Goal: Task Accomplishment & Management: Use online tool/utility

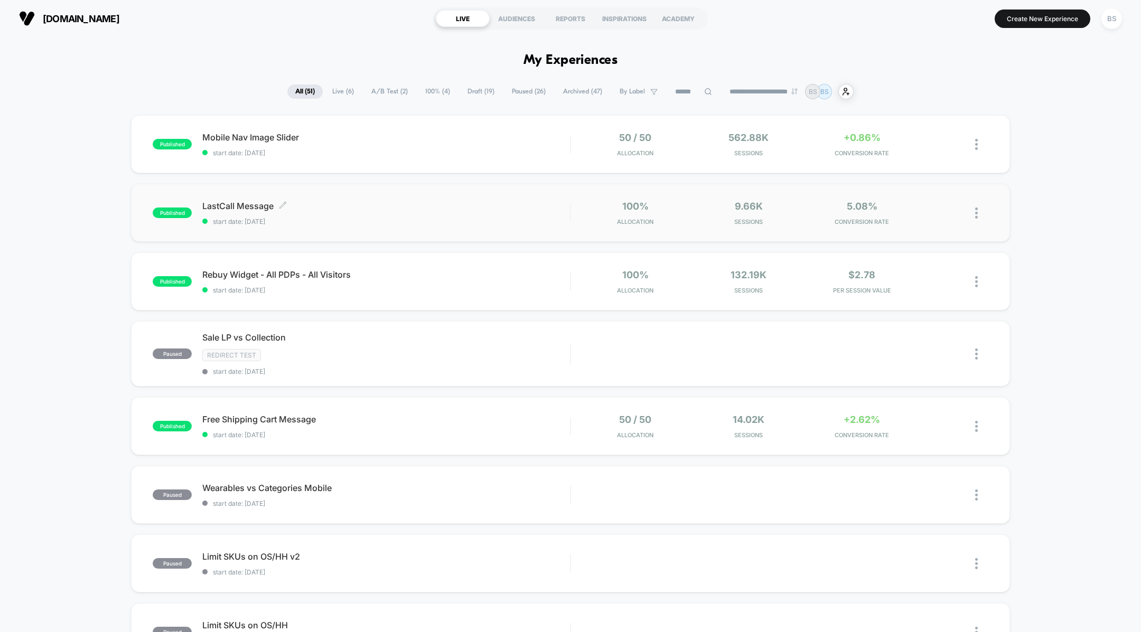
click at [366, 207] on span "LastCall Message Click to edit experience details" at bounding box center [386, 206] width 368 height 11
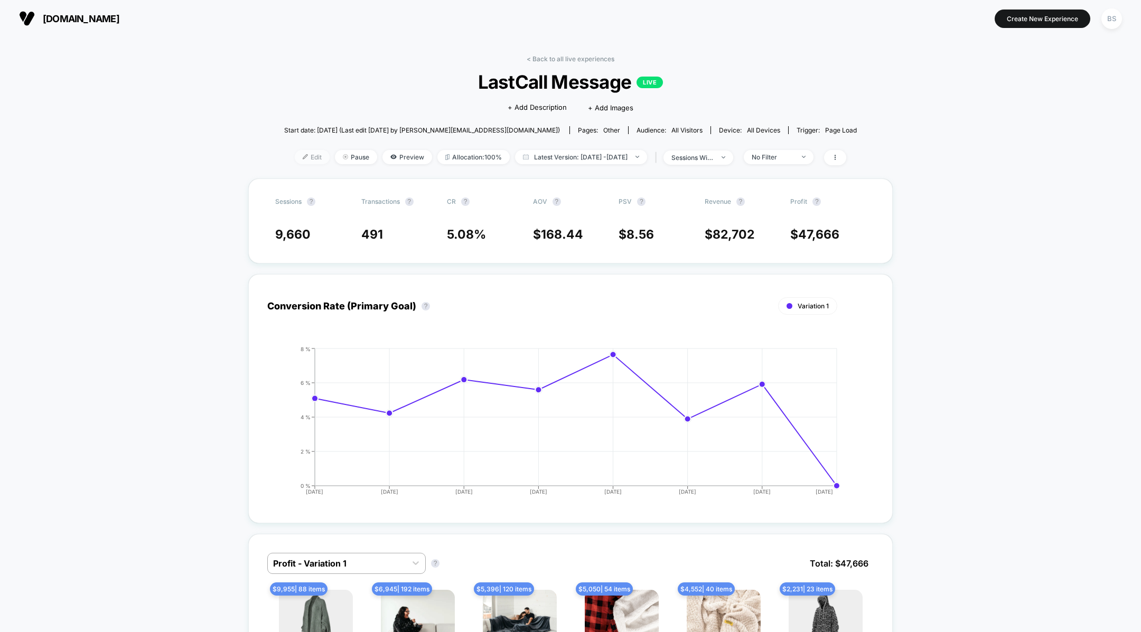
click at [301, 159] on span "Edit" at bounding box center [312, 157] width 35 height 14
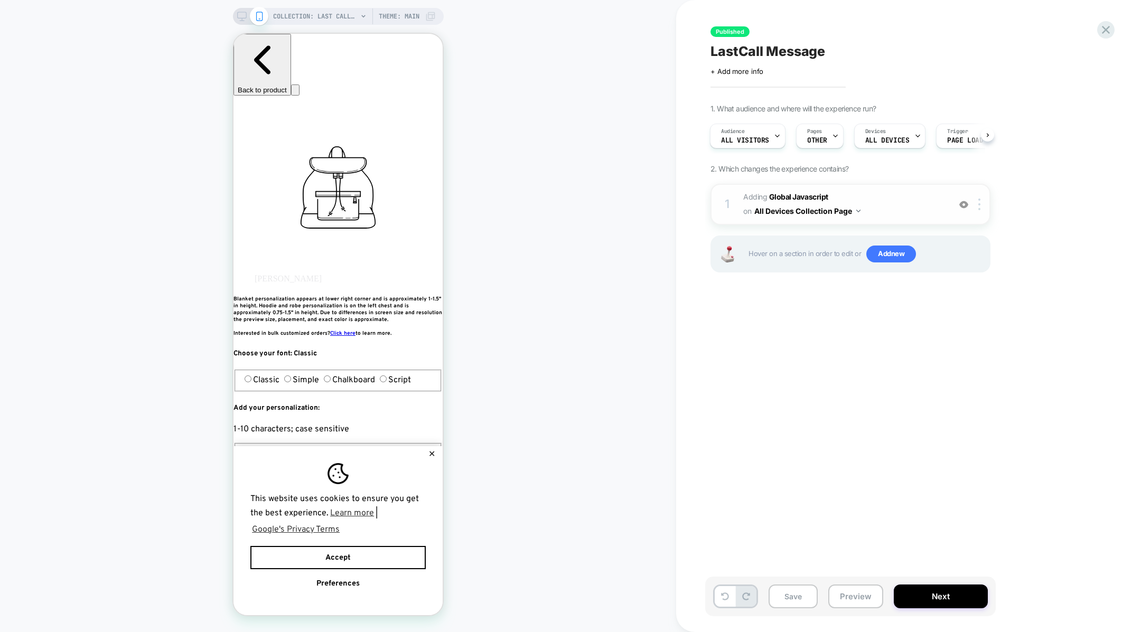
click at [751, 204] on span "on" at bounding box center [747, 210] width 8 height 13
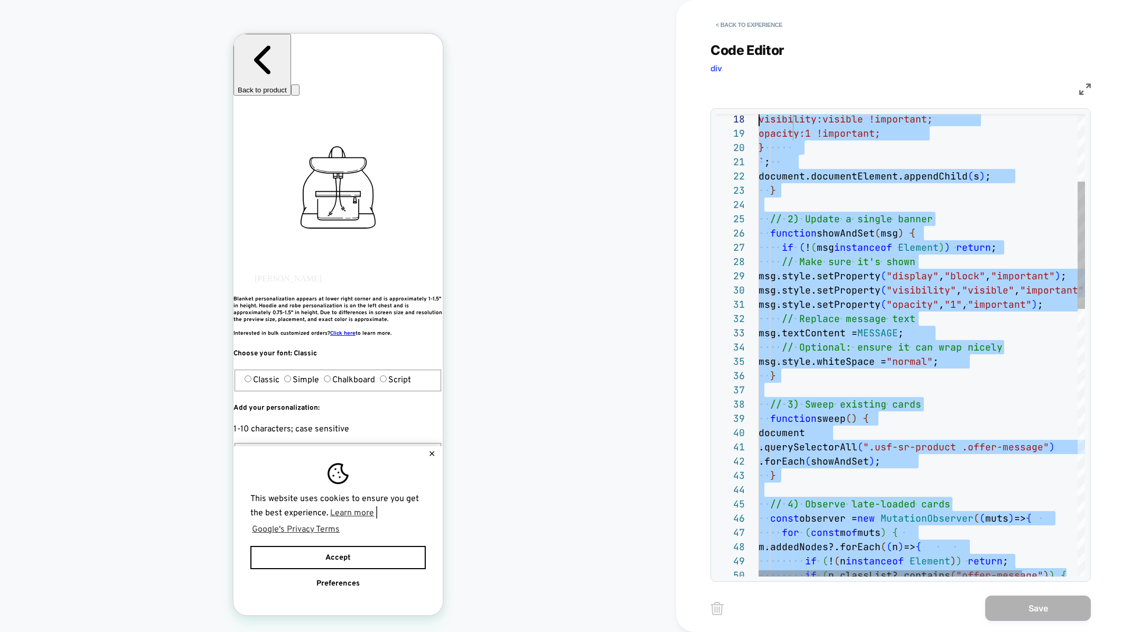
type textarea "**********"
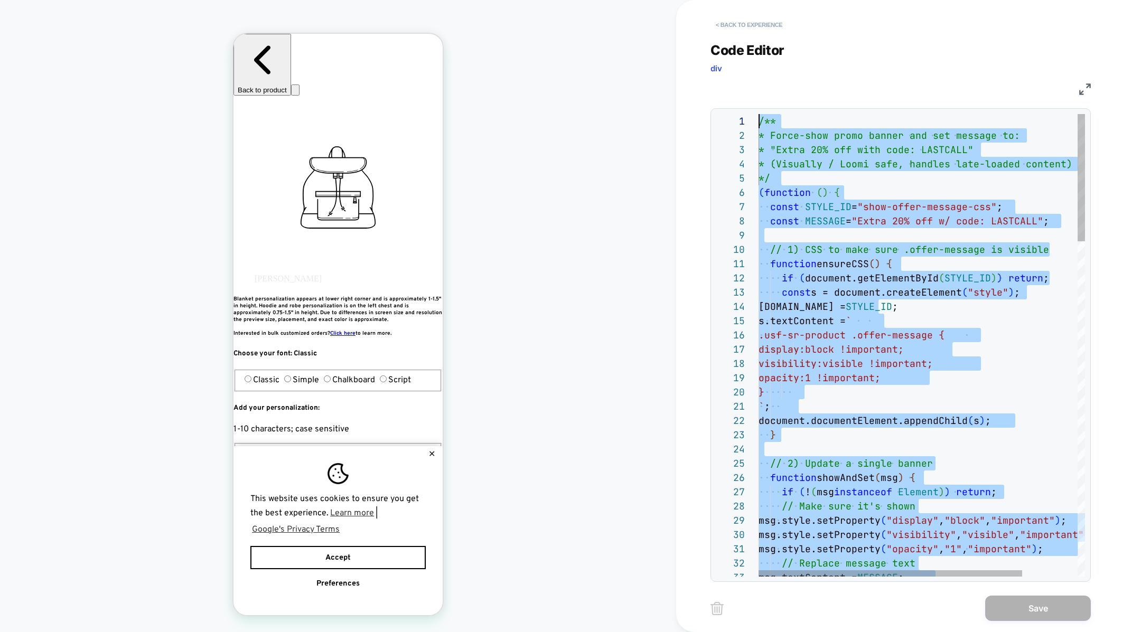
drag, startPoint x: 808, startPoint y: 506, endPoint x: 762, endPoint y: 32, distance: 476.1
click at [724, 24] on button "< Back to experience" at bounding box center [749, 24] width 77 height 17
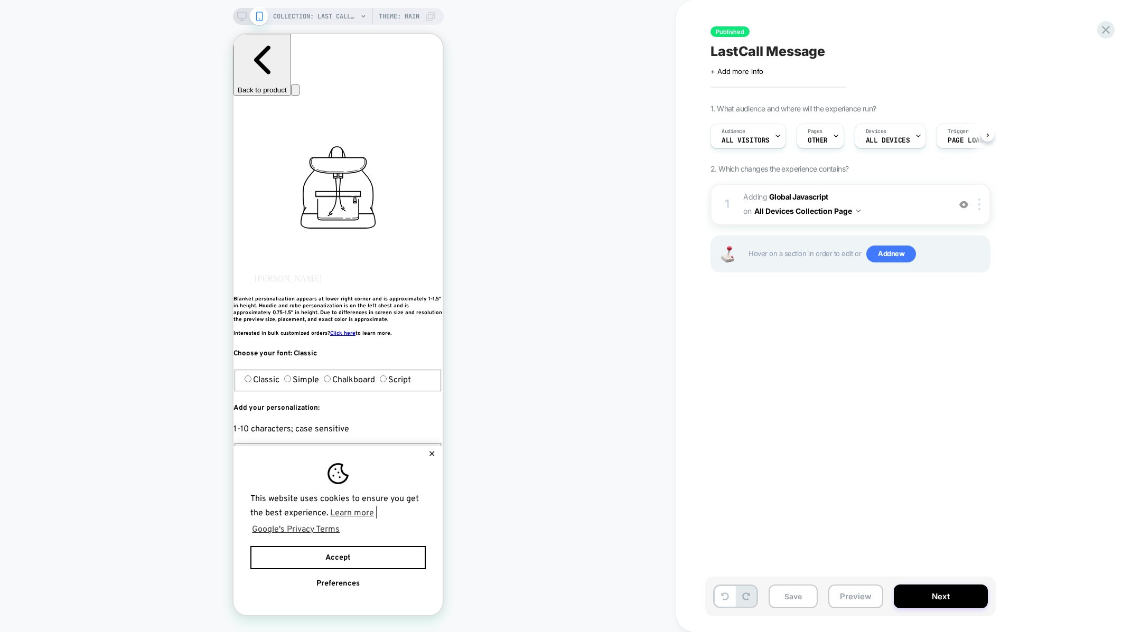
scroll to position [0, 1]
click at [1114, 20] on div "Published LastCall Message Click to edit experience details + Add more info 1. …" at bounding box center [908, 316] width 465 height 632
click at [1106, 28] on icon at bounding box center [1106, 30] width 14 height 14
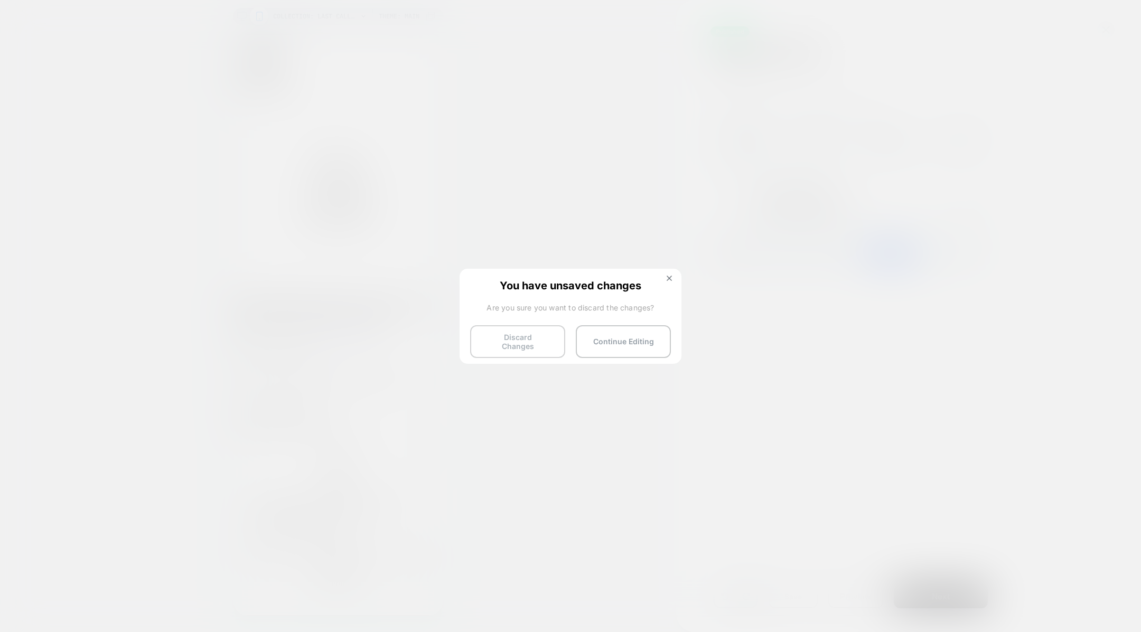
click at [520, 340] on button "Discard Changes" at bounding box center [517, 341] width 95 height 33
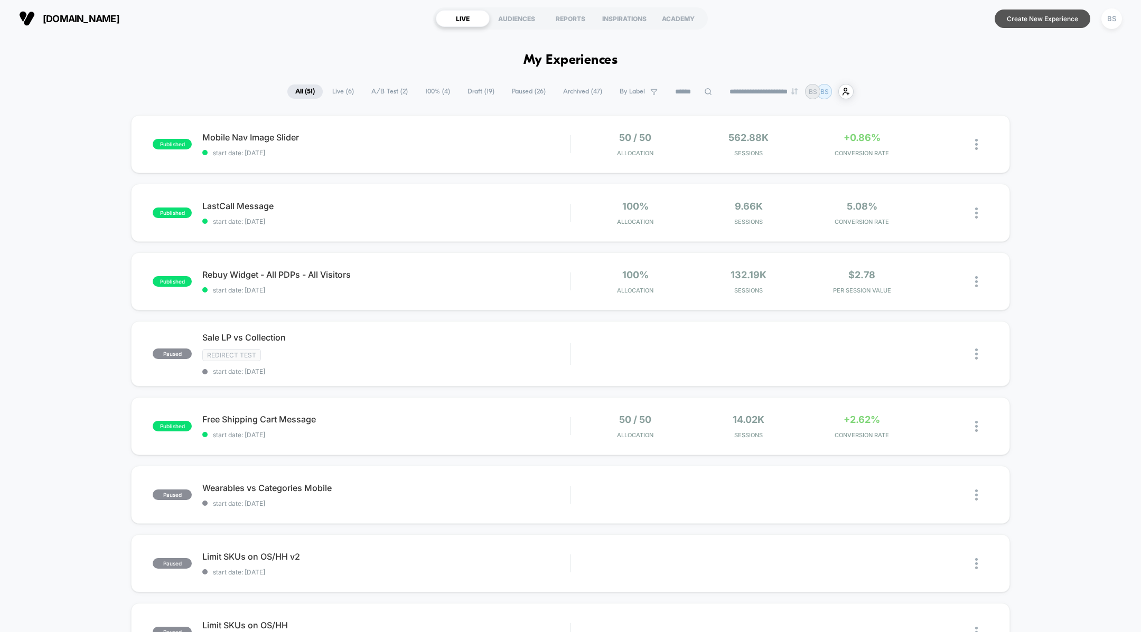
click at [1024, 26] on button "Create New Experience" at bounding box center [1043, 19] width 96 height 18
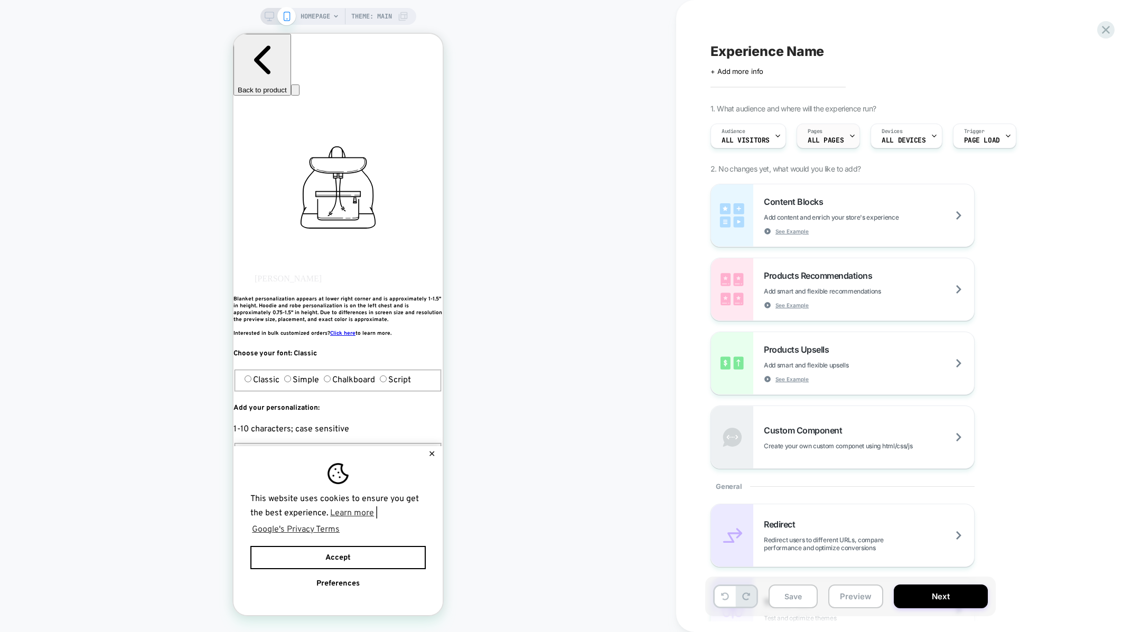
click at [825, 141] on span "ALL PAGES" at bounding box center [826, 140] width 36 height 7
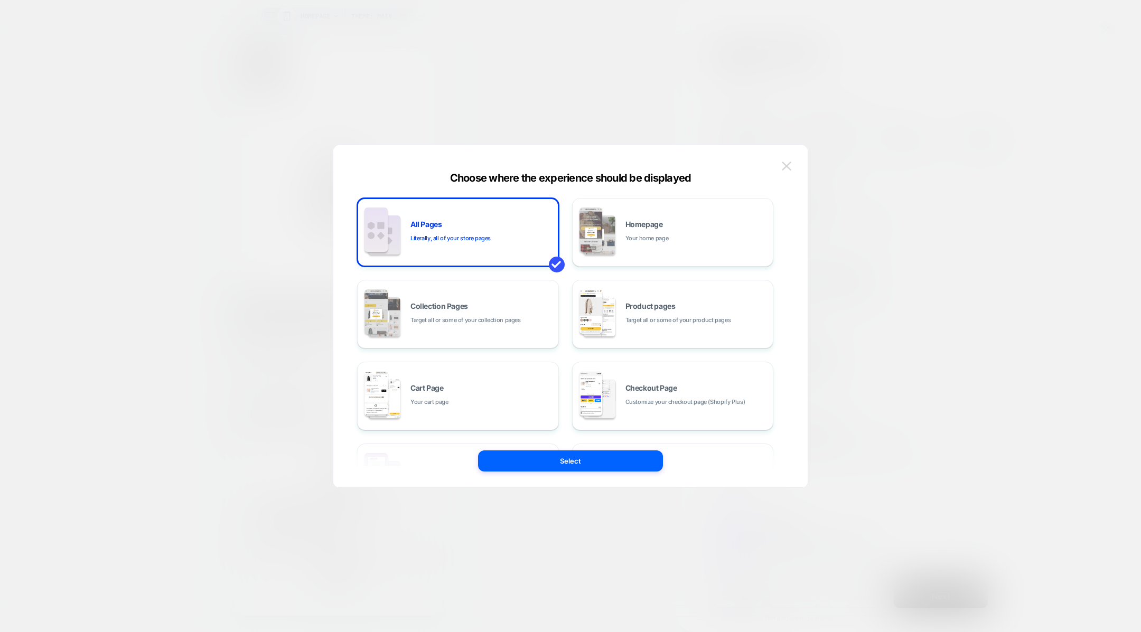
click at [792, 163] on button at bounding box center [787, 167] width 16 height 16
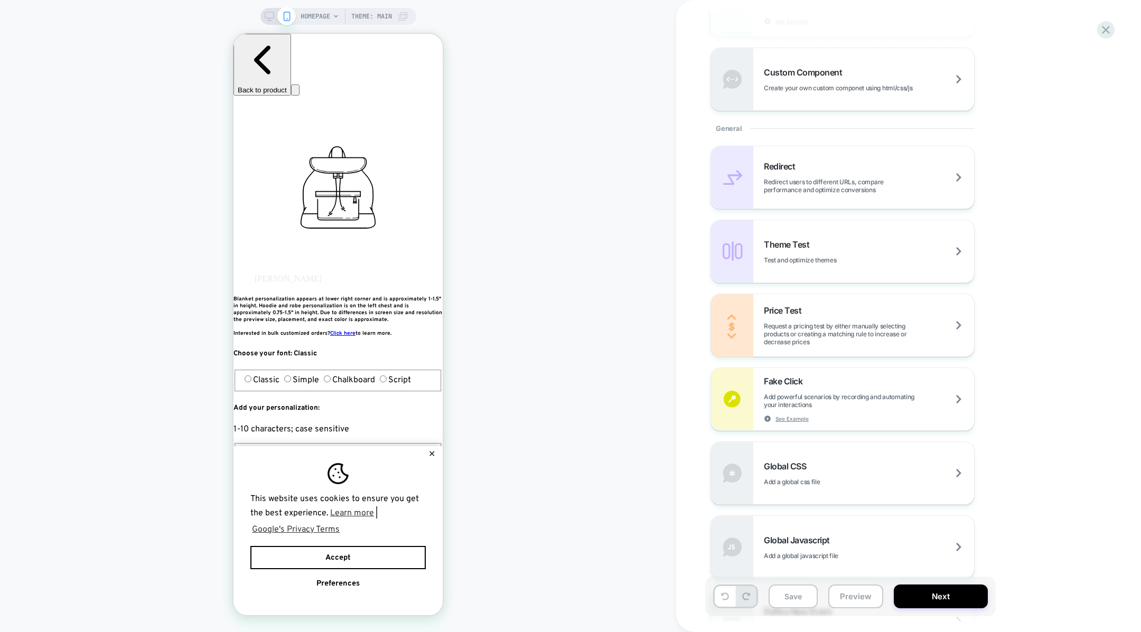
scroll to position [545, 0]
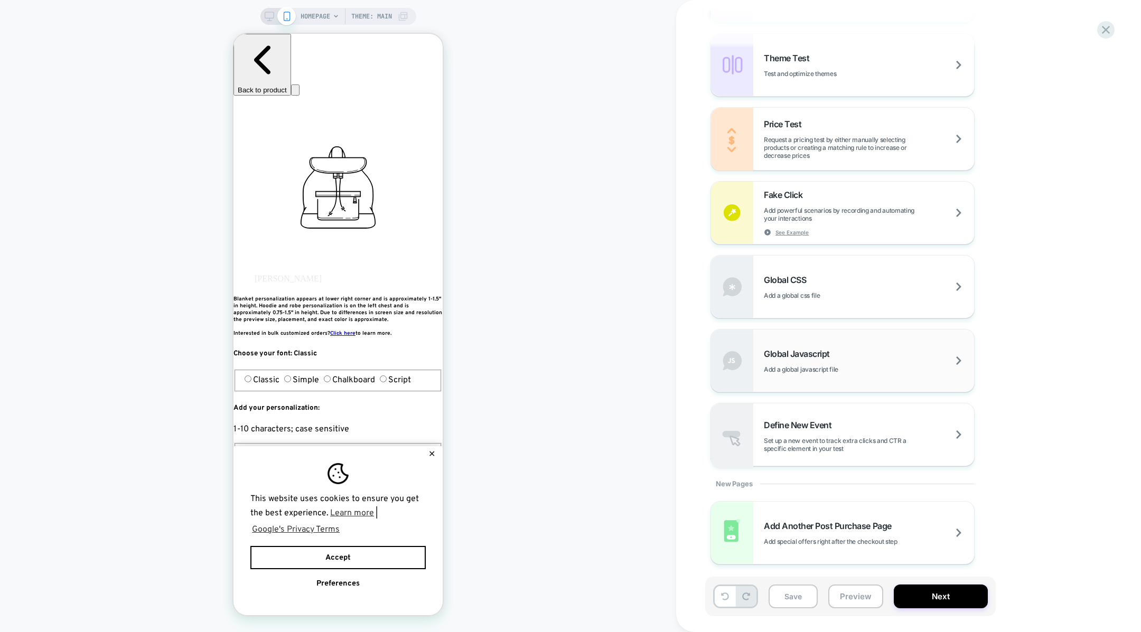
click at [795, 370] on span "Add a global javascript file" at bounding box center [827, 370] width 127 height 8
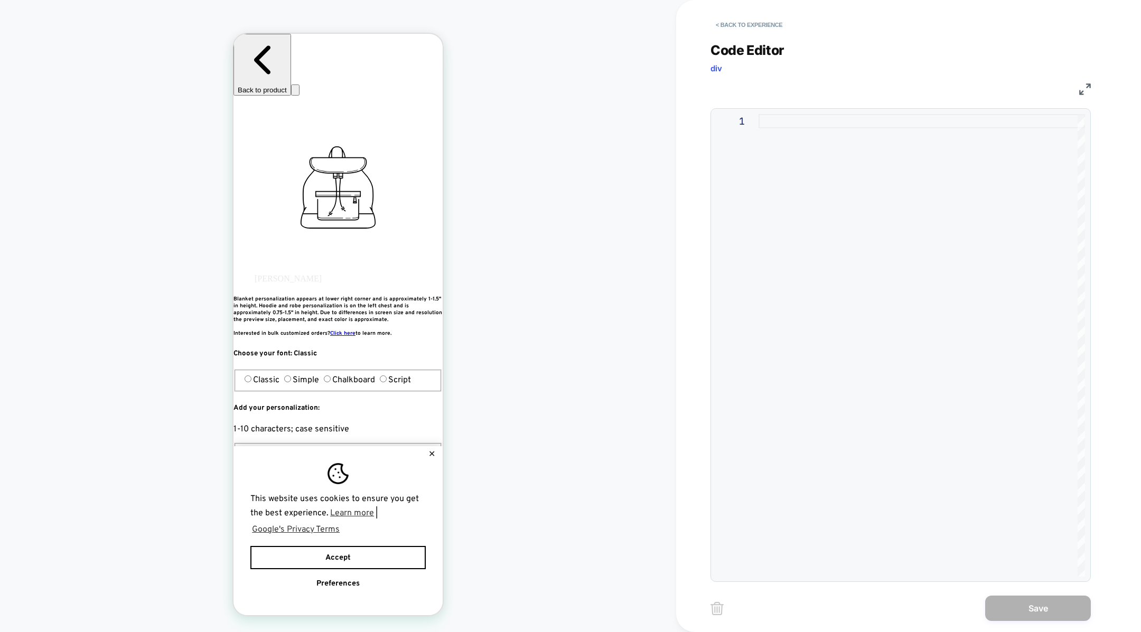
click at [792, 225] on div at bounding box center [922, 345] width 327 height 463
type textarea "**********"
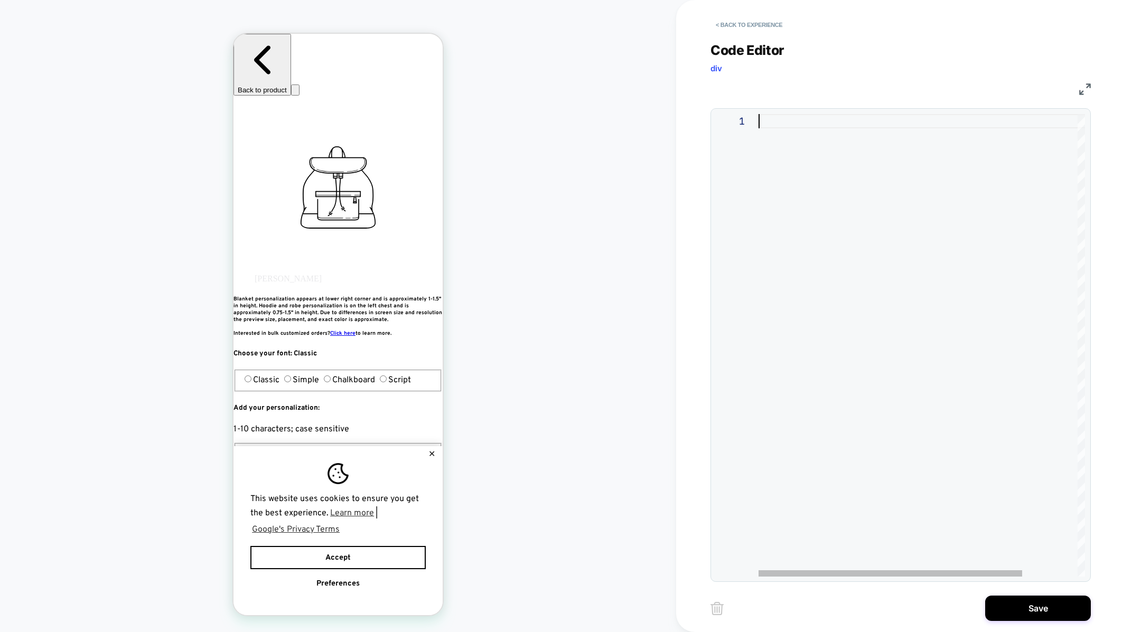
scroll to position [0, 0]
click at [851, 143] on div at bounding box center [922, 345] width 327 height 463
type textarea "**********"
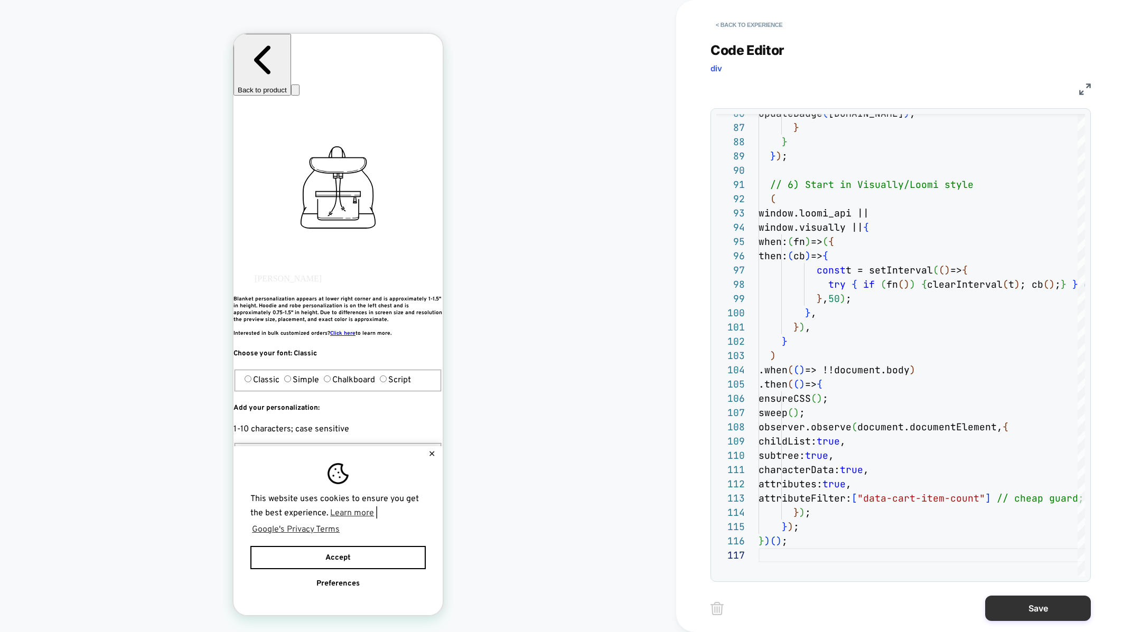
click at [1035, 603] on button "Save" at bounding box center [1038, 608] width 106 height 25
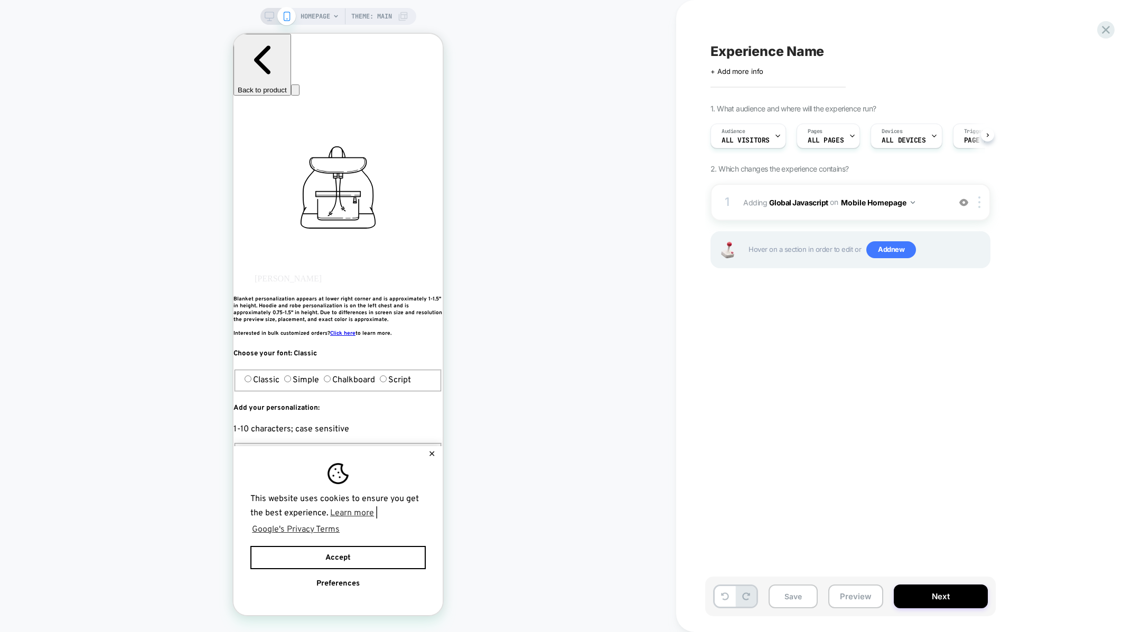
scroll to position [0, 1]
click at [895, 202] on button "Mobile Homepage" at bounding box center [878, 202] width 74 height 15
click at [873, 361] on div "Mobile All Pages" at bounding box center [878, 362] width 128 height 23
click at [983, 202] on div at bounding box center [981, 203] width 17 height 12
click at [954, 306] on div "Target All Devices" at bounding box center [981, 315] width 94 height 29
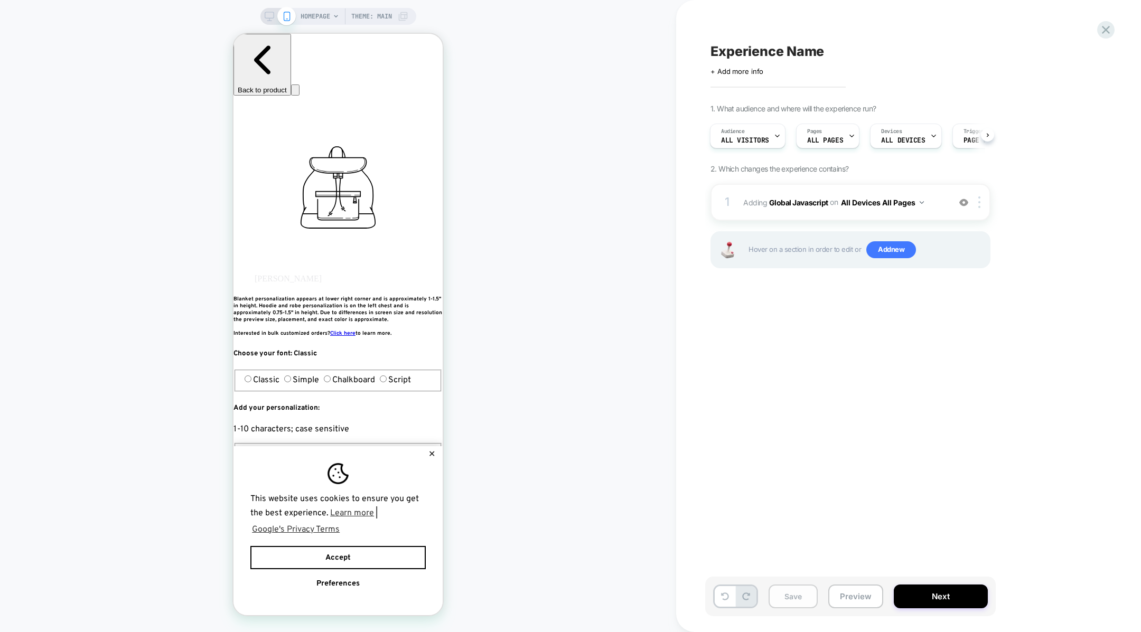
click at [801, 597] on button "Save" at bounding box center [793, 597] width 49 height 24
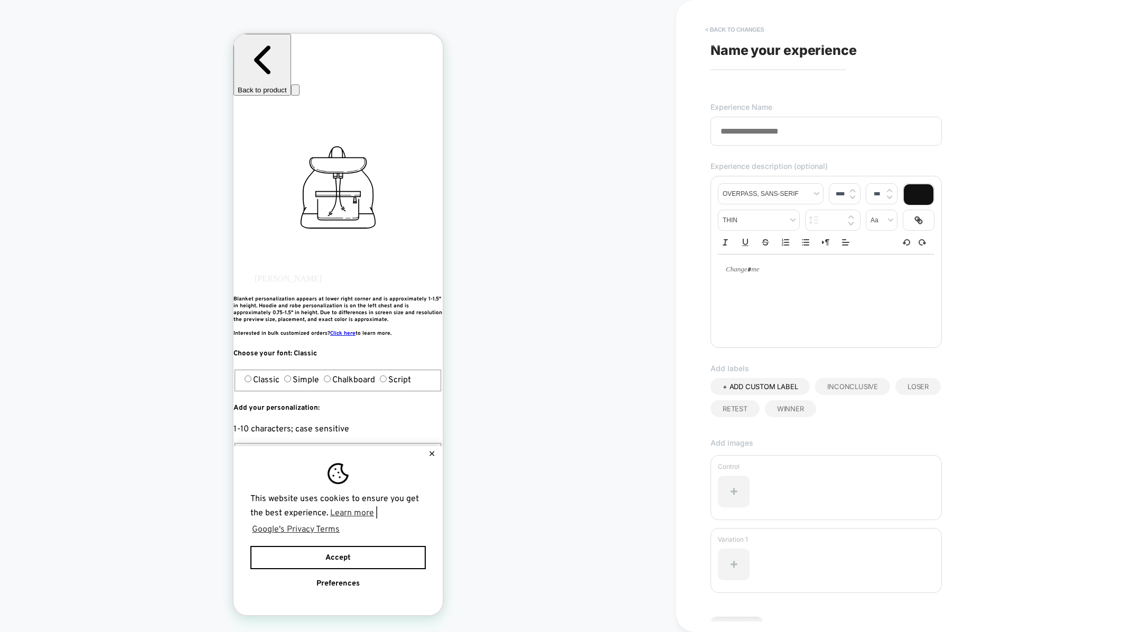
click at [721, 33] on button "< Back to changes" at bounding box center [735, 29] width 70 height 17
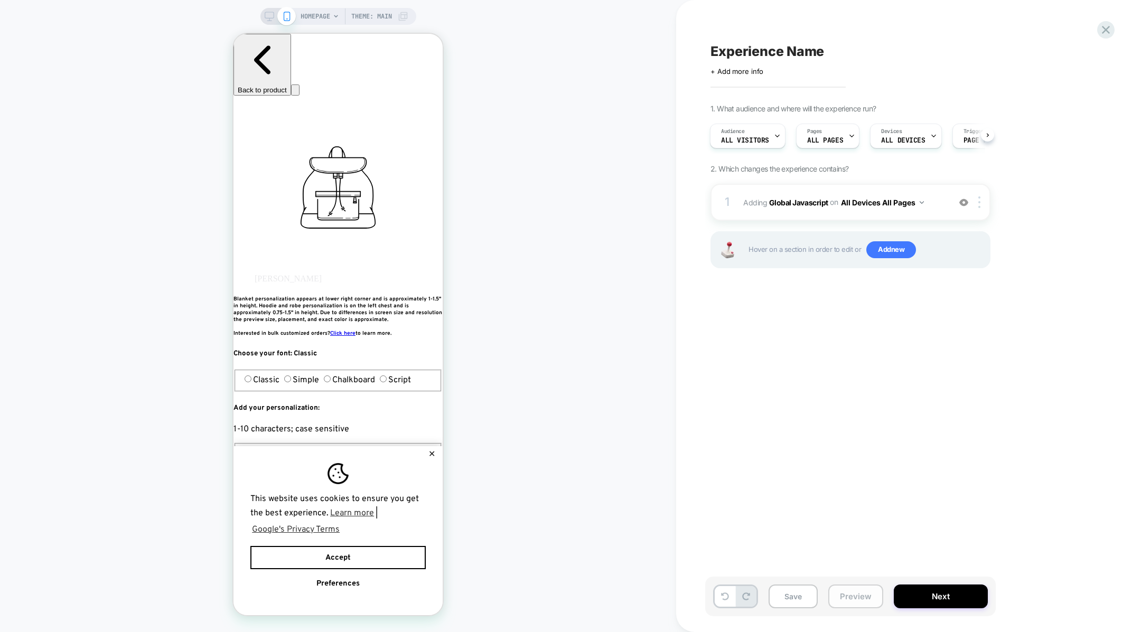
click at [845, 598] on button "Preview" at bounding box center [856, 597] width 55 height 24
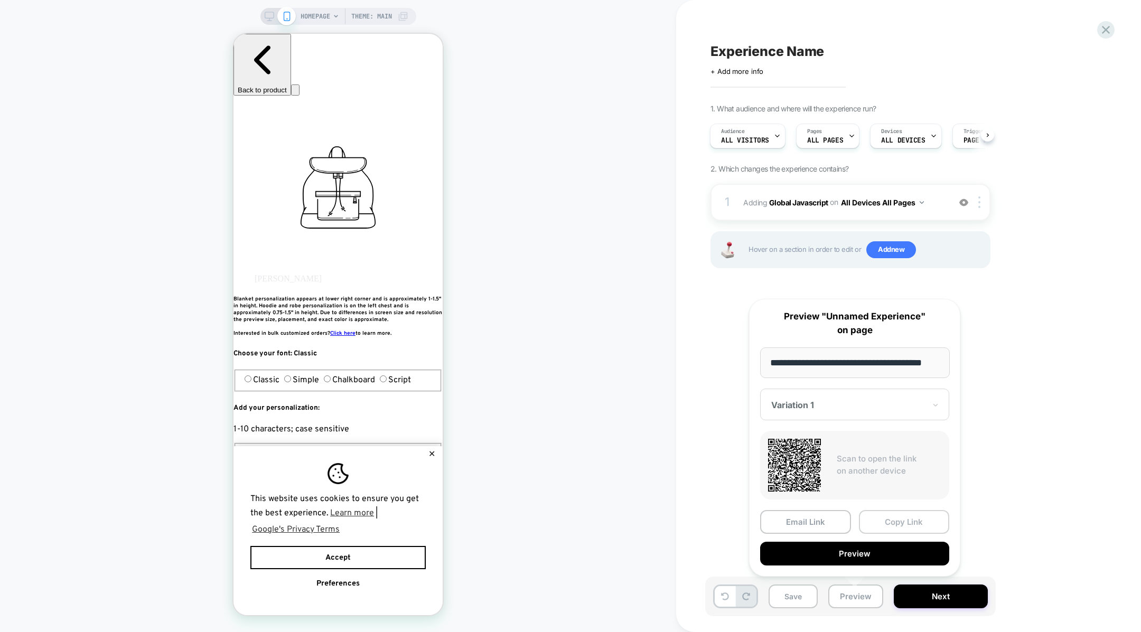
scroll to position [0, 0]
click at [873, 522] on button "Copy Link" at bounding box center [904, 522] width 91 height 24
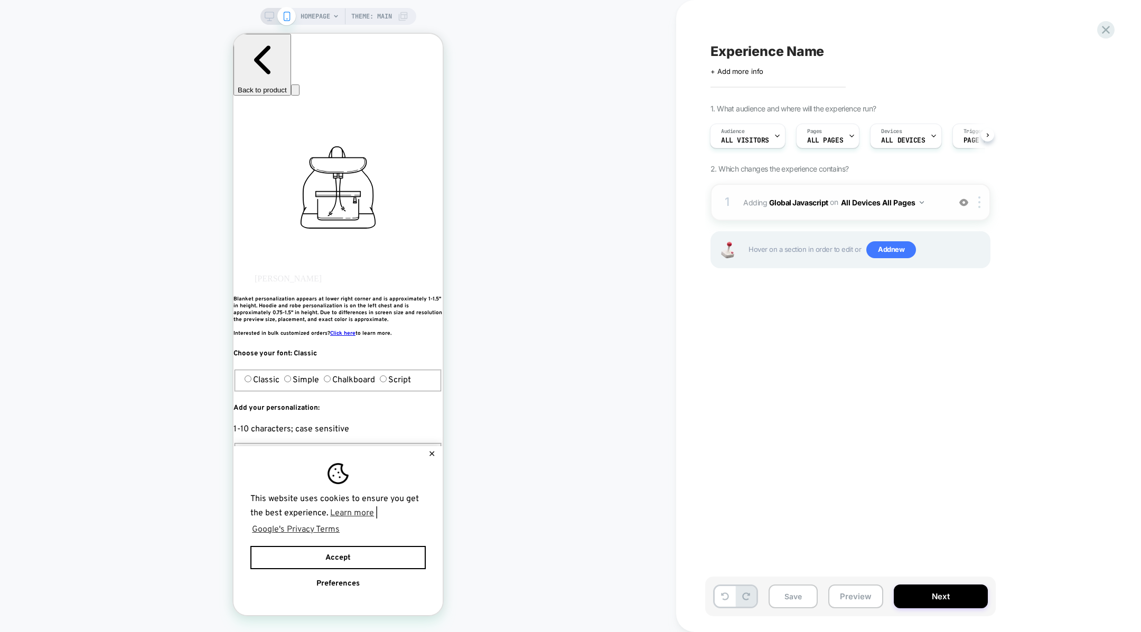
click at [916, 208] on button "All Devices All Pages" at bounding box center [882, 202] width 83 height 15
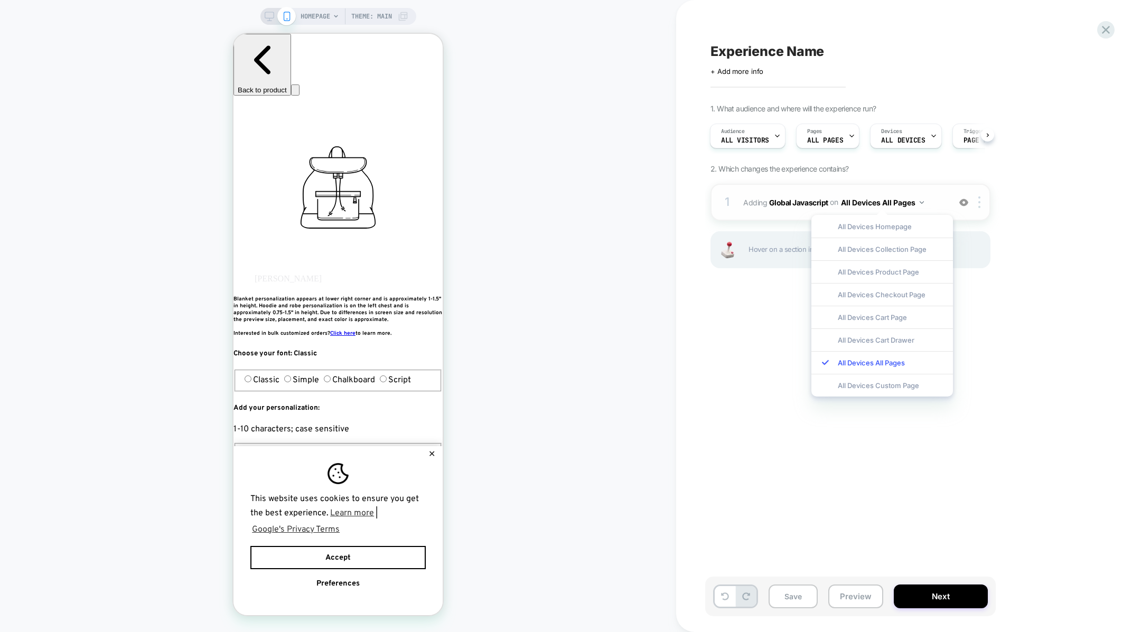
click at [944, 196] on span "Adding Global Javascript on All Devices All Pages" at bounding box center [843, 202] width 201 height 15
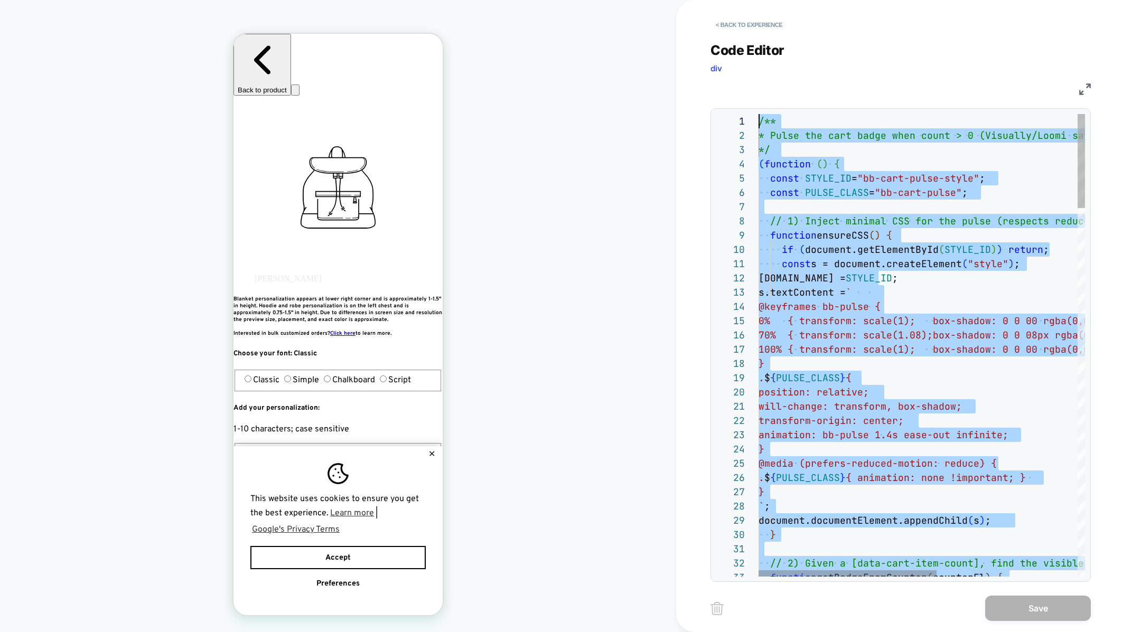
drag, startPoint x: 874, startPoint y: 453, endPoint x: 799, endPoint y: -72, distance: 531.1
type textarea "**********"
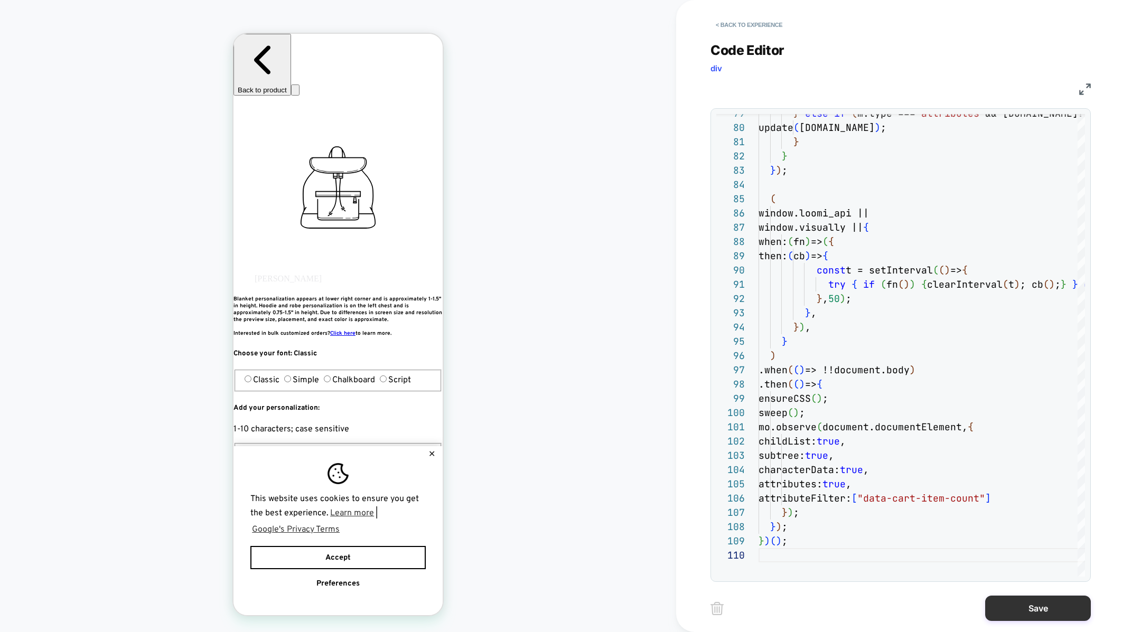
click at [1019, 608] on button "Save" at bounding box center [1038, 608] width 106 height 25
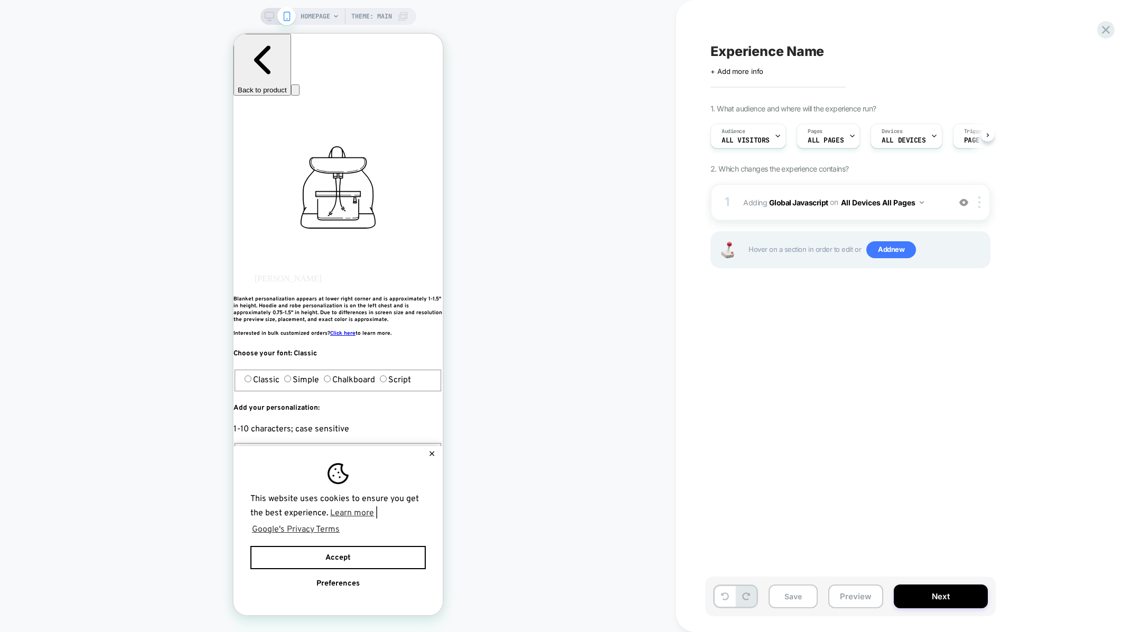
scroll to position [0, 1]
click at [791, 602] on button "Save" at bounding box center [793, 597] width 49 height 24
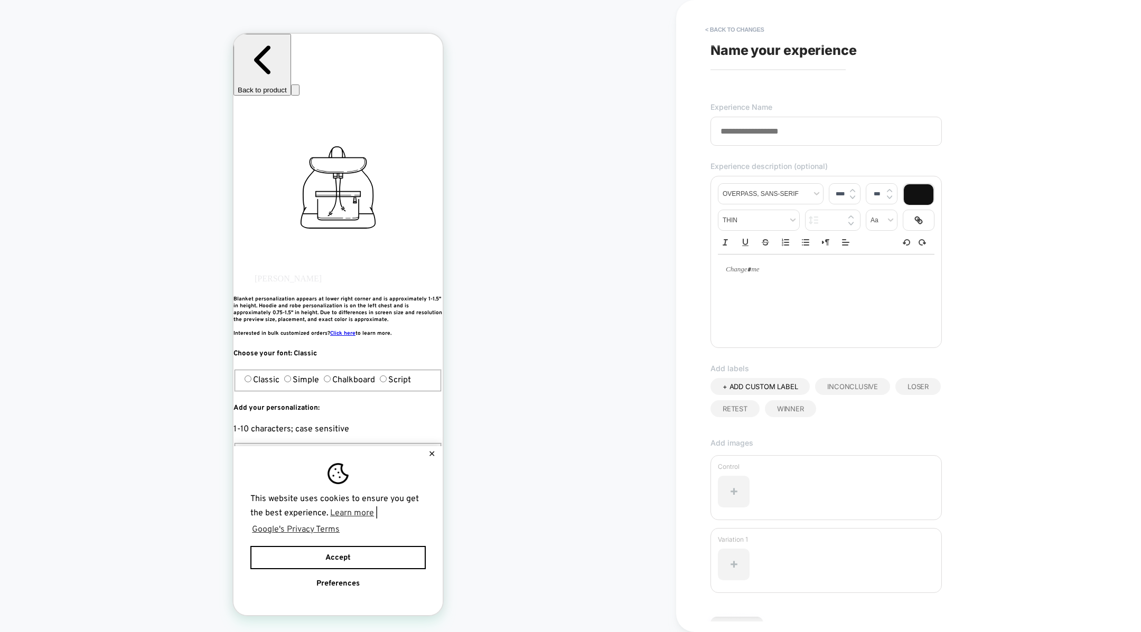
scroll to position [61, 0]
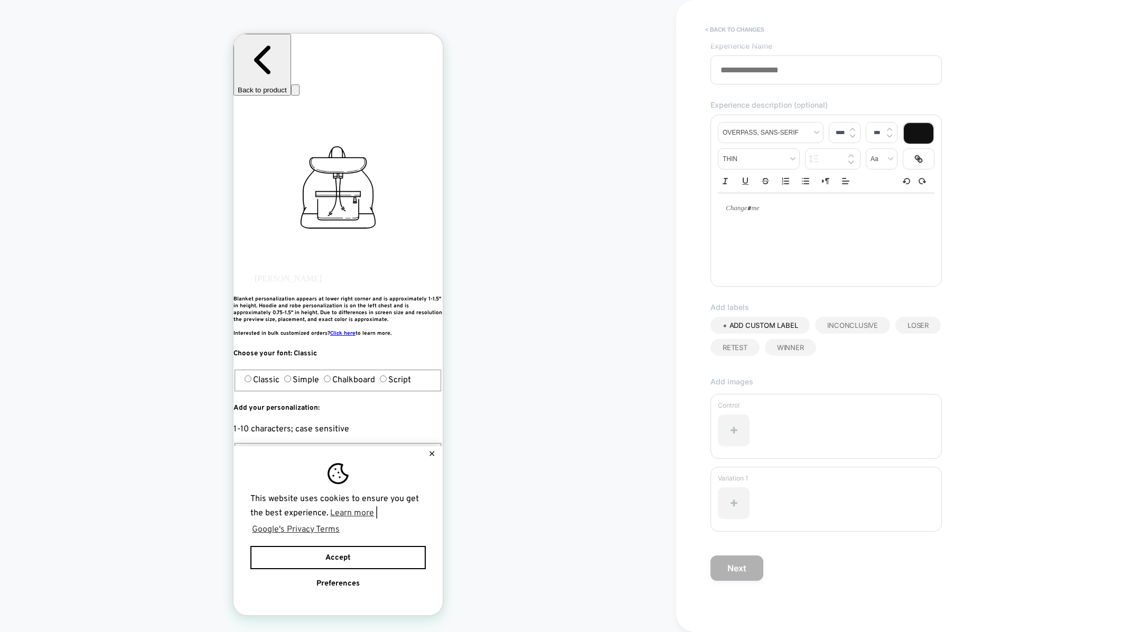
click at [728, 25] on button "< Back to changes" at bounding box center [735, 29] width 70 height 17
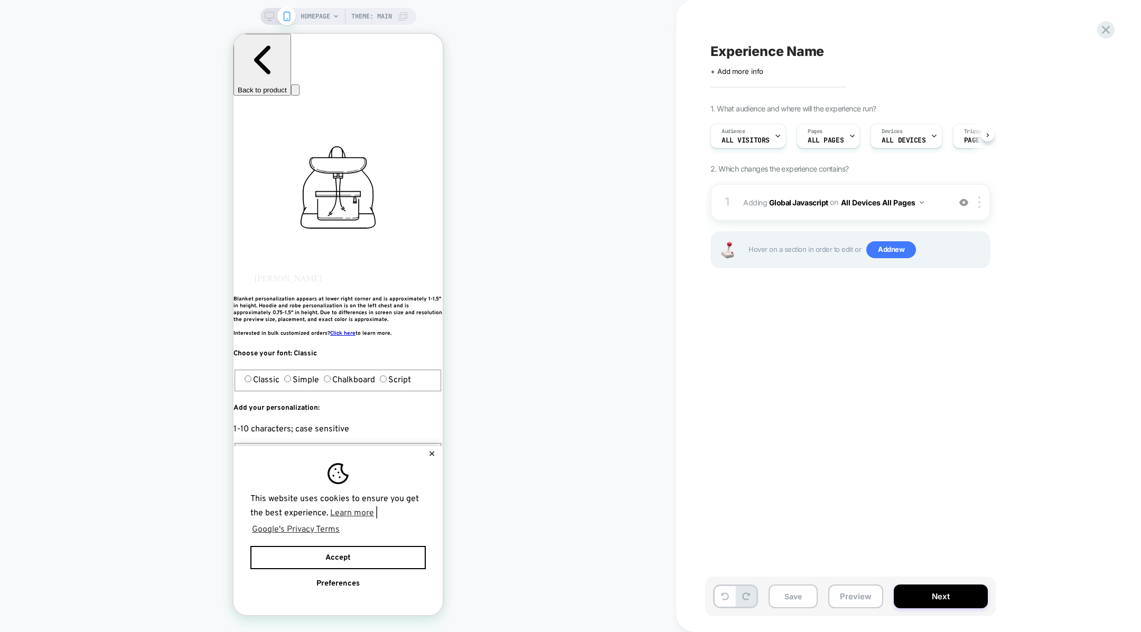
scroll to position [0, 1]
click at [857, 594] on button "Preview" at bounding box center [856, 597] width 55 height 24
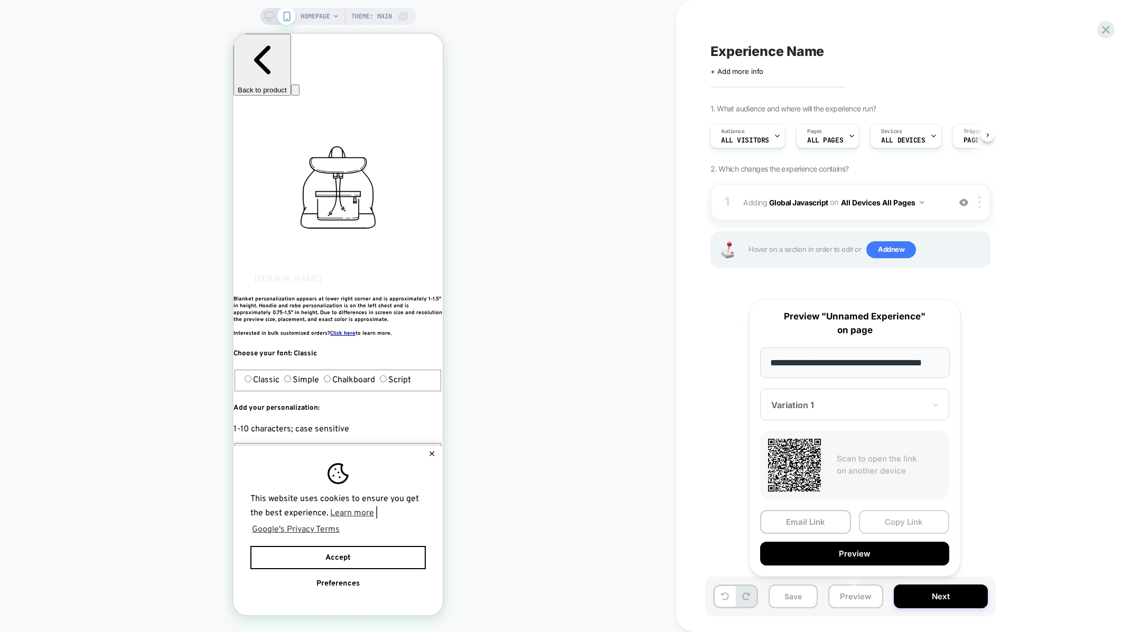
scroll to position [0, 0]
click at [879, 529] on button "Copy Link" at bounding box center [904, 522] width 91 height 24
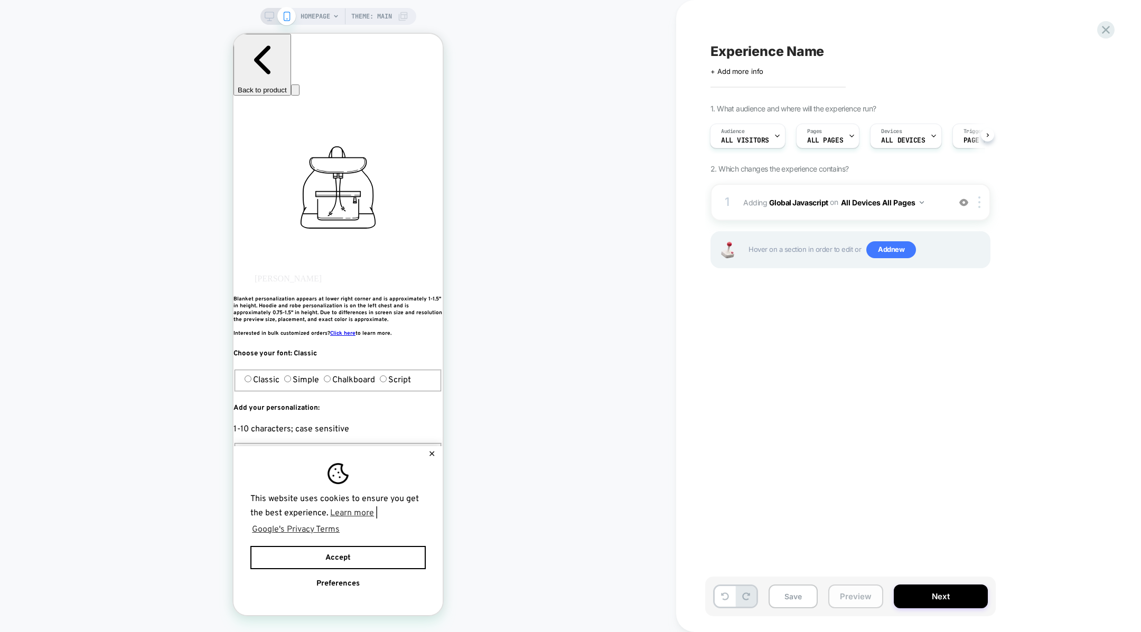
click at [849, 592] on button "Preview" at bounding box center [856, 597] width 55 height 24
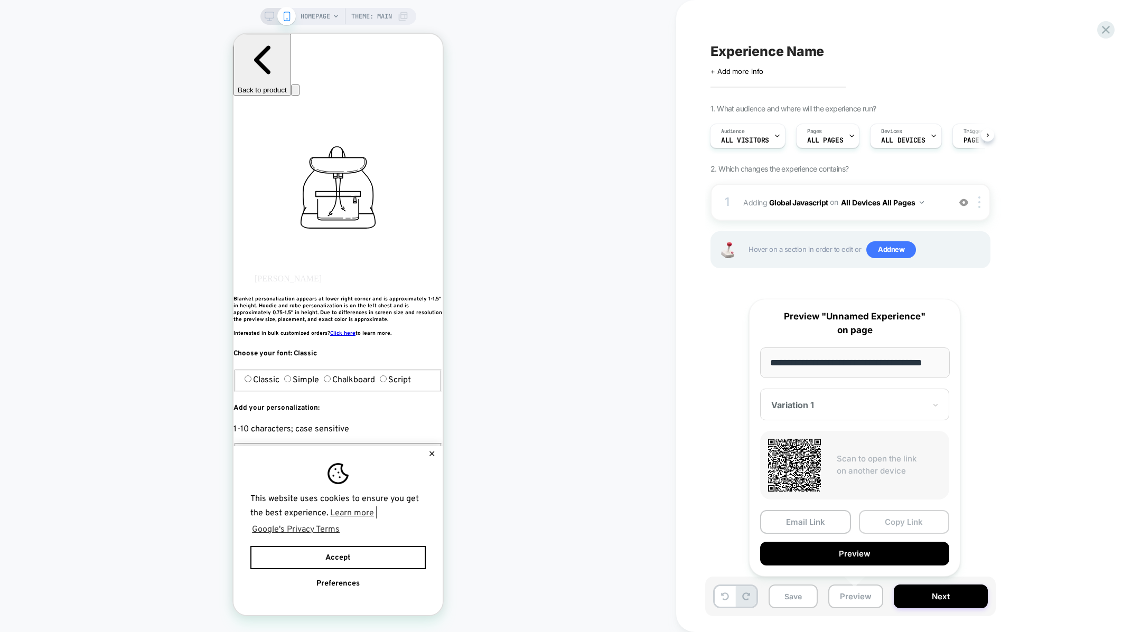
click at [871, 515] on button "Copy Link" at bounding box center [904, 522] width 91 height 24
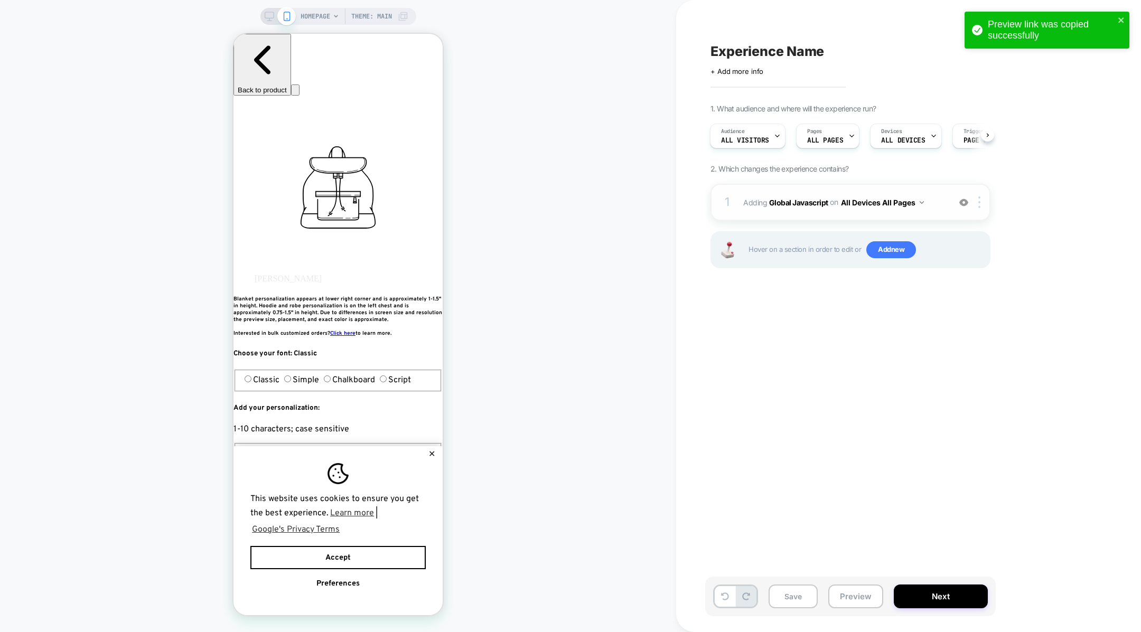
click at [797, 208] on span "Adding Global Javascript on All Devices All Pages" at bounding box center [843, 202] width 201 height 15
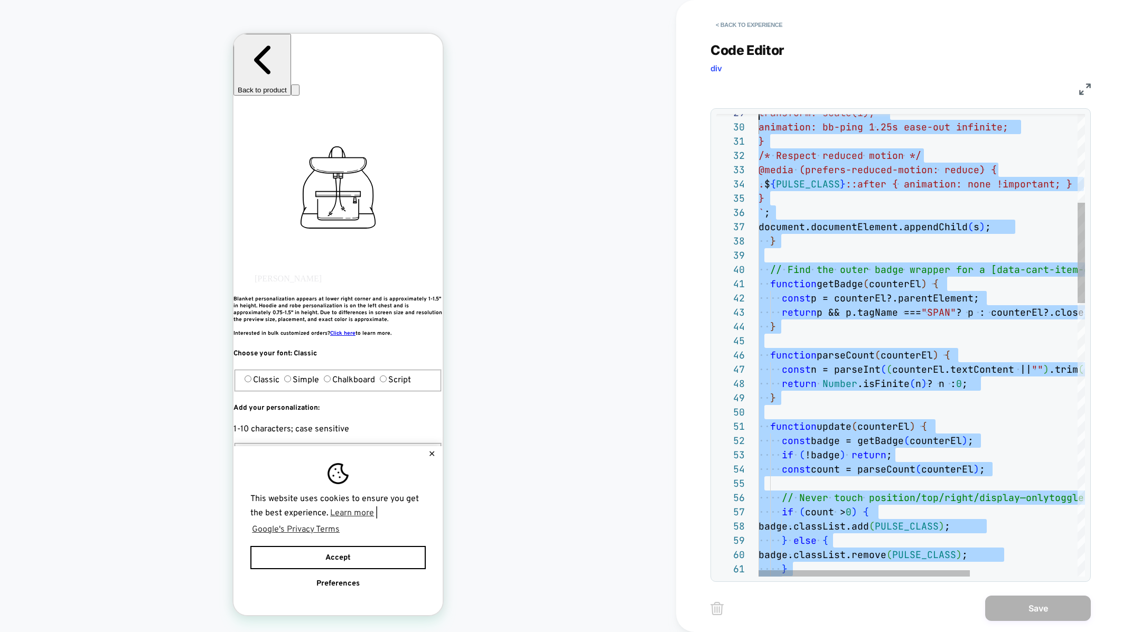
type textarea "**********"
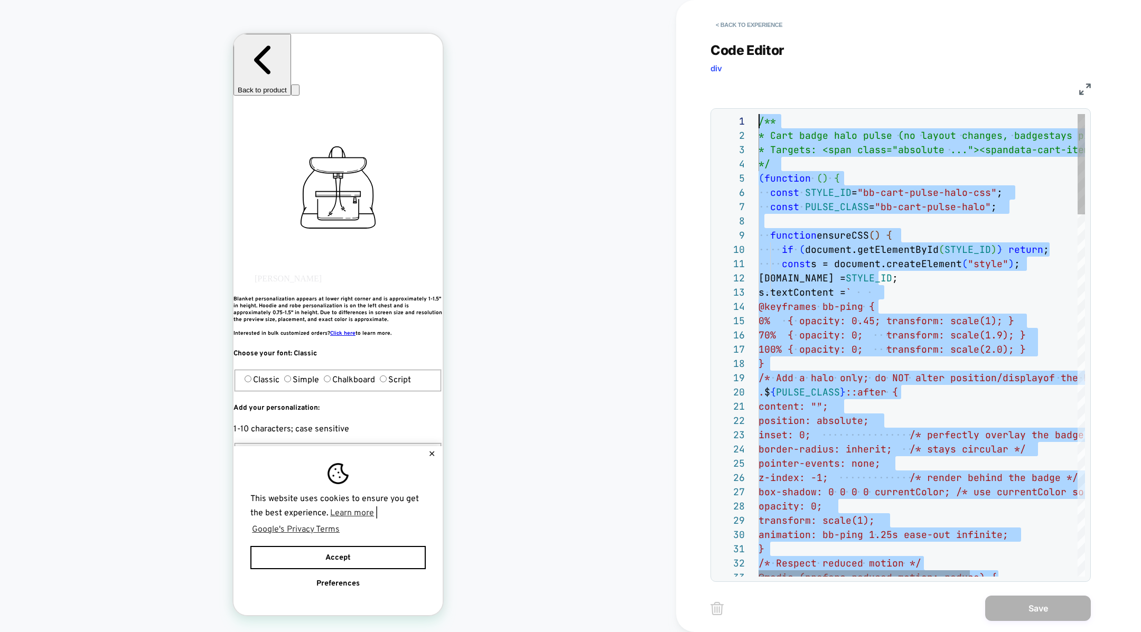
drag, startPoint x: 825, startPoint y: 452, endPoint x: 712, endPoint y: -79, distance: 542.4
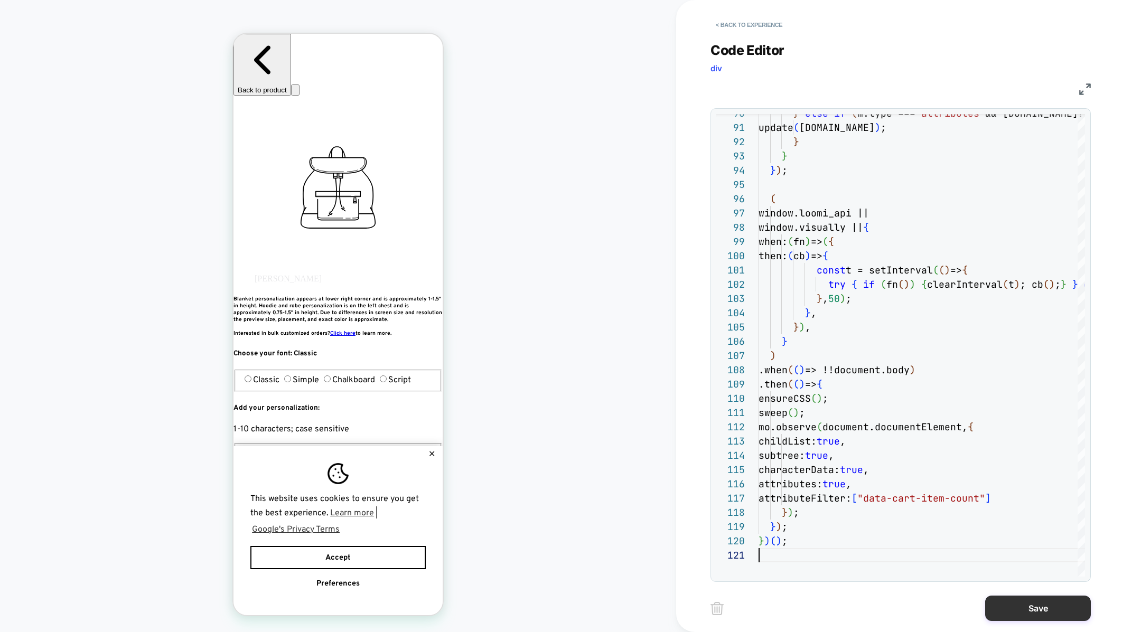
click at [1022, 607] on button "Save" at bounding box center [1038, 608] width 106 height 25
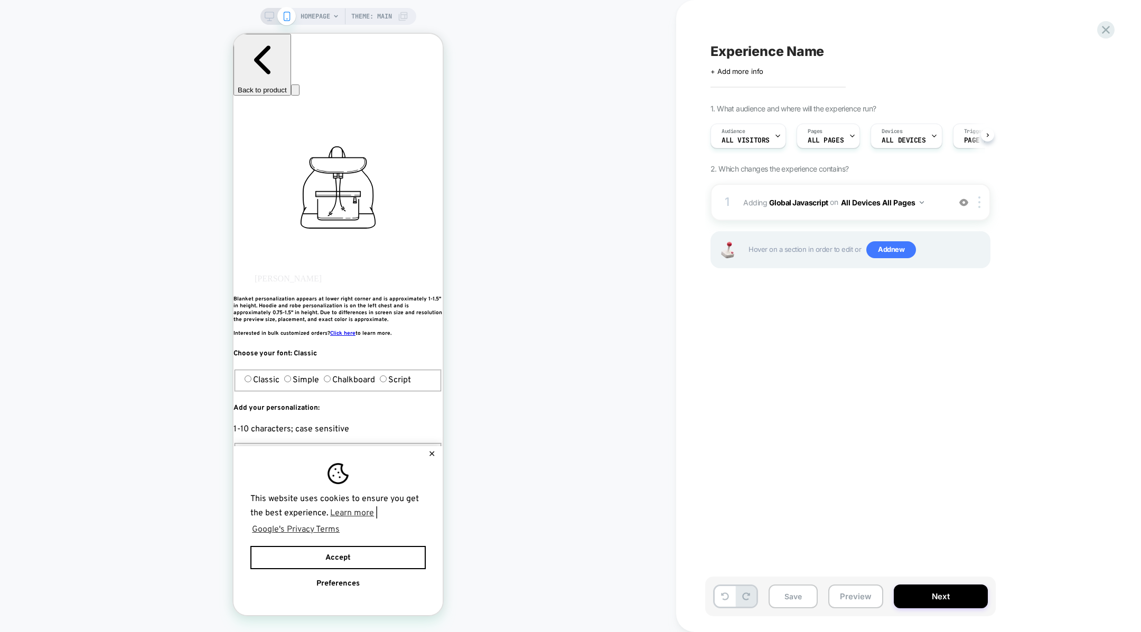
scroll to position [0, 1]
click at [804, 591] on button "Save" at bounding box center [793, 597] width 49 height 24
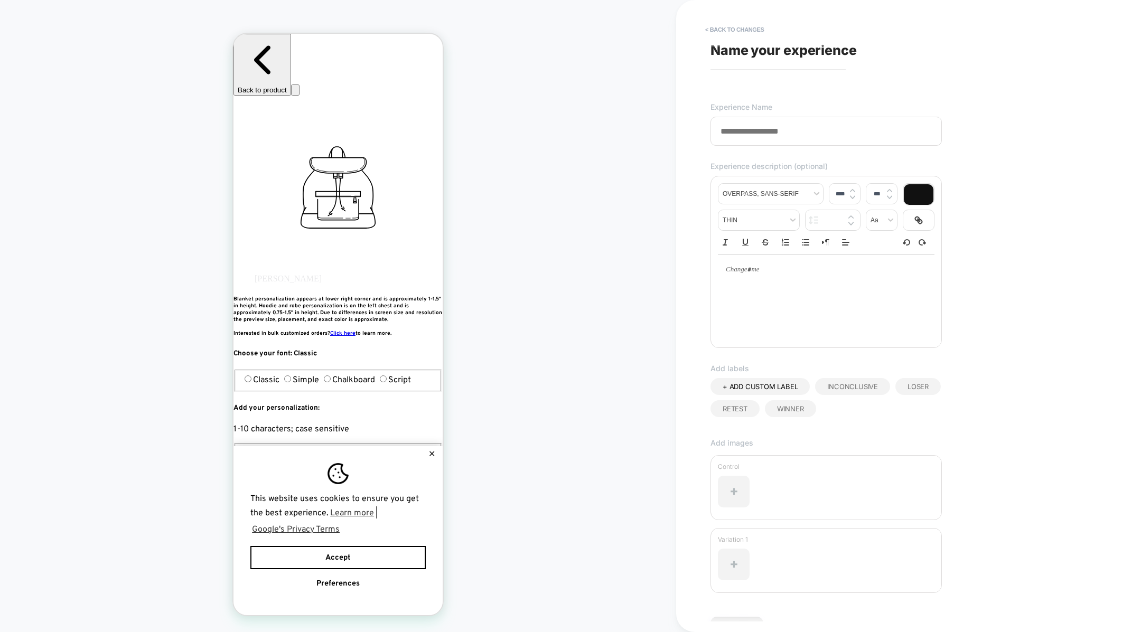
scroll to position [61, 0]
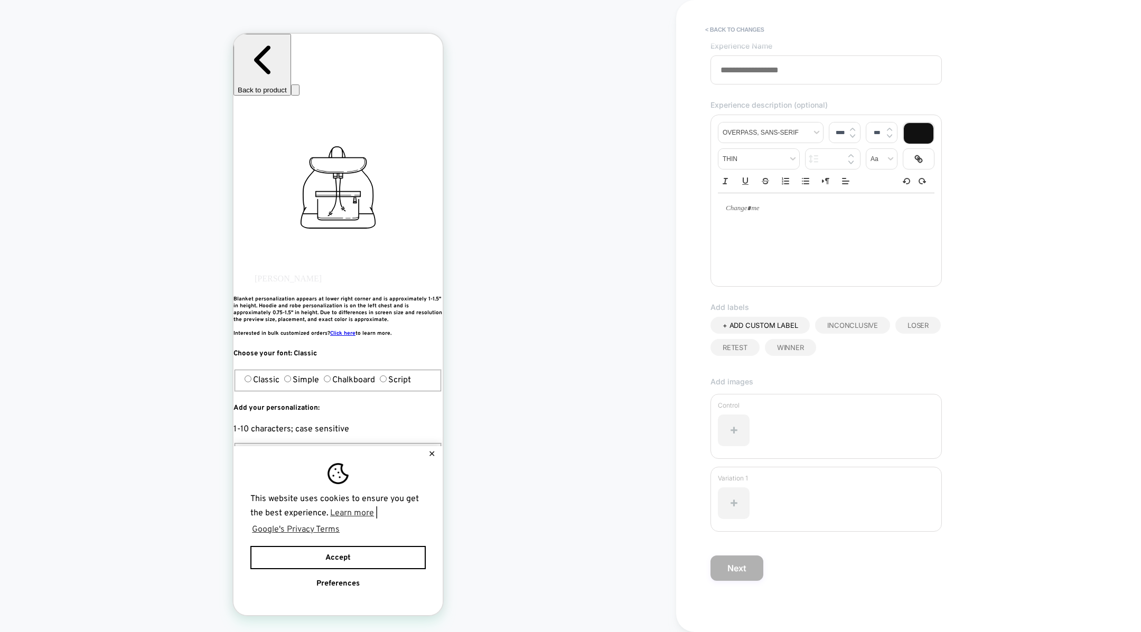
click at [713, 20] on div "**********" at bounding box center [903, 316] width 396 height 611
click at [718, 26] on button "< Back to changes" at bounding box center [735, 29] width 70 height 17
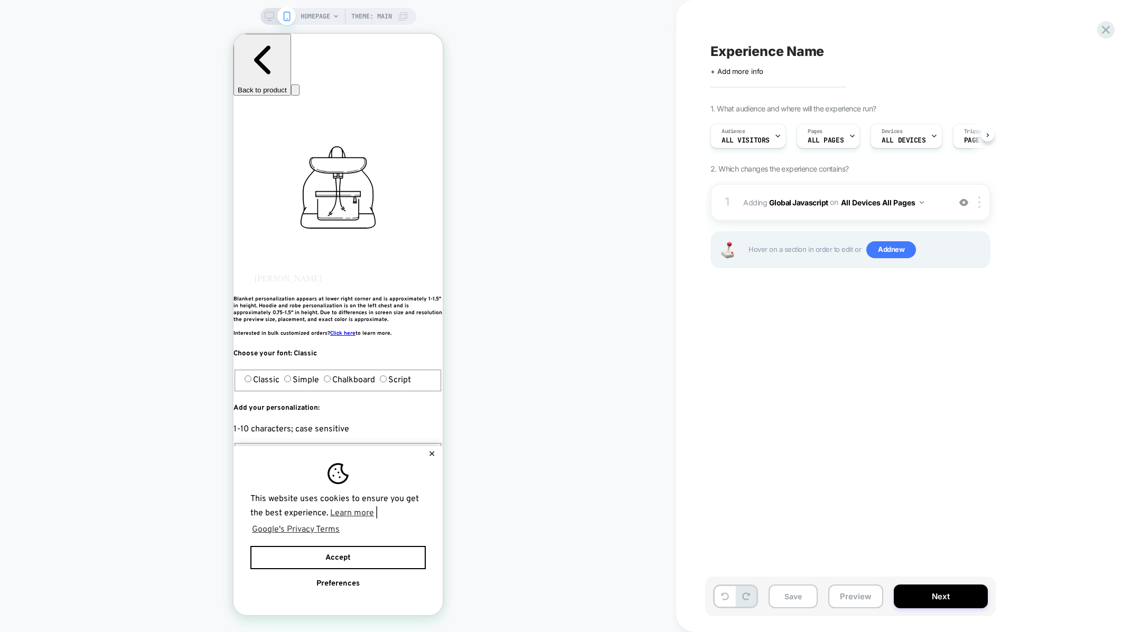
scroll to position [0, 1]
click at [853, 593] on button "Preview" at bounding box center [856, 597] width 55 height 24
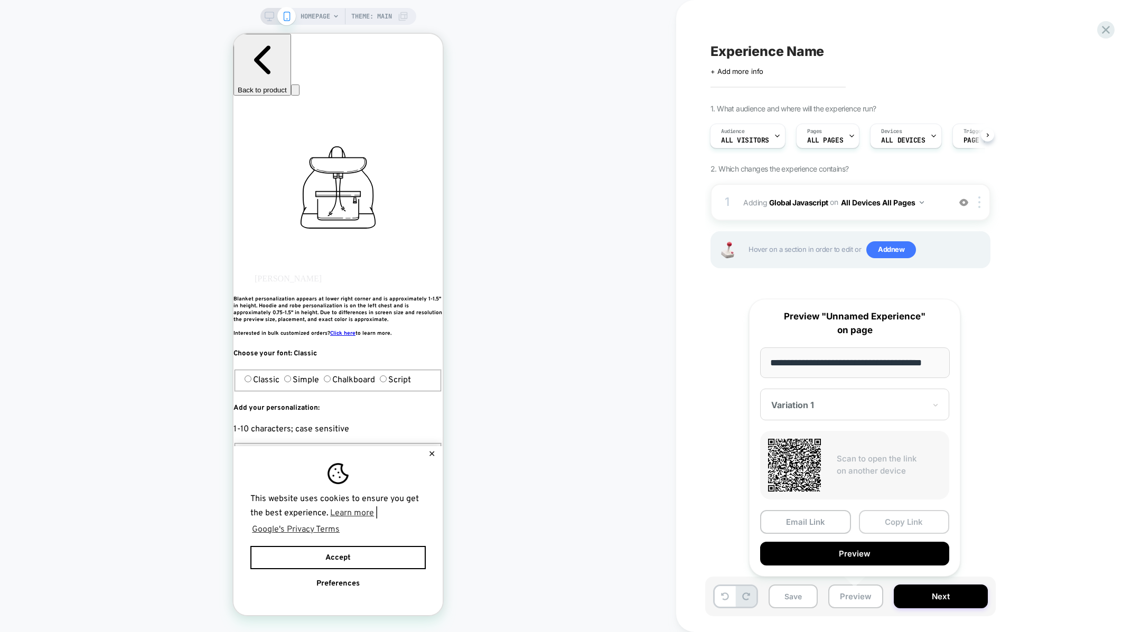
scroll to position [0, 0]
click at [886, 522] on button "Copy Link" at bounding box center [904, 522] width 91 height 24
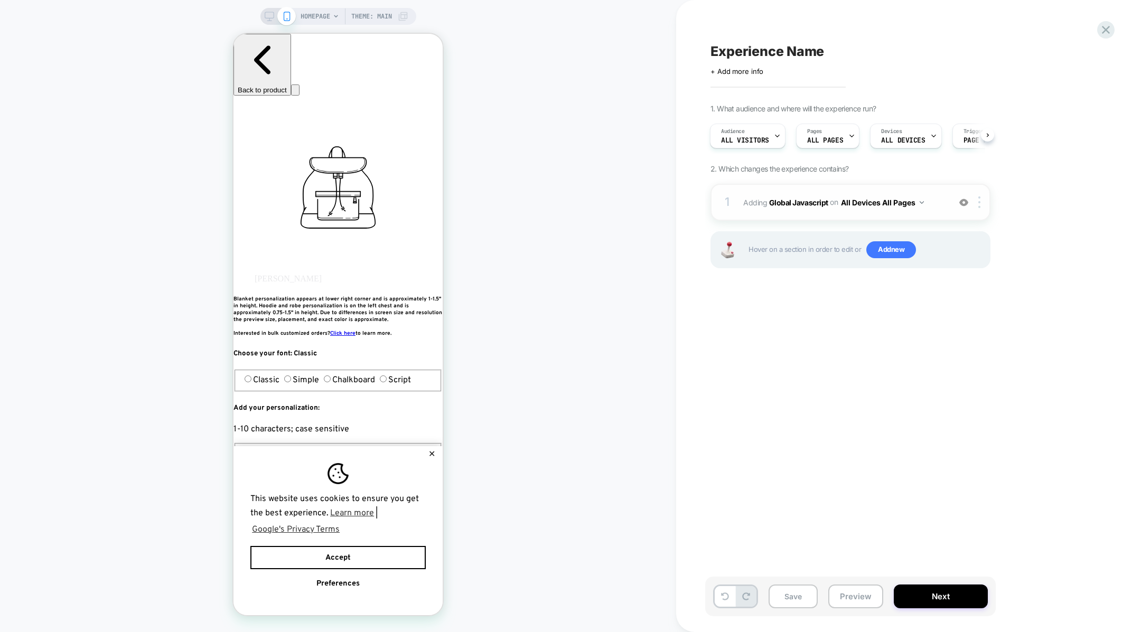
click at [857, 213] on div "1 Adding Global Javascript on All Devices All Pages Add Before Add After Target…" at bounding box center [851, 202] width 280 height 37
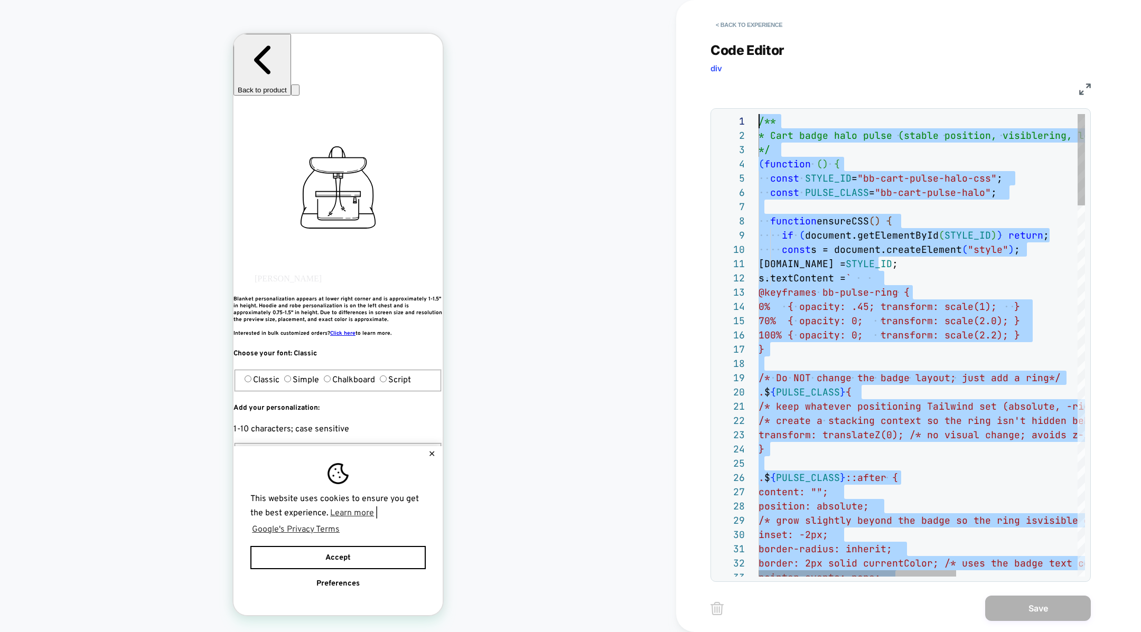
drag, startPoint x: 849, startPoint y: 398, endPoint x: 757, endPoint y: -105, distance: 511.4
type textarea "**********"
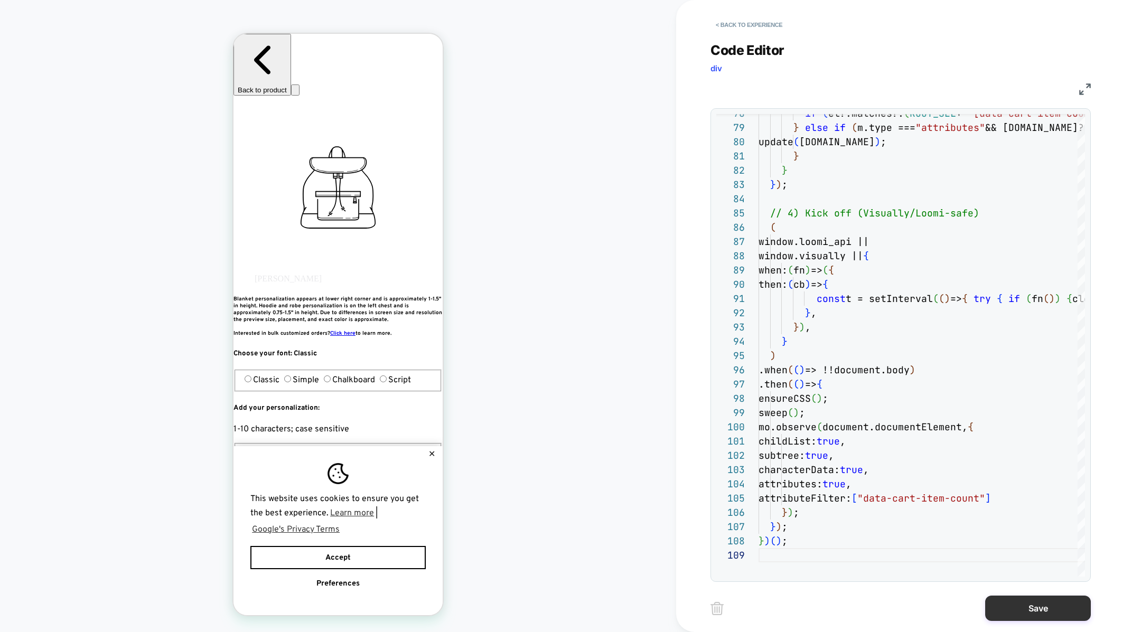
click at [1048, 607] on button "Save" at bounding box center [1038, 608] width 106 height 25
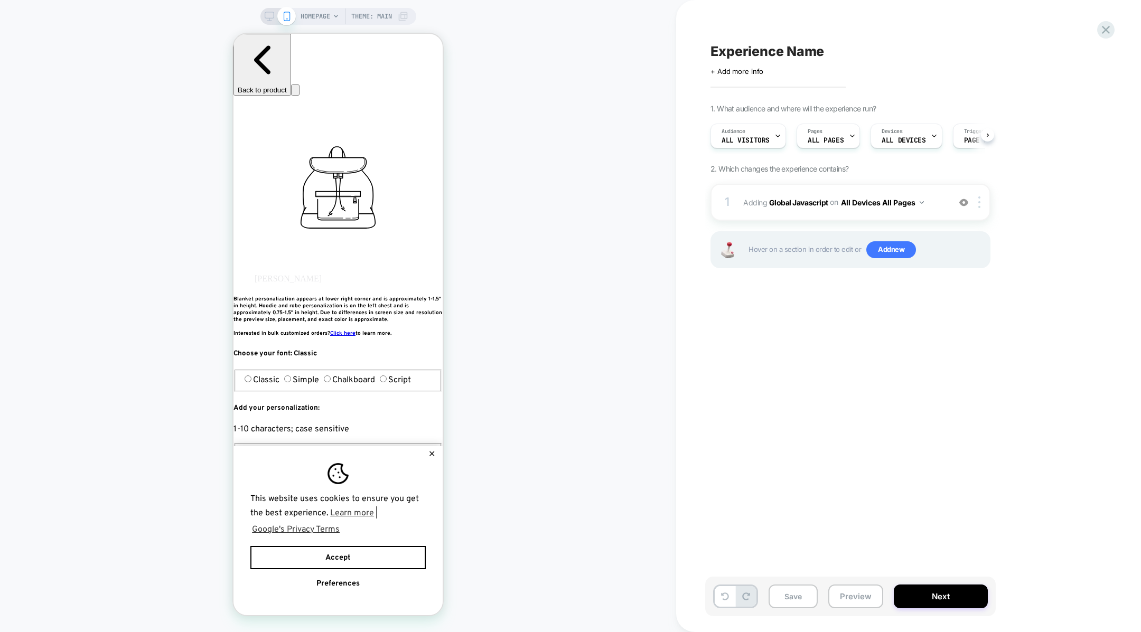
scroll to position [0, 1]
click at [811, 603] on button "Save" at bounding box center [793, 597] width 49 height 24
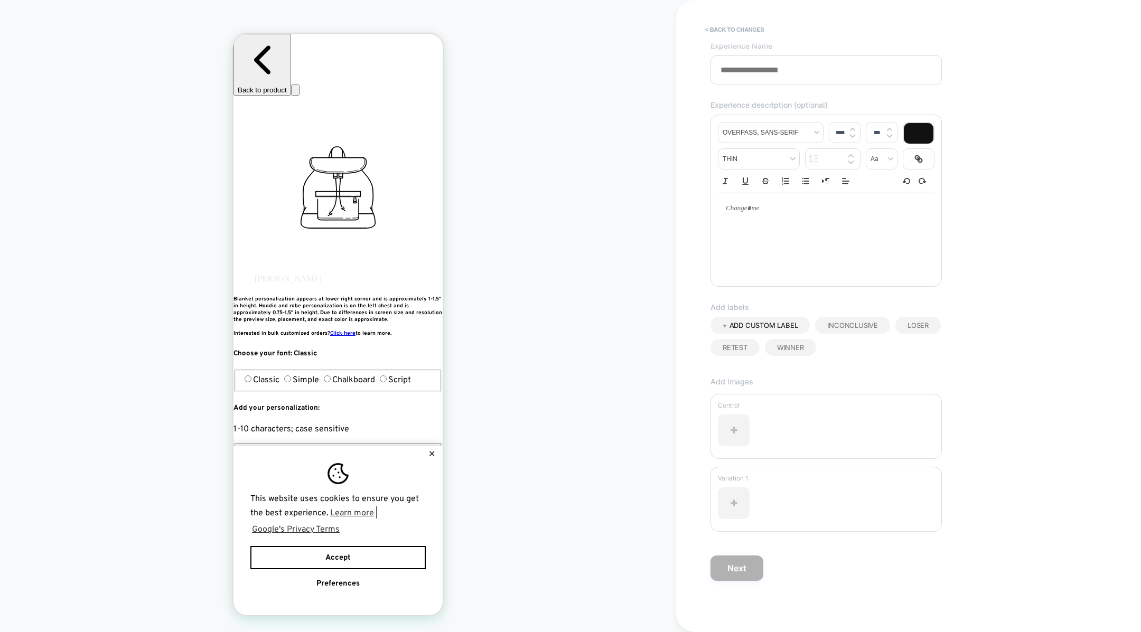
scroll to position [0, 0]
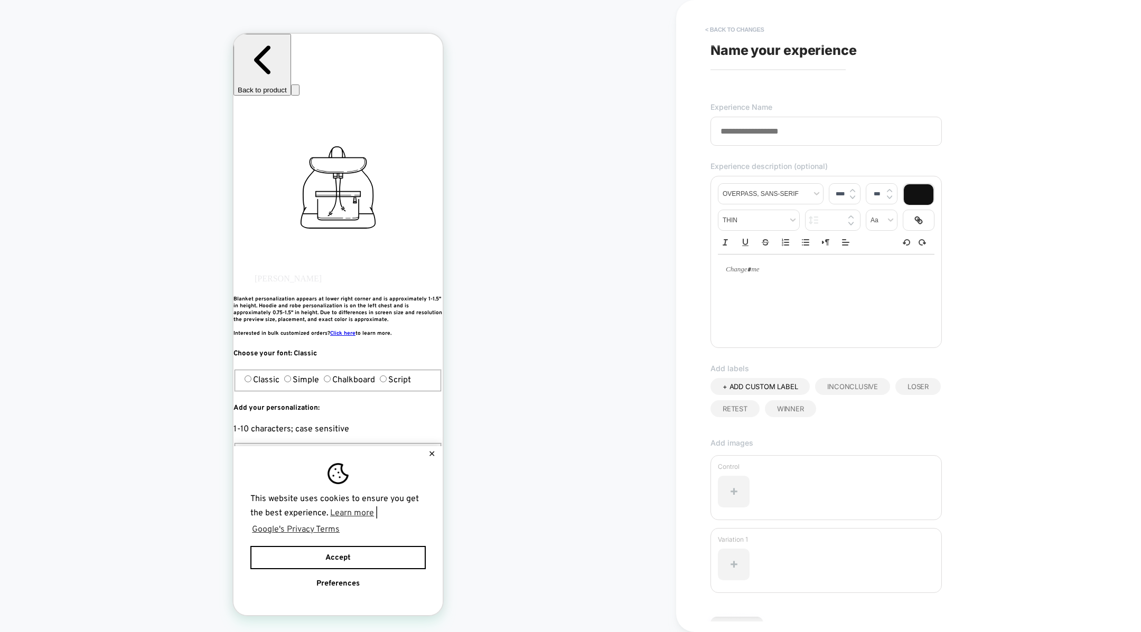
click at [718, 34] on button "< Back to changes" at bounding box center [735, 29] width 70 height 17
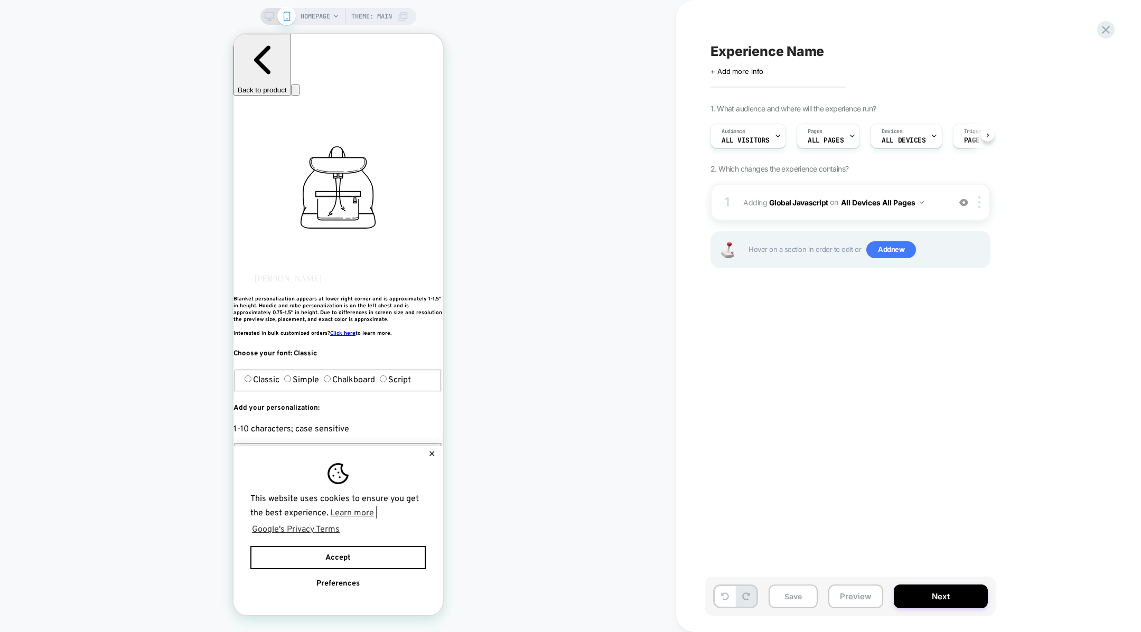
scroll to position [0, 1]
click at [847, 598] on button "Preview" at bounding box center [856, 597] width 55 height 24
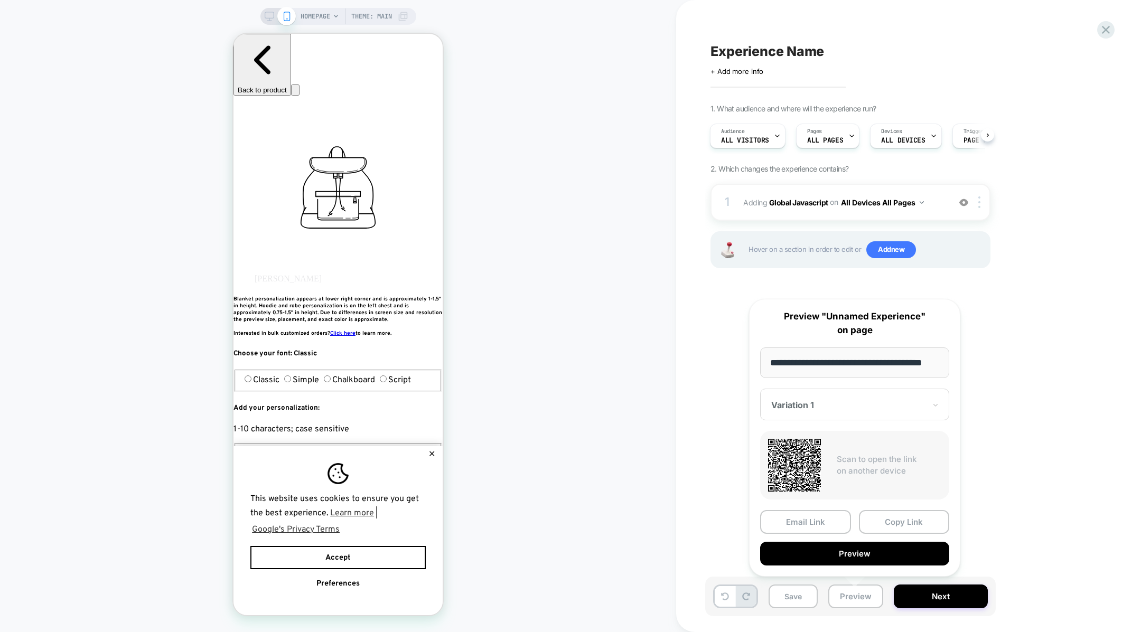
scroll to position [0, 13]
click at [877, 517] on button "Copy Link" at bounding box center [904, 522] width 91 height 24
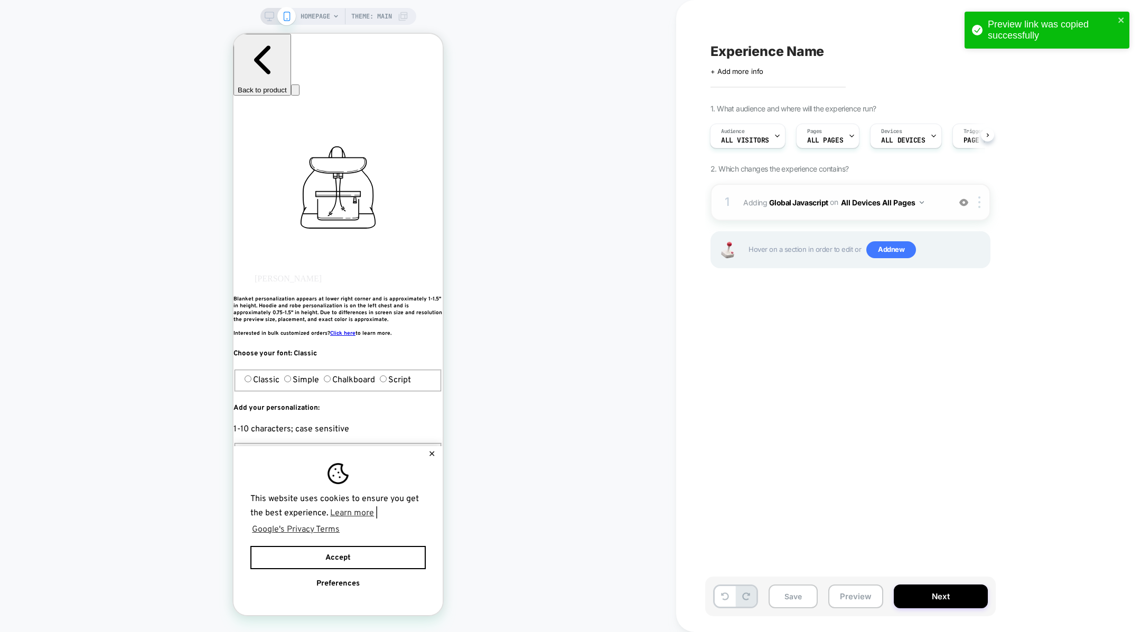
click at [862, 213] on div "1 Adding Global Javascript on All Devices All Pages Add Before Add After Target…" at bounding box center [851, 202] width 280 height 37
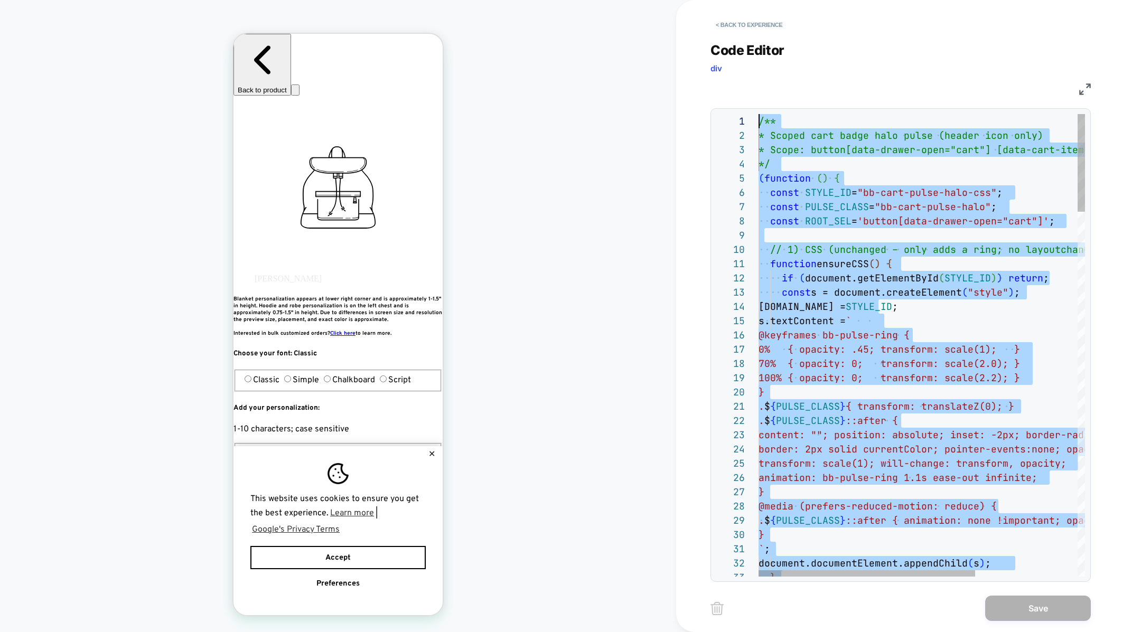
drag, startPoint x: 842, startPoint y: 384, endPoint x: 639, endPoint y: -105, distance: 529.4
type textarea "**********"
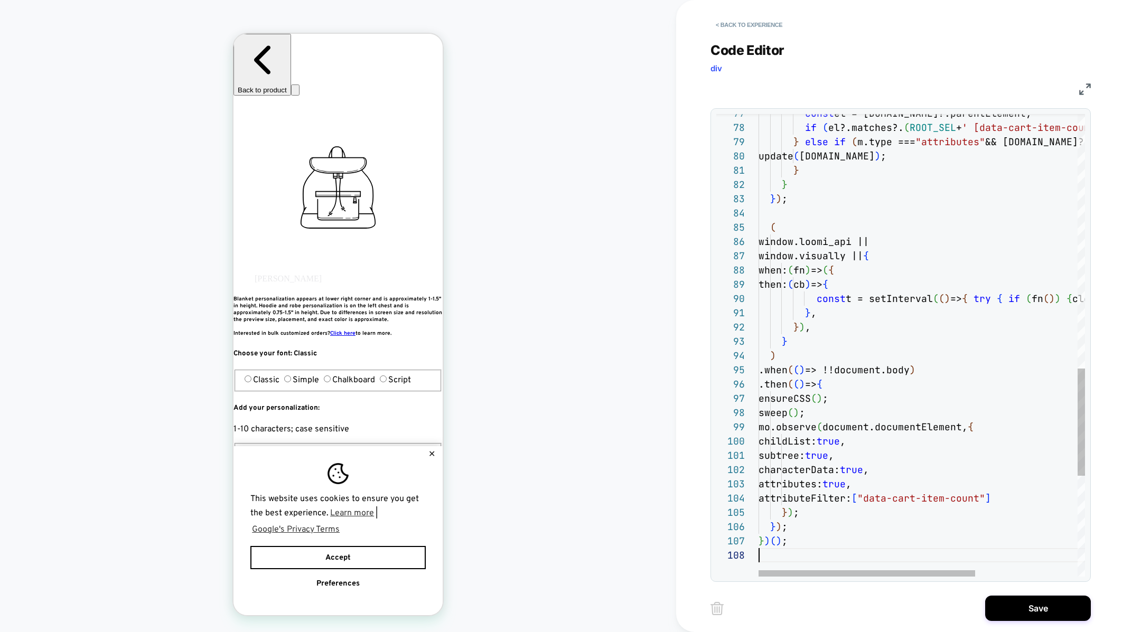
scroll to position [99, 0]
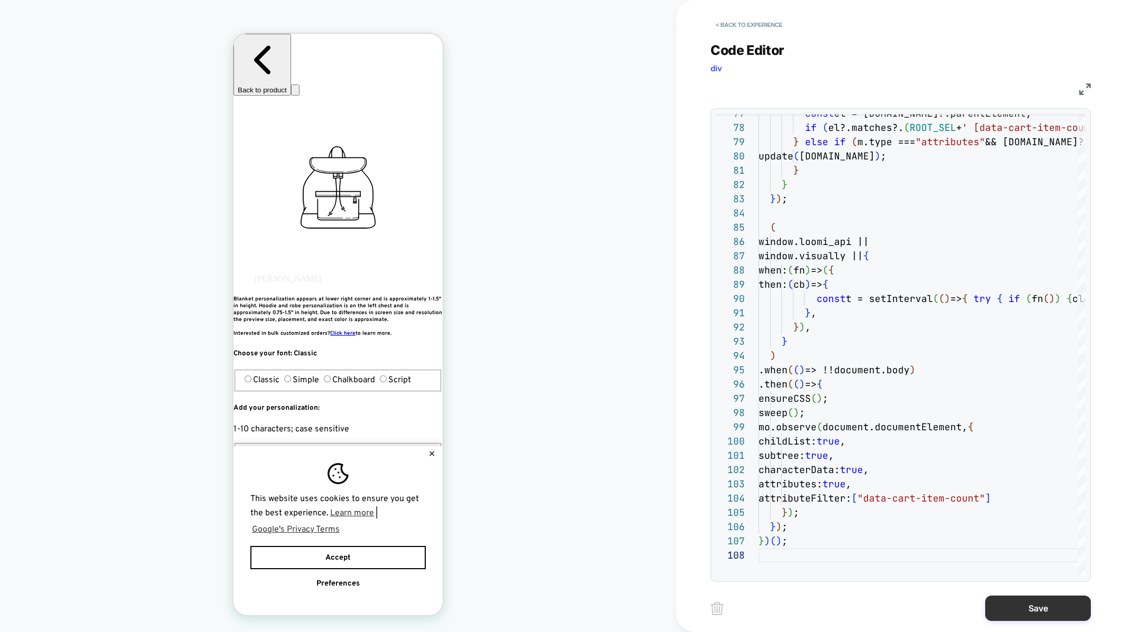
click at [1047, 611] on button "Save" at bounding box center [1038, 608] width 106 height 25
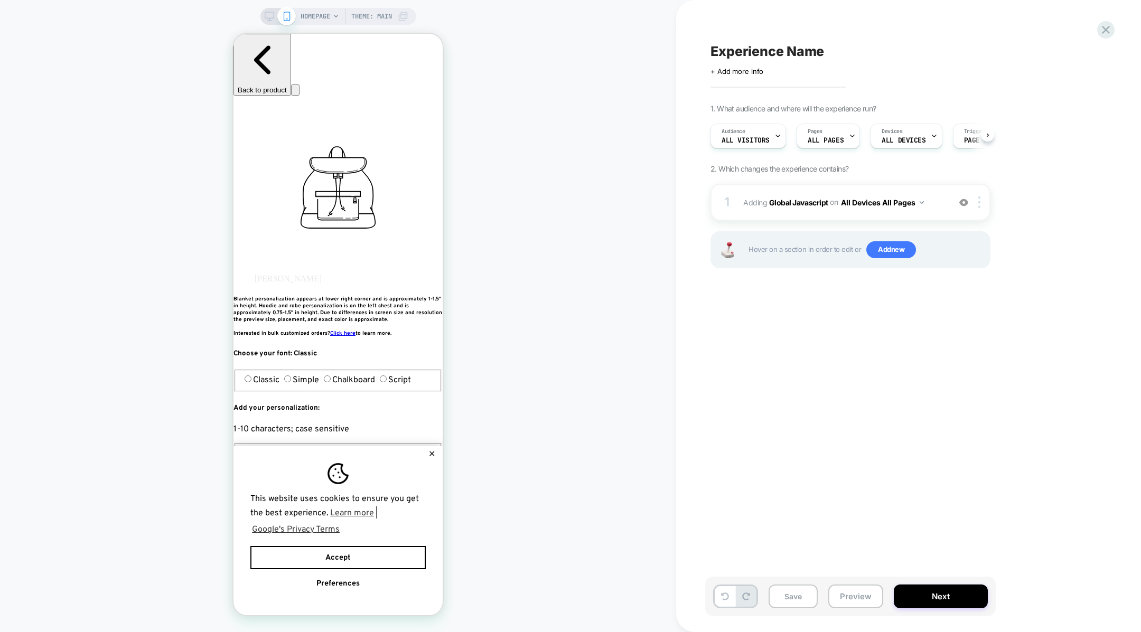
scroll to position [0, 1]
click at [783, 597] on button "Save" at bounding box center [793, 597] width 49 height 24
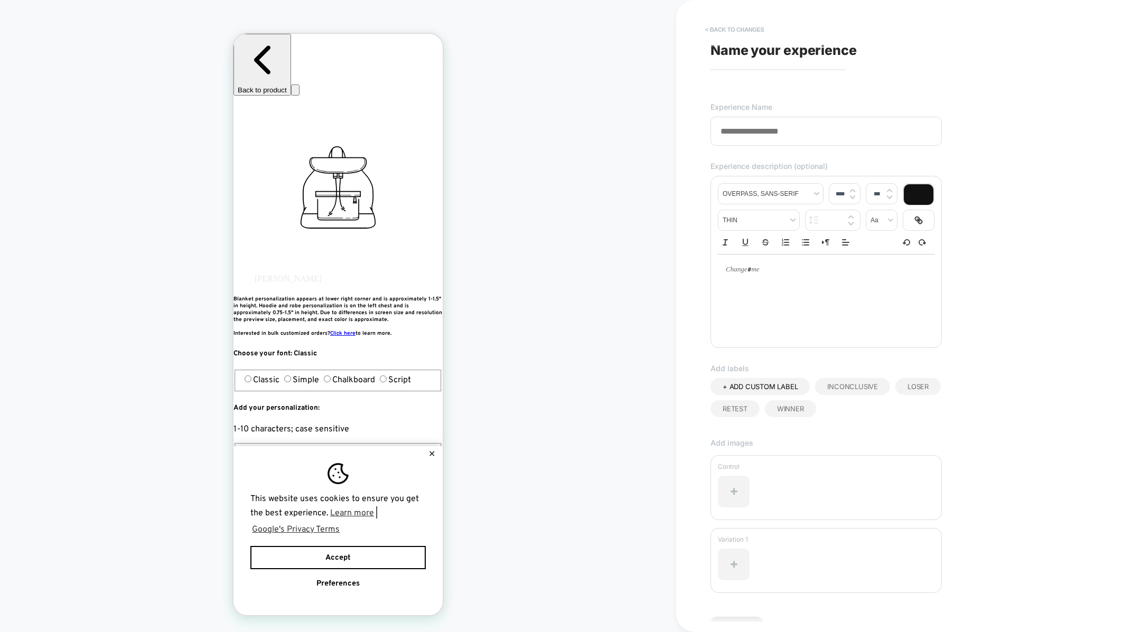
click at [718, 31] on button "< Back to changes" at bounding box center [735, 29] width 70 height 17
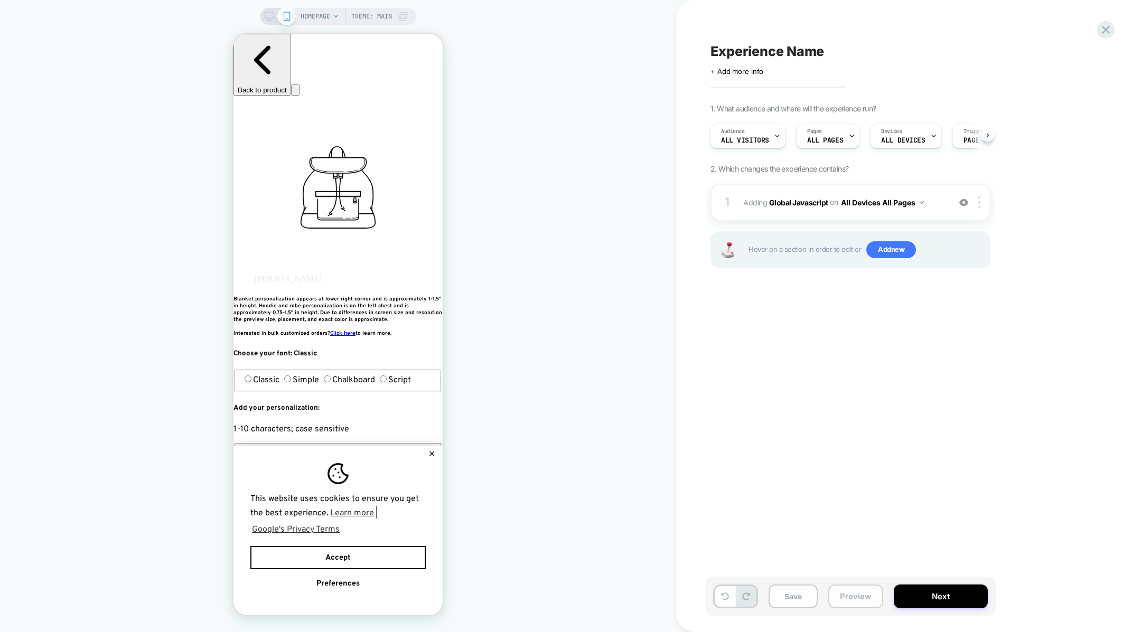
click at [853, 589] on button "Preview" at bounding box center [856, 597] width 55 height 24
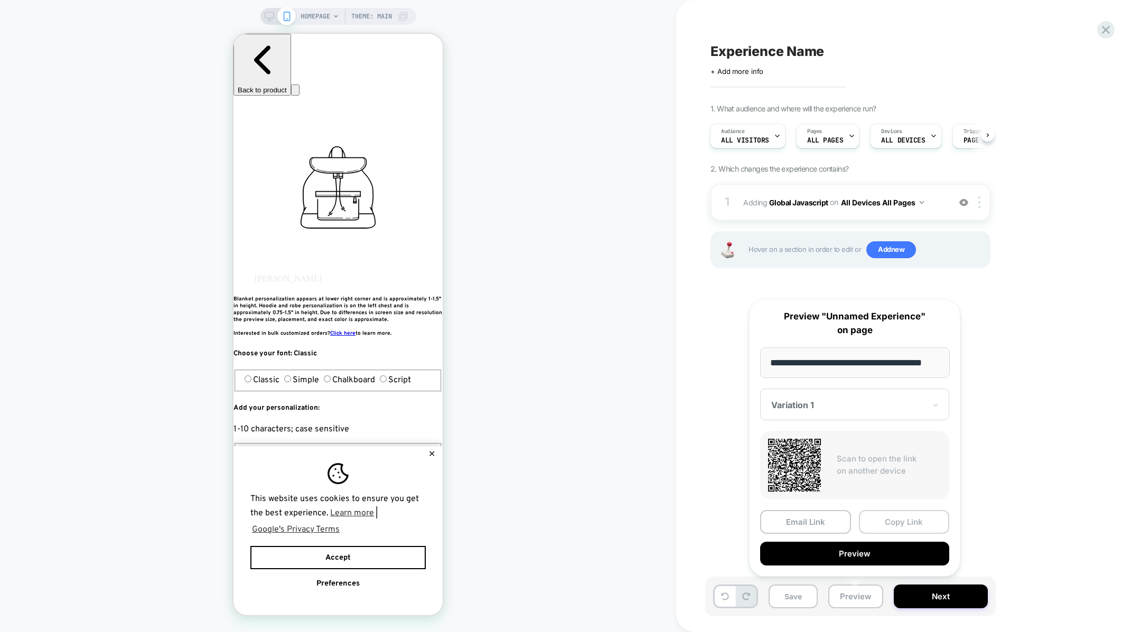
scroll to position [0, 0]
click at [891, 520] on button "Copy Link" at bounding box center [904, 522] width 91 height 24
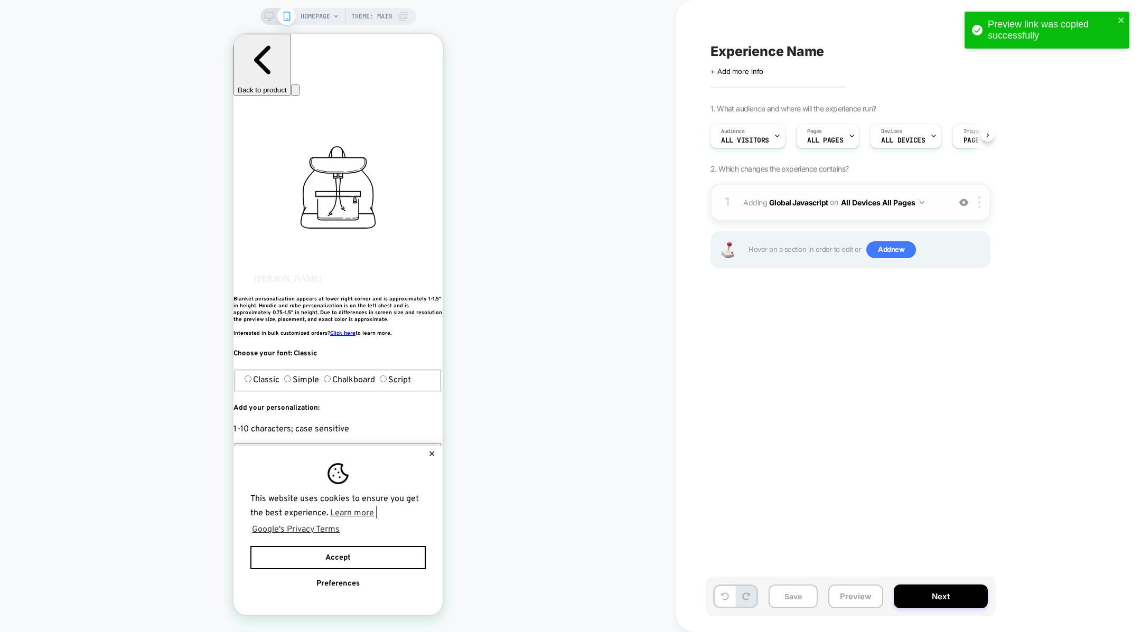
click at [821, 208] on span "Adding Global Javascript on All Devices All Pages" at bounding box center [843, 202] width 201 height 15
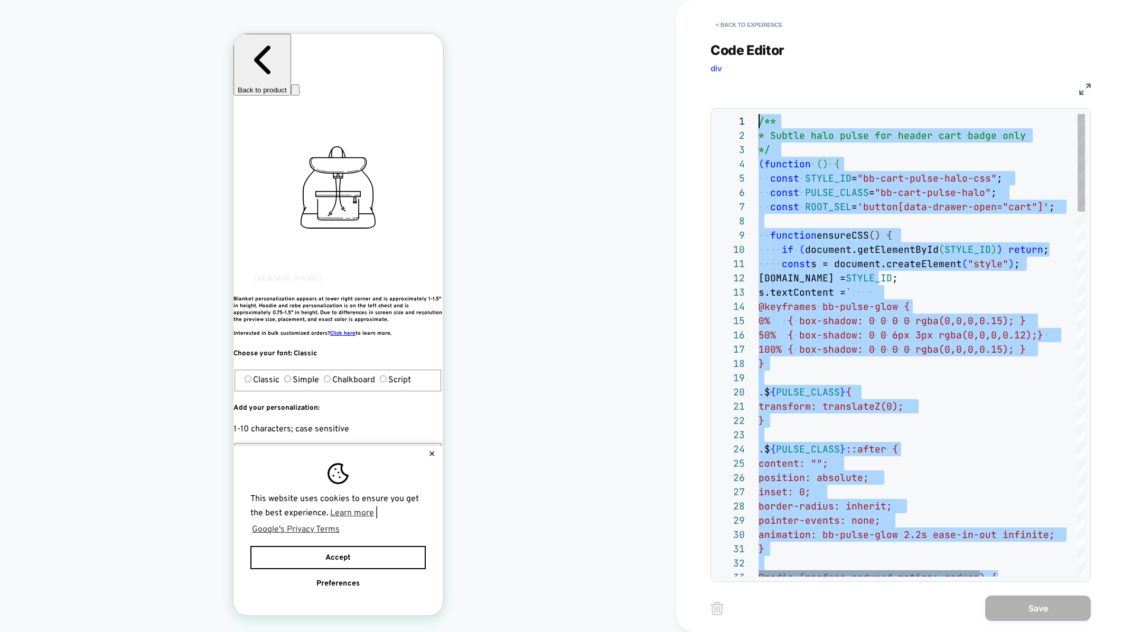
drag, startPoint x: 861, startPoint y: 217, endPoint x: 810, endPoint y: -105, distance: 326.4
type textarea "*****"
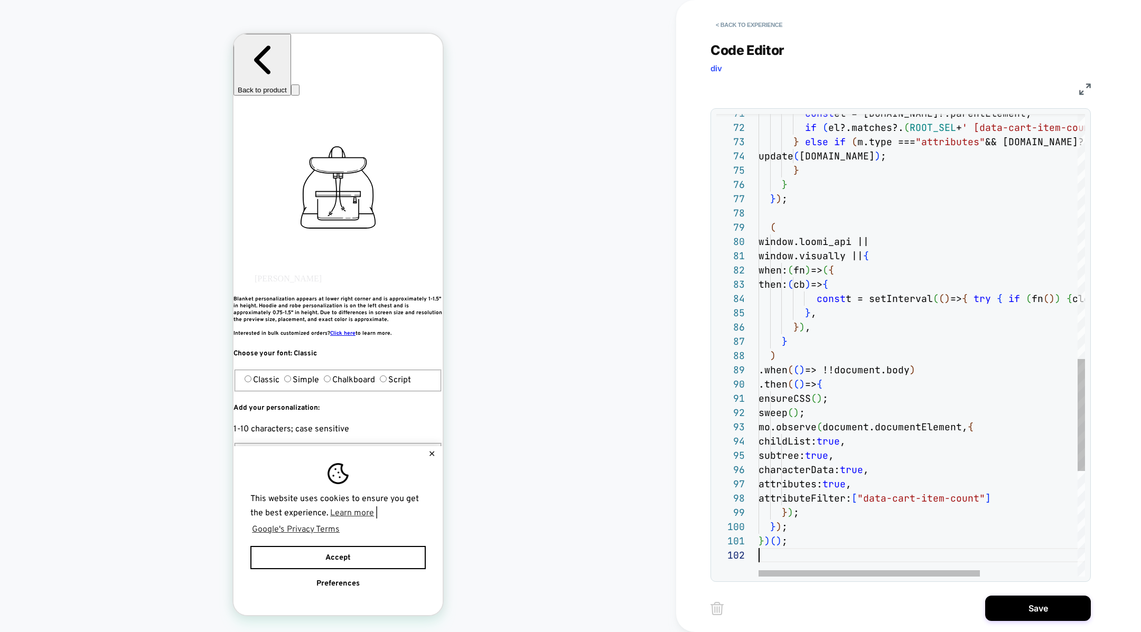
scroll to position [14, 0]
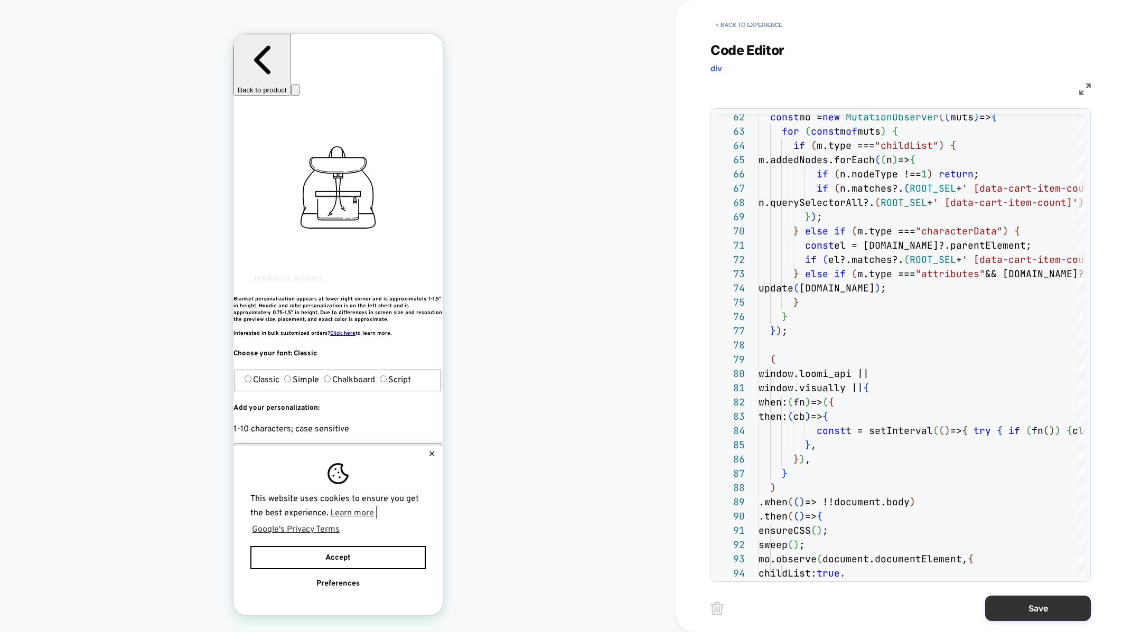
click at [1023, 615] on button "Save" at bounding box center [1038, 608] width 106 height 25
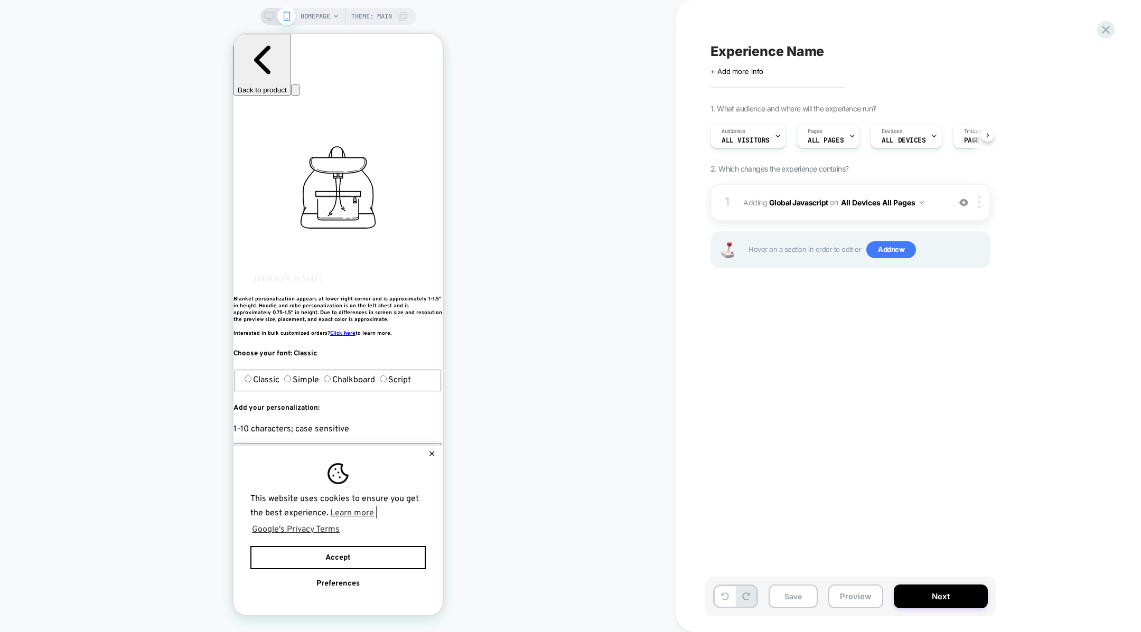
scroll to position [0, 1]
click at [792, 600] on button "Save" at bounding box center [793, 597] width 49 height 24
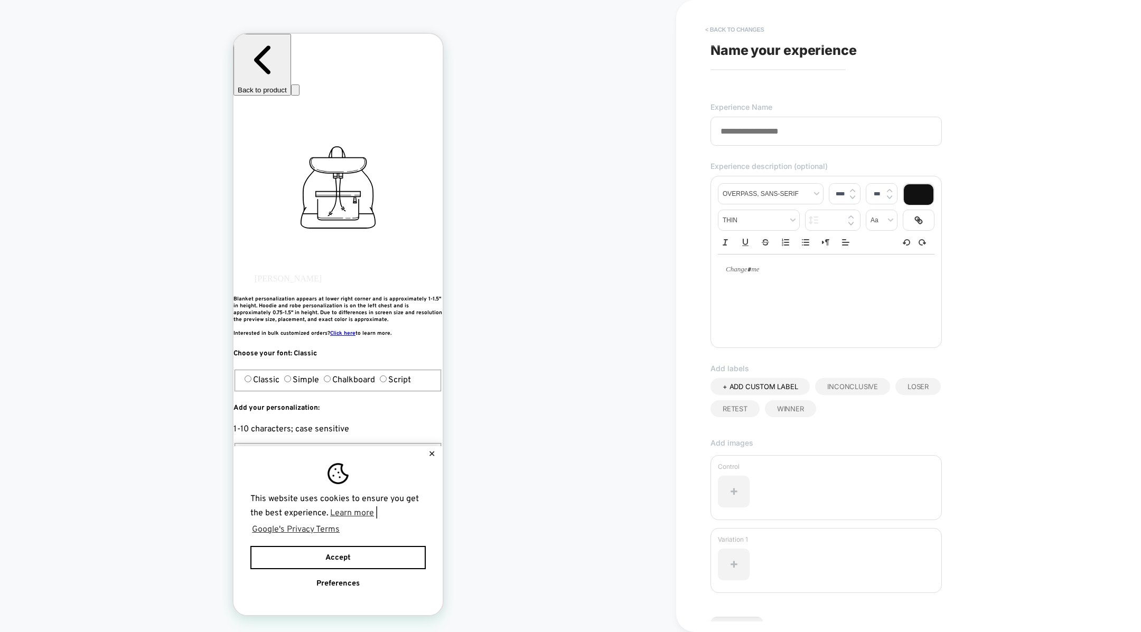
click at [727, 24] on button "< Back to changes" at bounding box center [735, 29] width 70 height 17
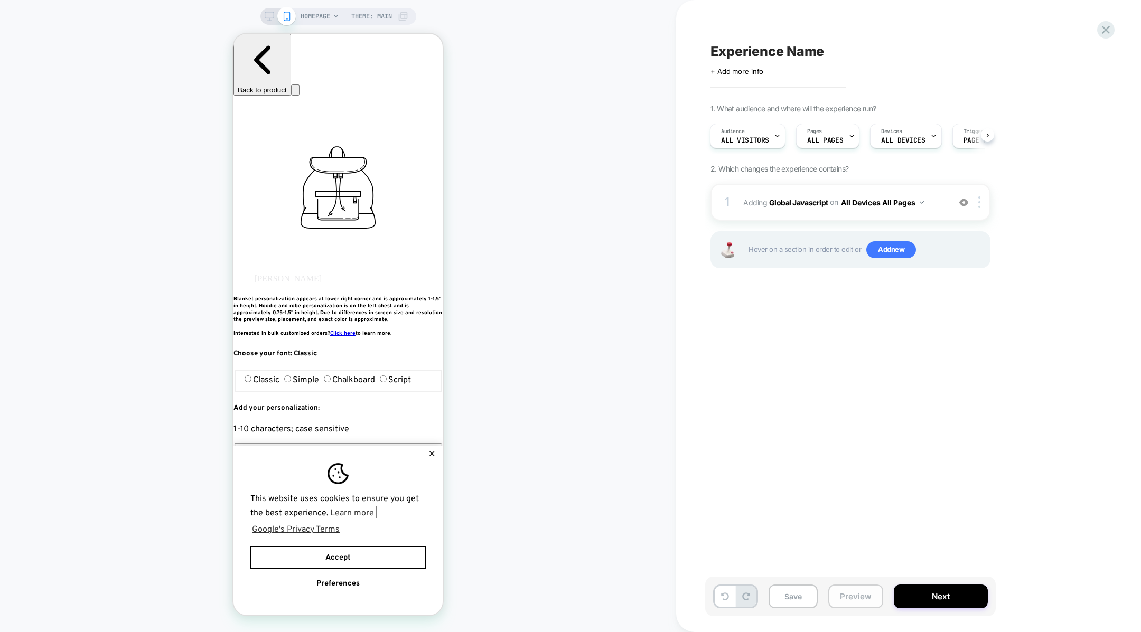
click at [849, 601] on button "Preview" at bounding box center [856, 597] width 55 height 24
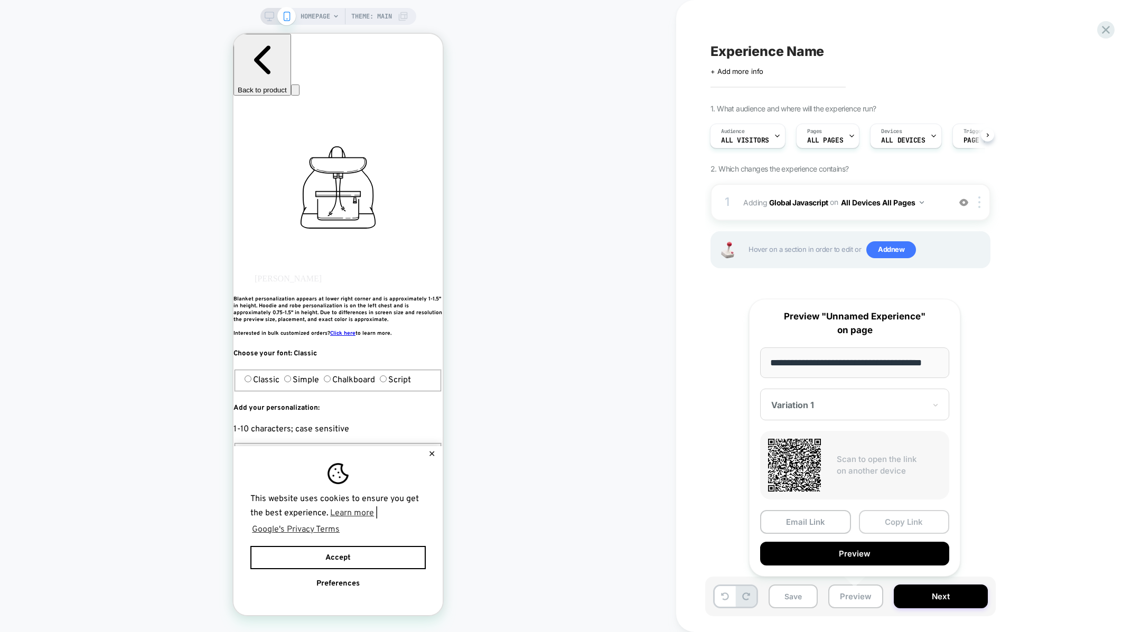
scroll to position [0, 13]
click at [879, 516] on button "Copy Link" at bounding box center [904, 522] width 91 height 24
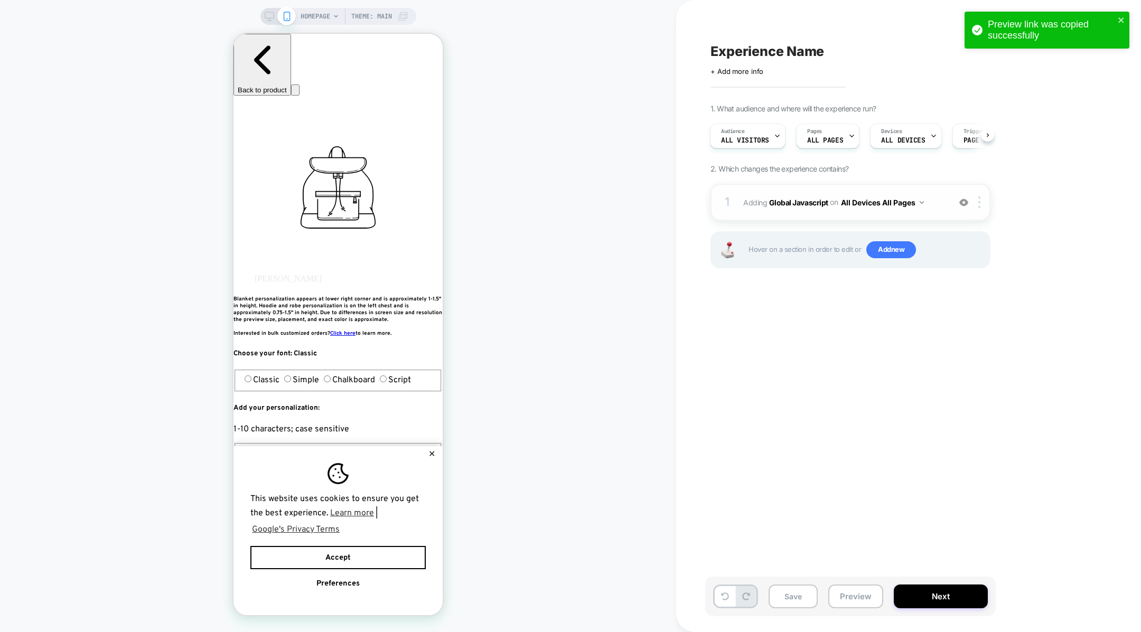
click at [824, 212] on div "1 Adding Global Javascript on All Devices All Pages Add Before Add After Target…" at bounding box center [851, 202] width 280 height 37
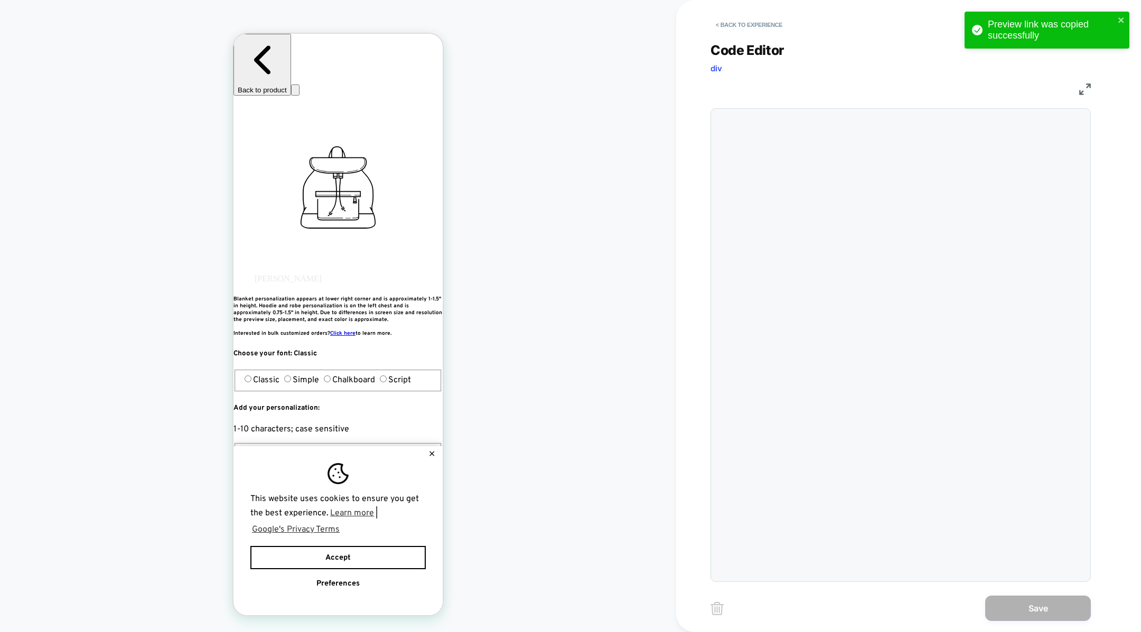
scroll to position [143, 0]
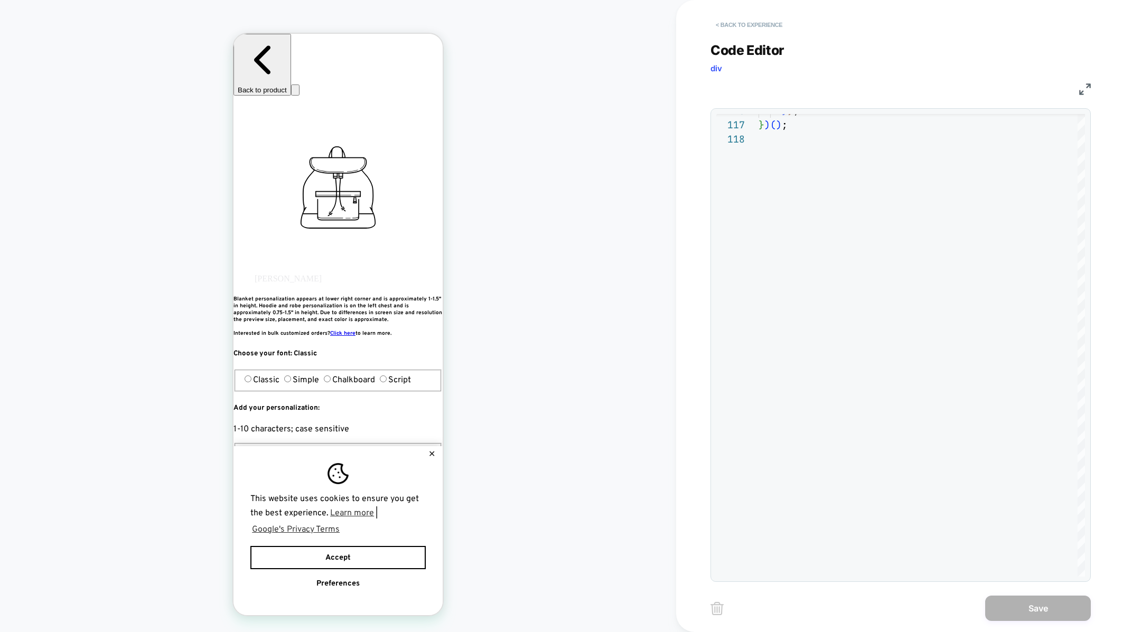
click at [725, 25] on button "< Back to experience" at bounding box center [749, 24] width 77 height 17
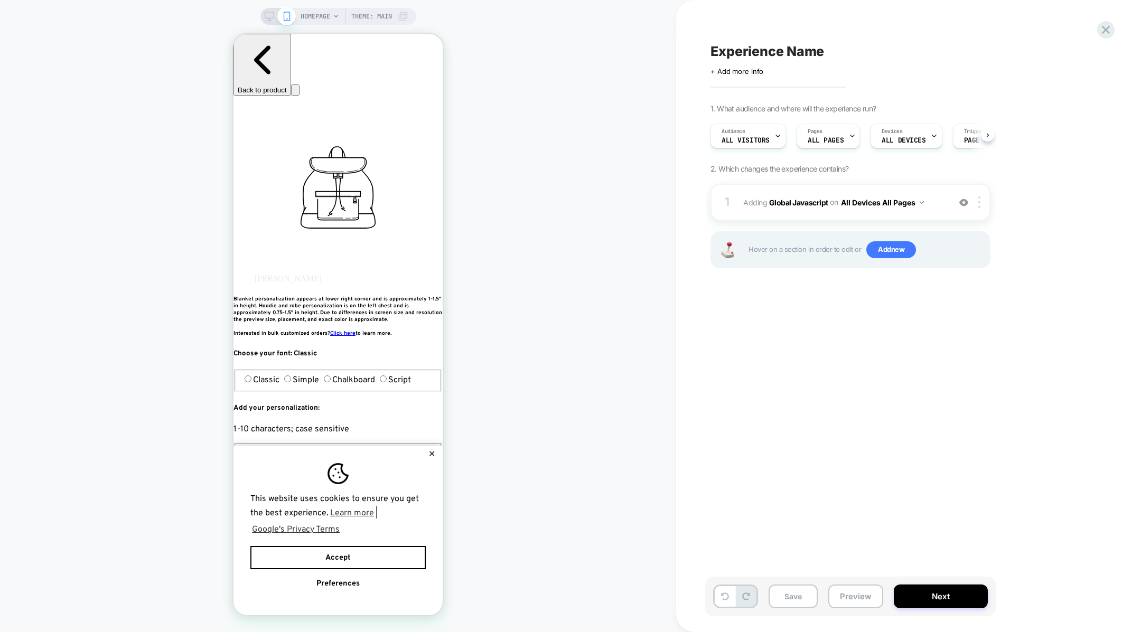
scroll to position [0, 1]
click at [842, 603] on button "Preview" at bounding box center [856, 597] width 55 height 24
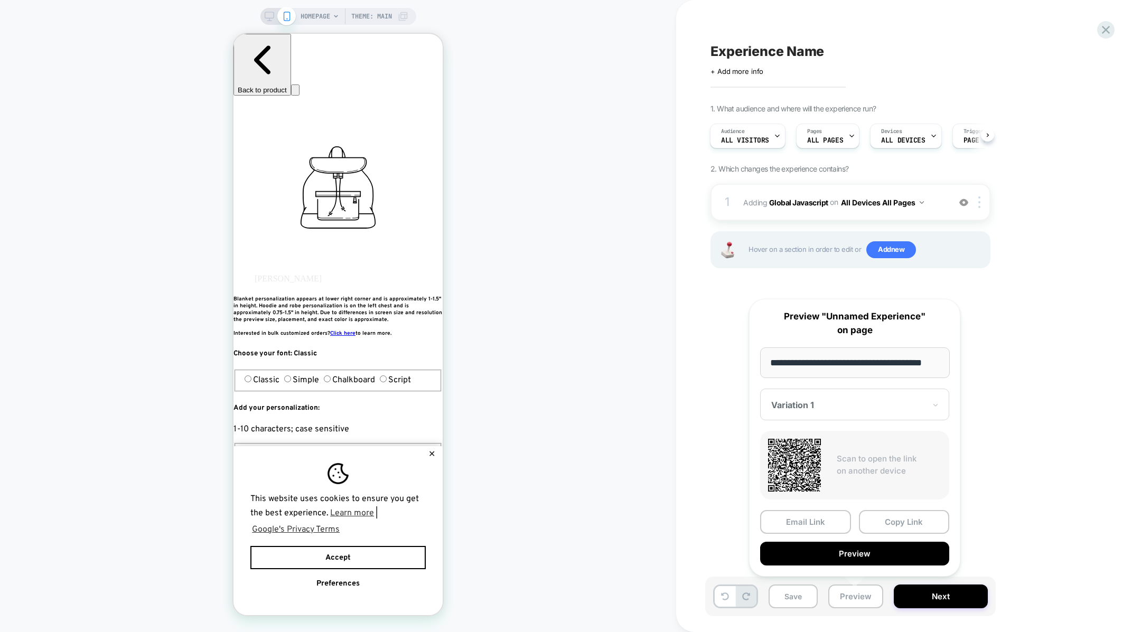
scroll to position [0, 0]
click at [840, 212] on div "1 Adding Global Javascript on All Devices All Pages Add Before Add After Target…" at bounding box center [851, 202] width 280 height 37
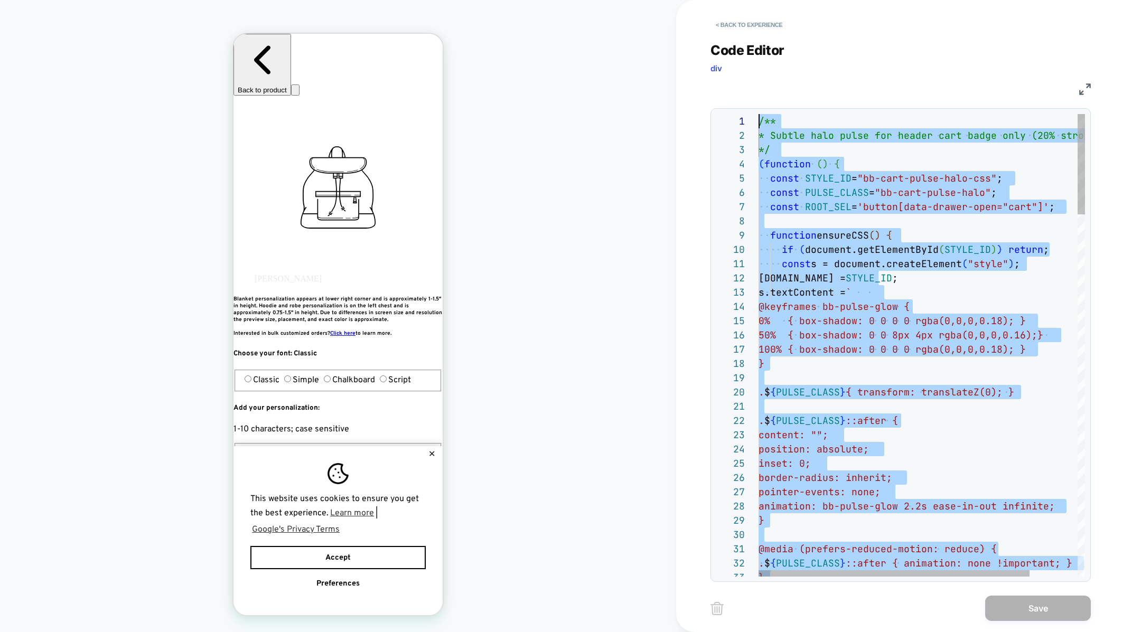
drag, startPoint x: 813, startPoint y: 538, endPoint x: 771, endPoint y: -105, distance: 644.9
type textarea "*****"
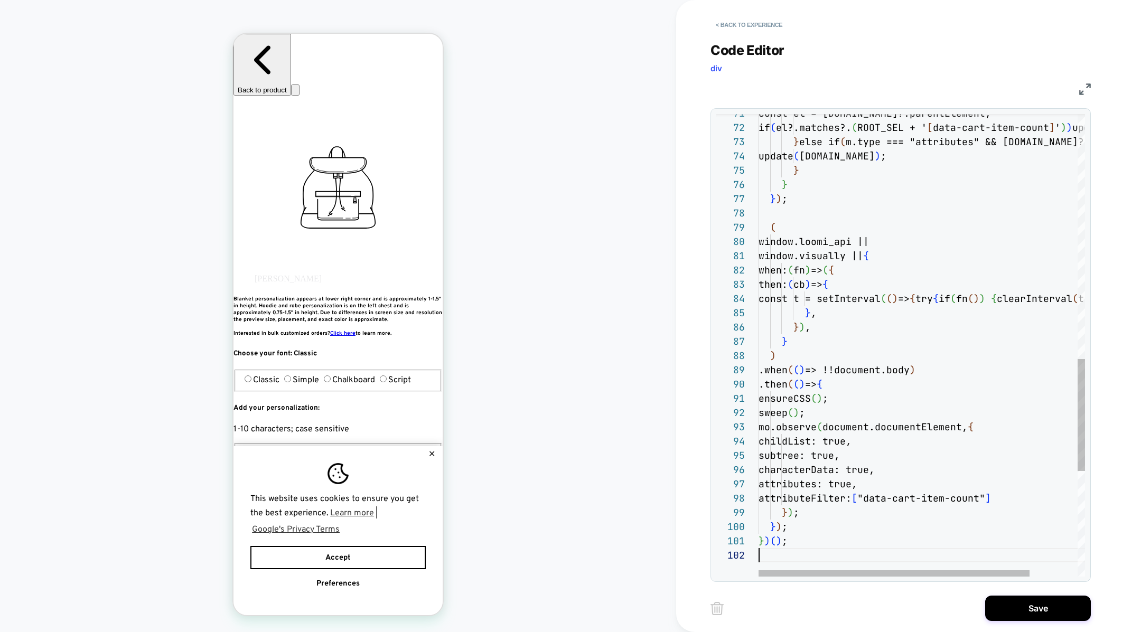
scroll to position [14, 0]
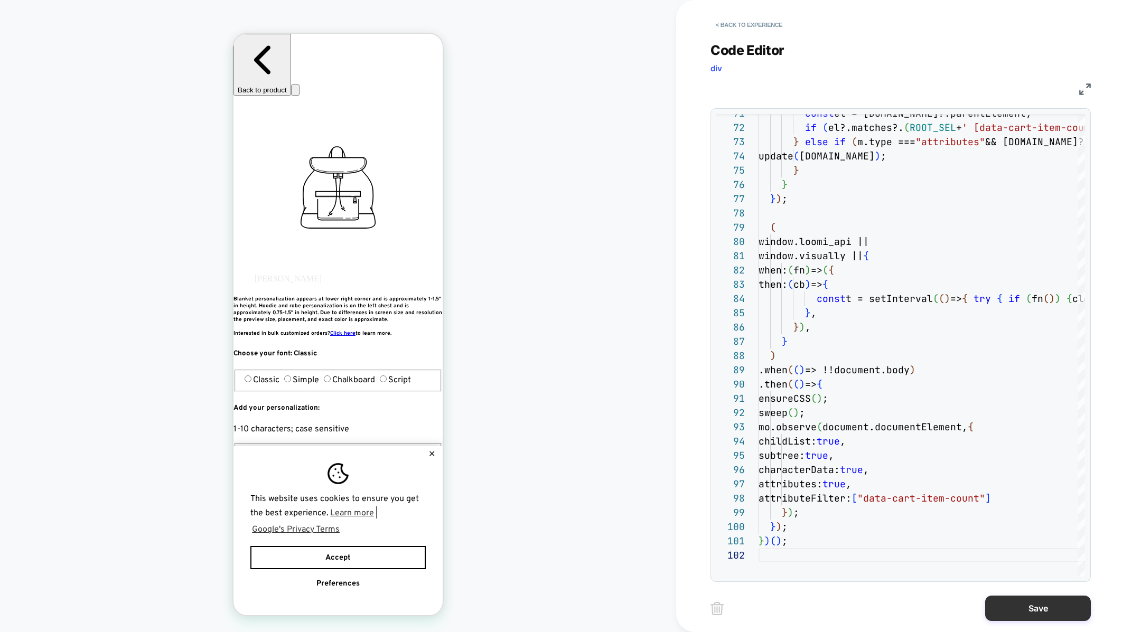
click at [1034, 602] on button "Save" at bounding box center [1038, 608] width 106 height 25
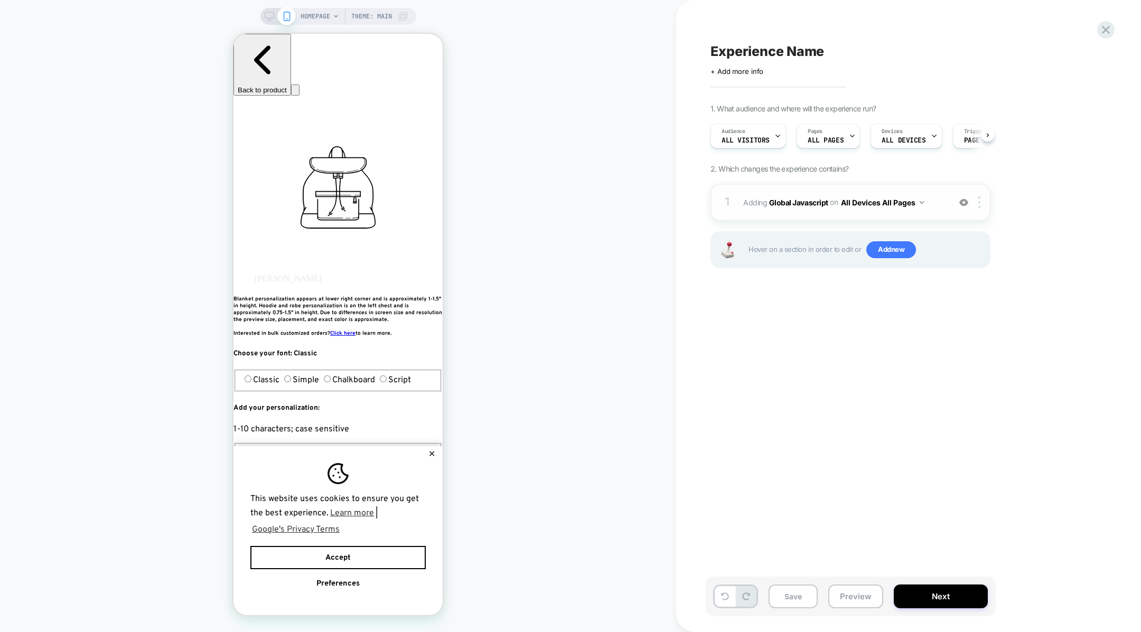
scroll to position [0, 1]
click at [794, 598] on button "Save" at bounding box center [793, 597] width 49 height 24
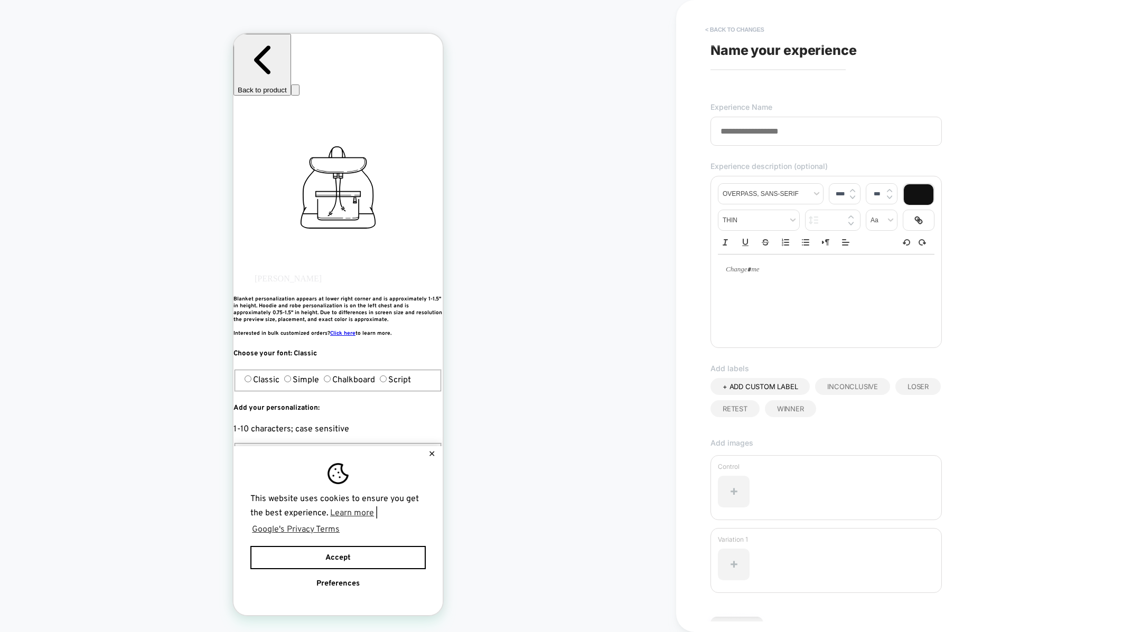
click at [713, 31] on button "< Back to changes" at bounding box center [735, 29] width 70 height 17
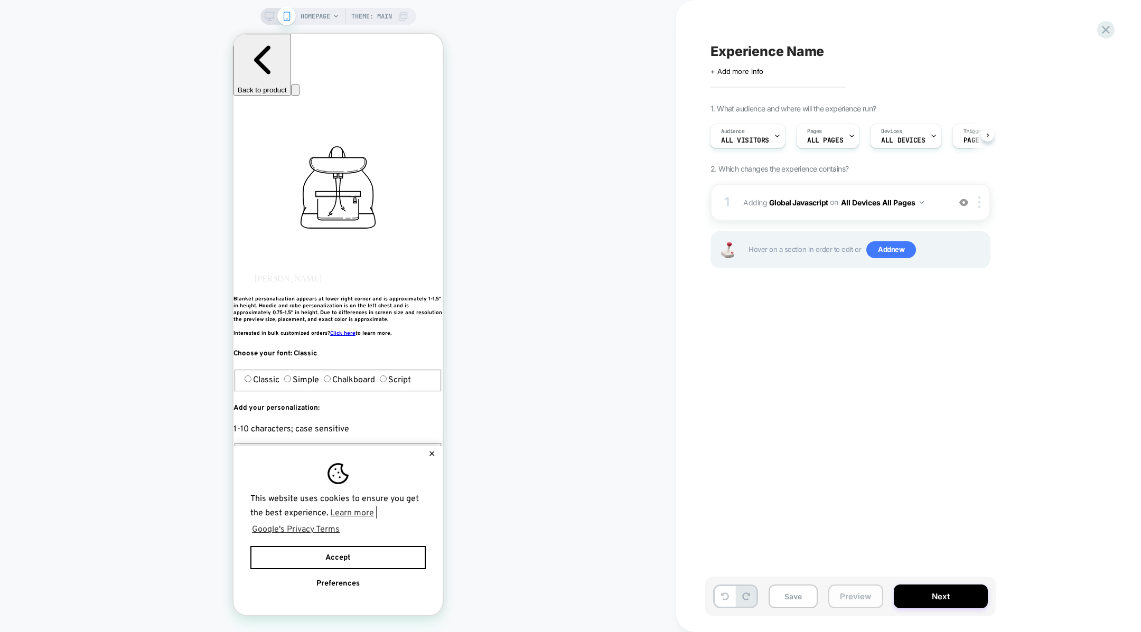
click at [849, 598] on button "Preview" at bounding box center [856, 597] width 55 height 24
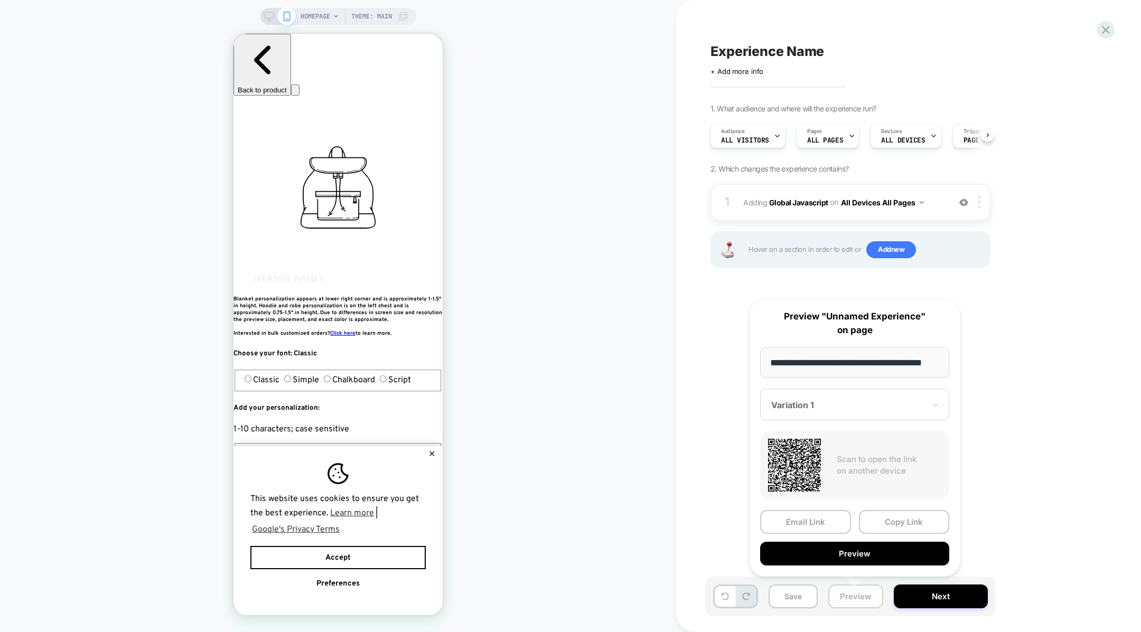
scroll to position [0, 13]
click at [876, 519] on button "Copy Link" at bounding box center [904, 522] width 91 height 24
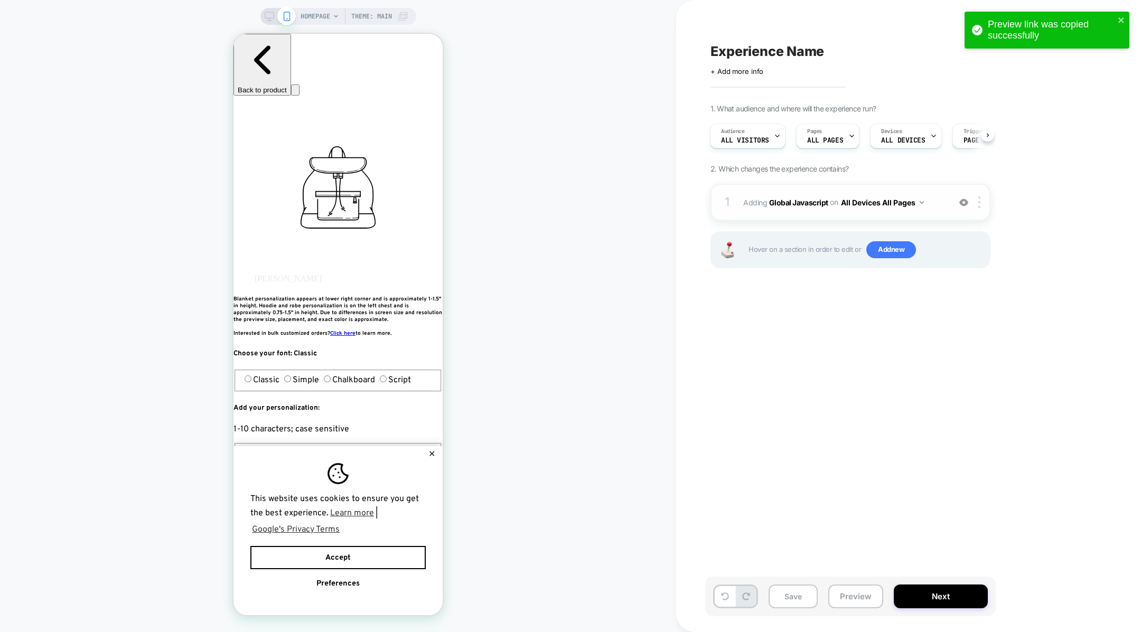
click at [832, 208] on span "on" at bounding box center [834, 202] width 8 height 13
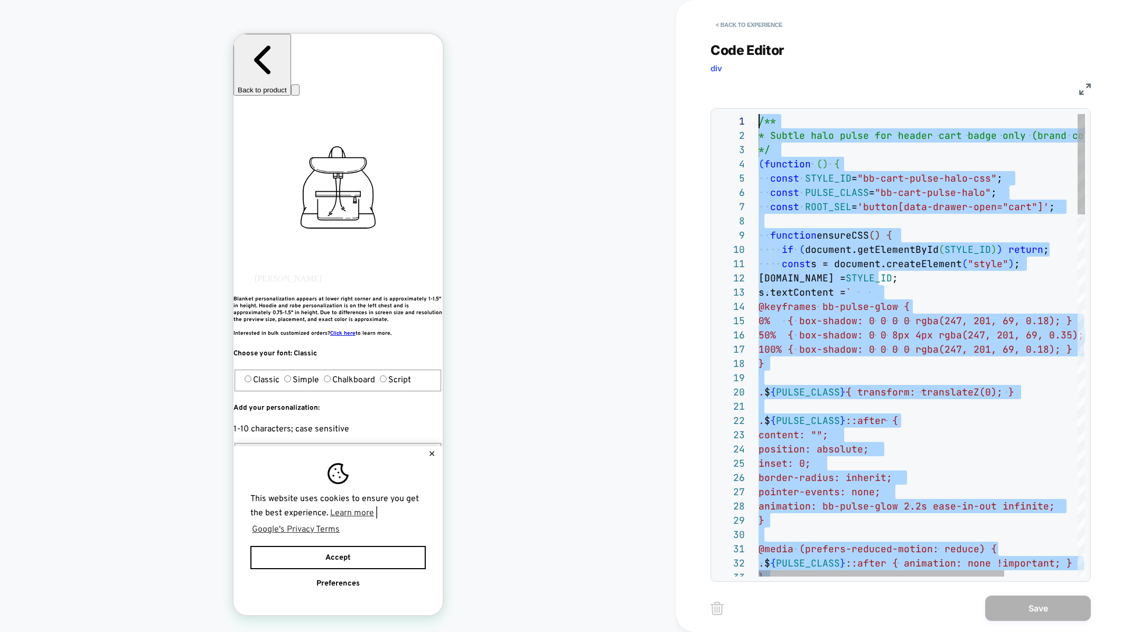
drag, startPoint x: 809, startPoint y: 435, endPoint x: 821, endPoint y: -105, distance: 540.1
type textarea "*****"
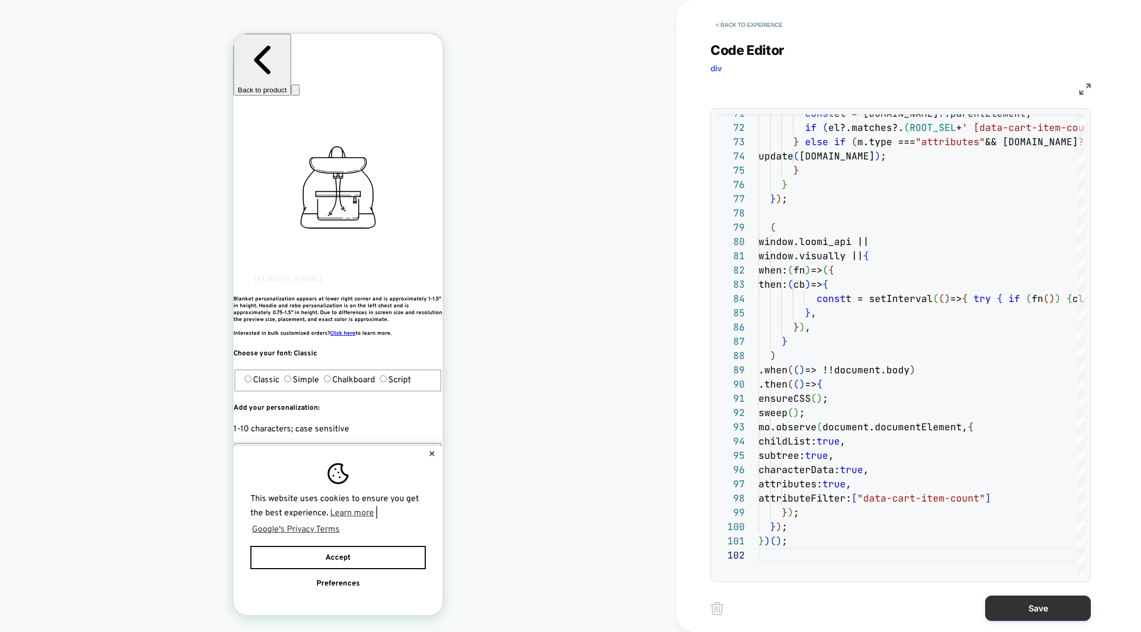
click at [999, 603] on button "Save" at bounding box center [1038, 608] width 106 height 25
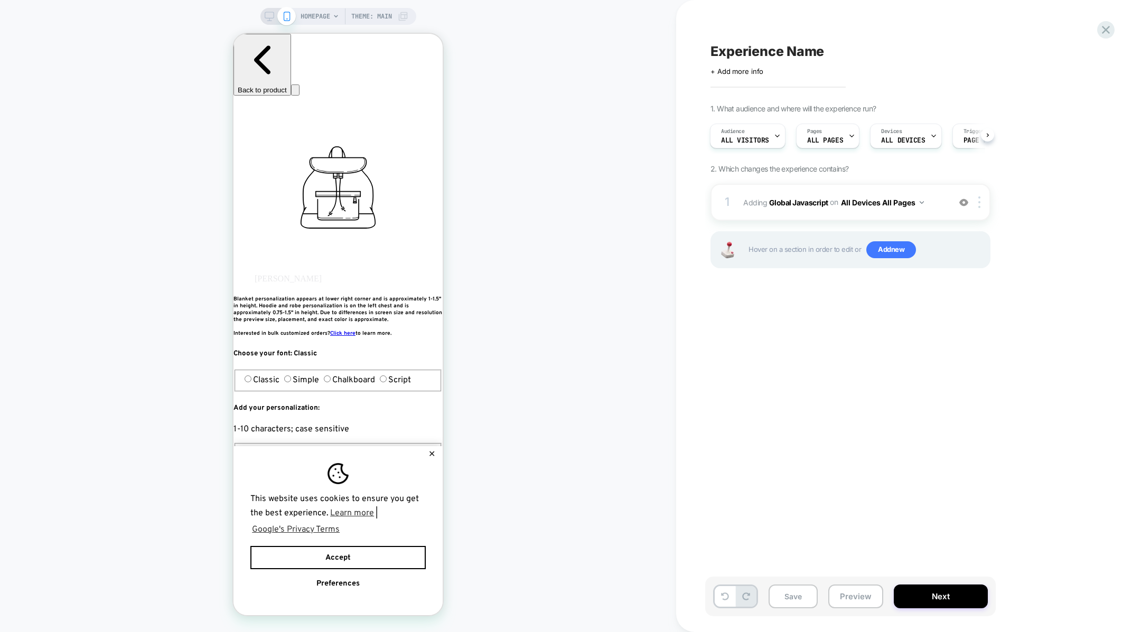
scroll to position [0, 62]
click at [795, 599] on button "Save" at bounding box center [793, 597] width 49 height 24
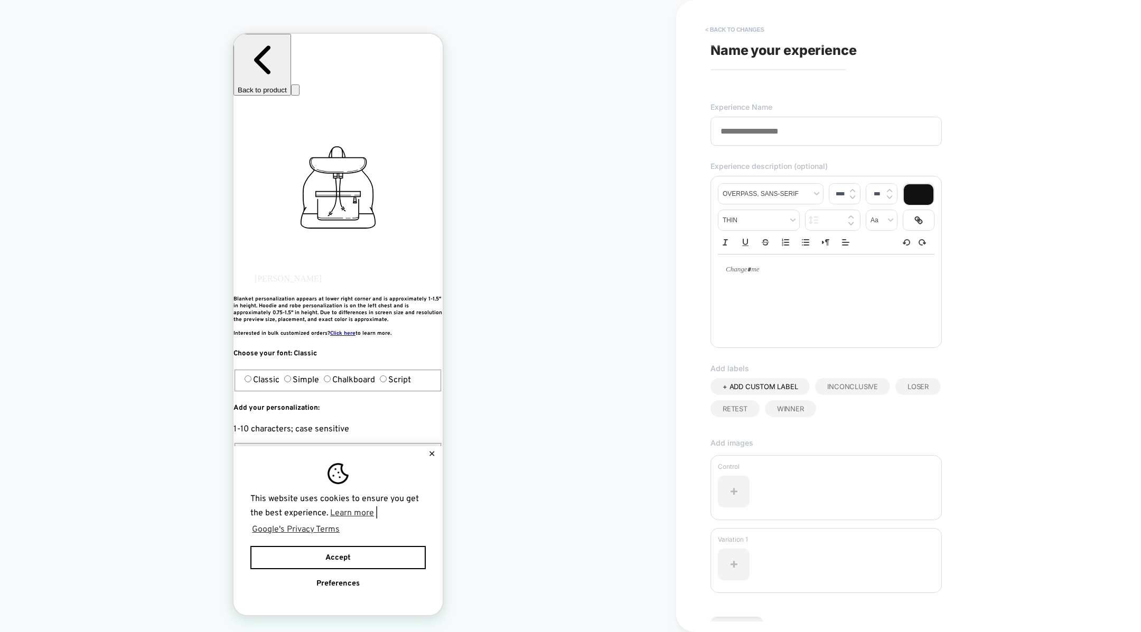
click at [748, 29] on button "< Back to changes" at bounding box center [735, 29] width 70 height 17
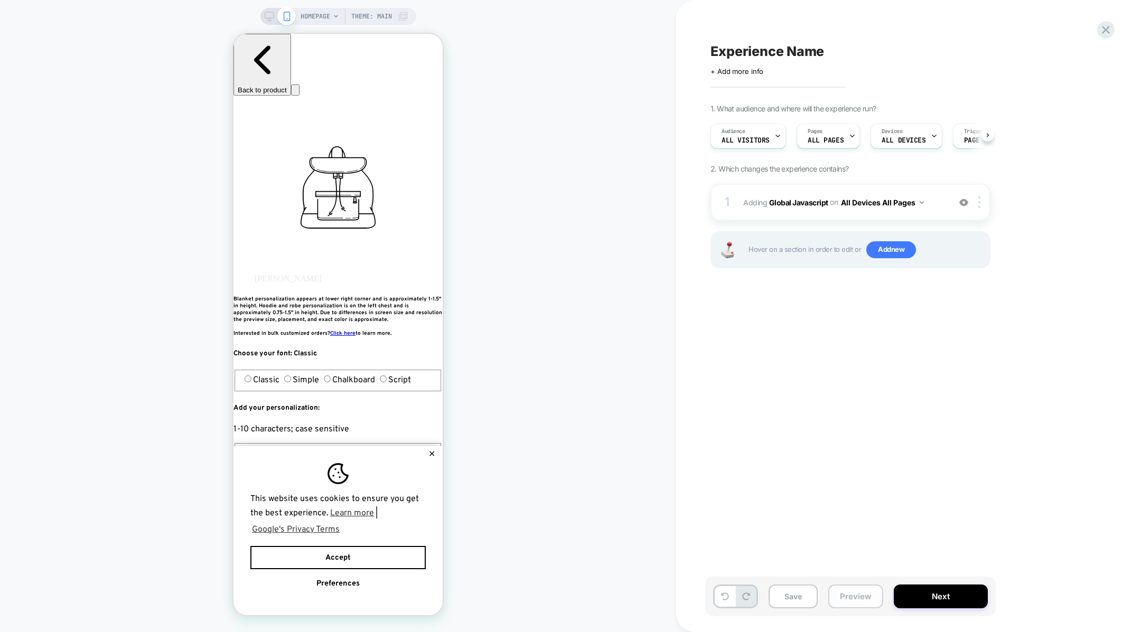
scroll to position [0, 1]
click at [859, 589] on button "Preview" at bounding box center [856, 597] width 55 height 24
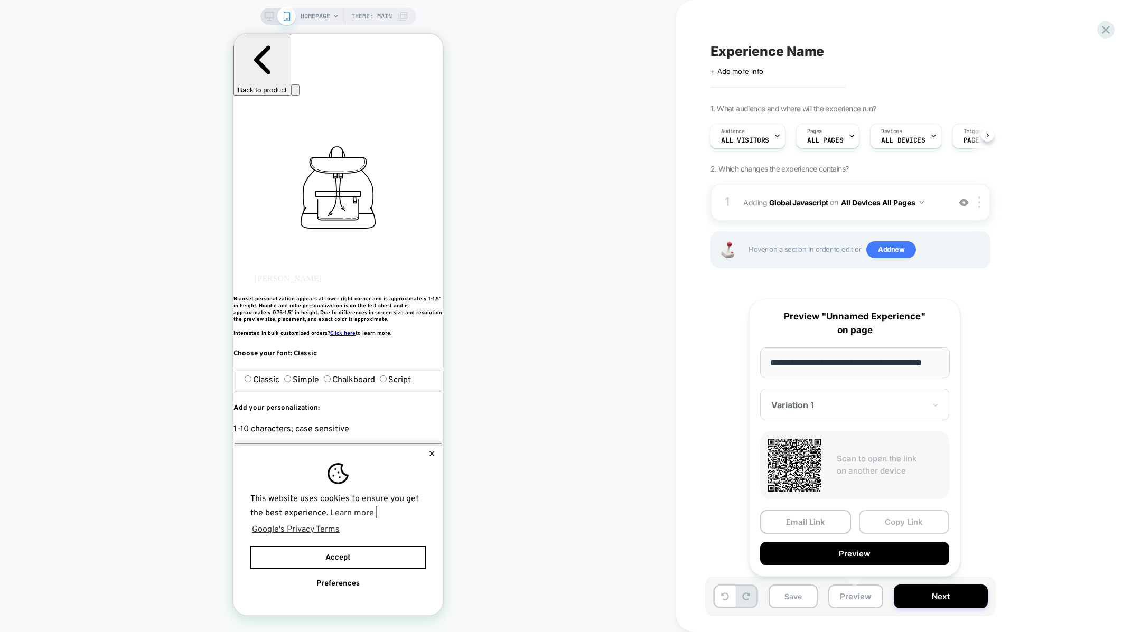
scroll to position [0, 0]
click at [894, 525] on button "Copy Link" at bounding box center [904, 522] width 91 height 24
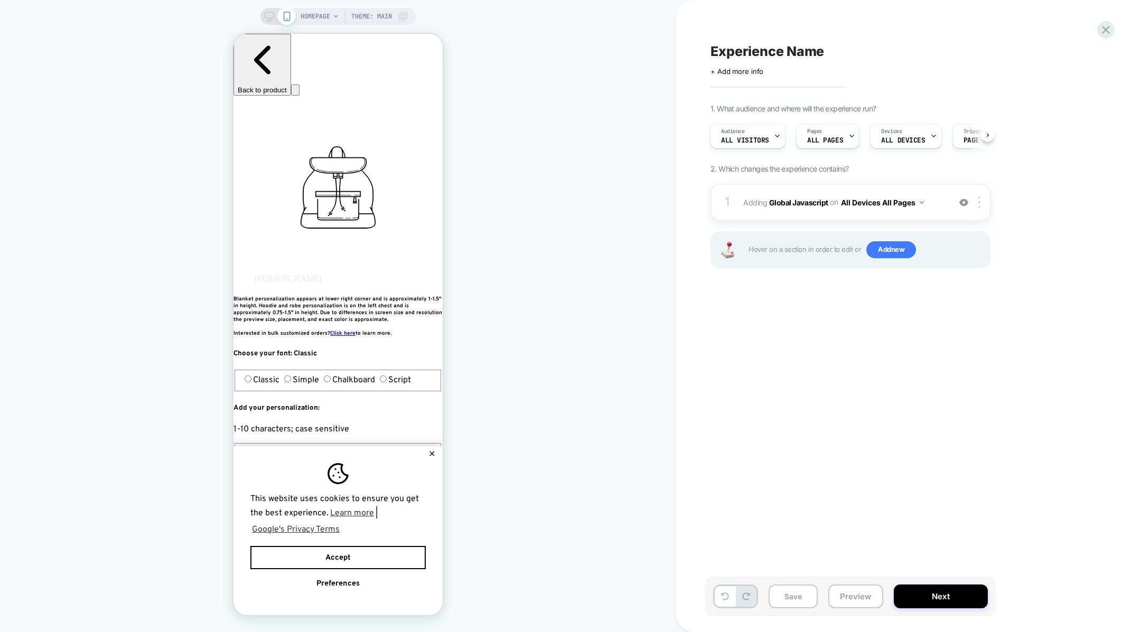
click at [774, 210] on div "1 Adding Global Javascript on All Devices All Pages Add Before Add After Target…" at bounding box center [851, 202] width 280 height 37
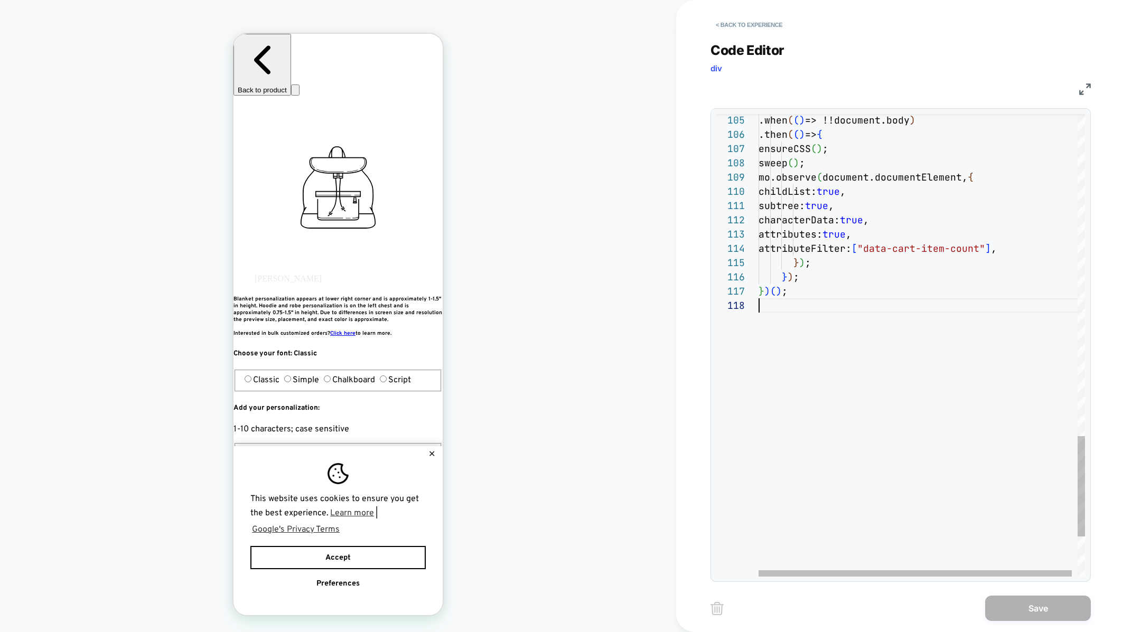
scroll to position [14, 0]
type textarea "**********"
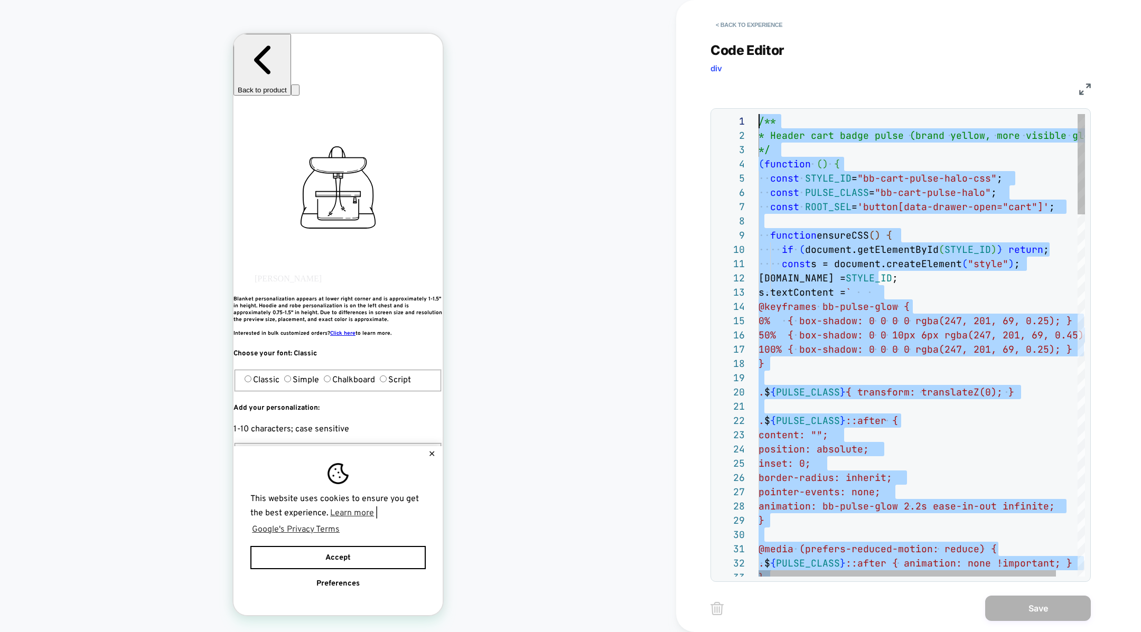
scroll to position [0, 0]
drag, startPoint x: 827, startPoint y: 398, endPoint x: 807, endPoint y: -105, distance: 503.4
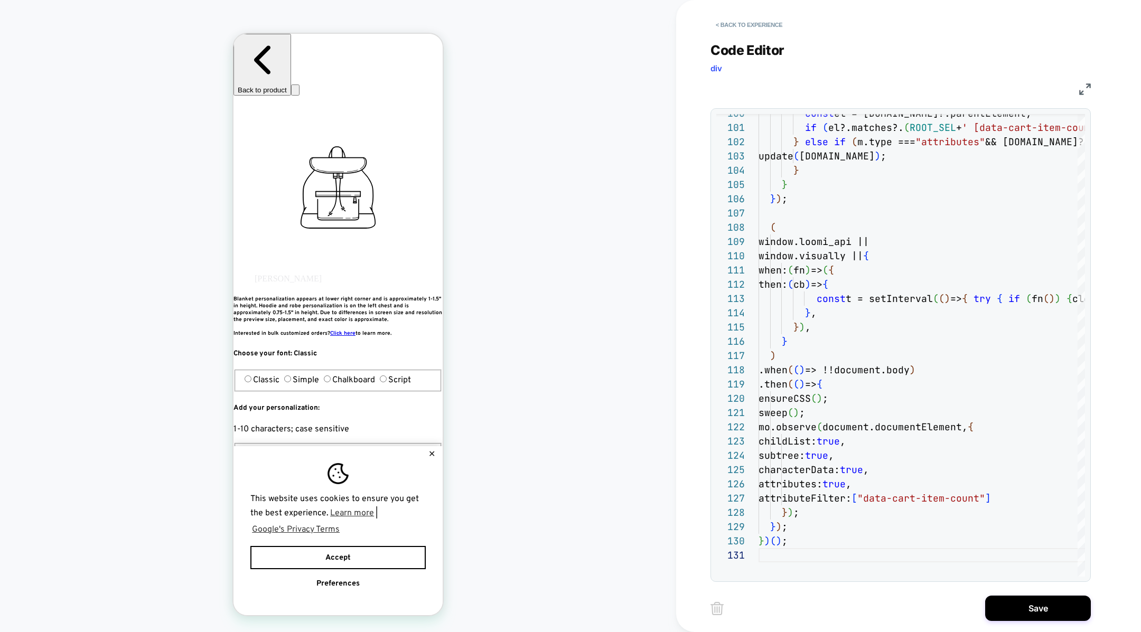
click at [1047, 595] on div "Save" at bounding box center [901, 608] width 380 height 26
click at [1044, 600] on button "Save" at bounding box center [1038, 608] width 106 height 25
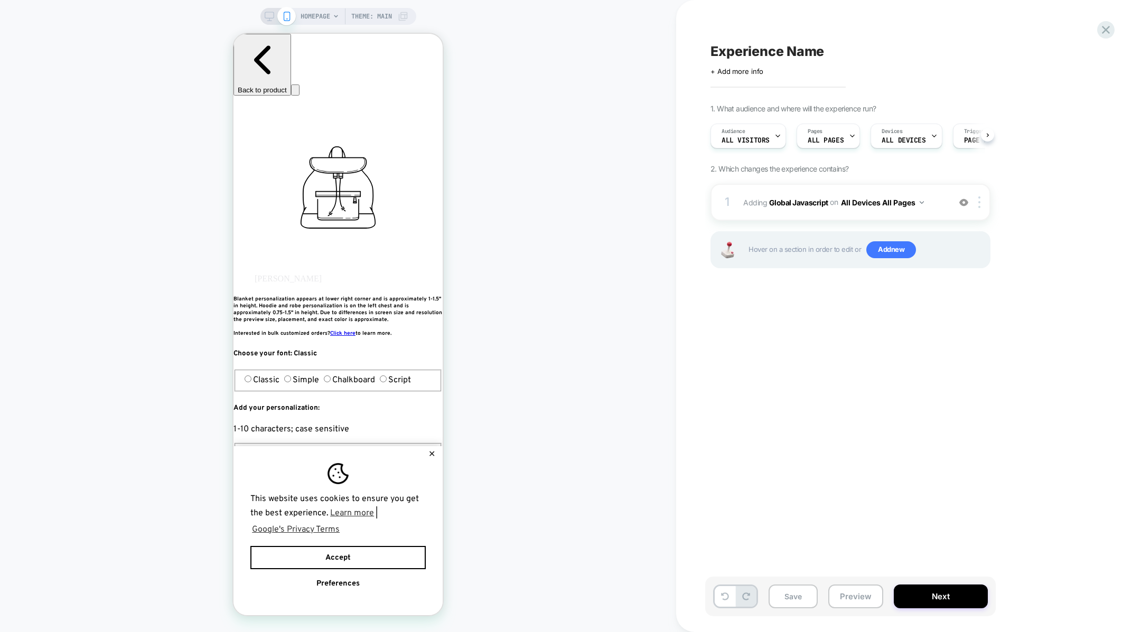
scroll to position [0, 1]
click at [785, 592] on button "Save" at bounding box center [793, 597] width 49 height 24
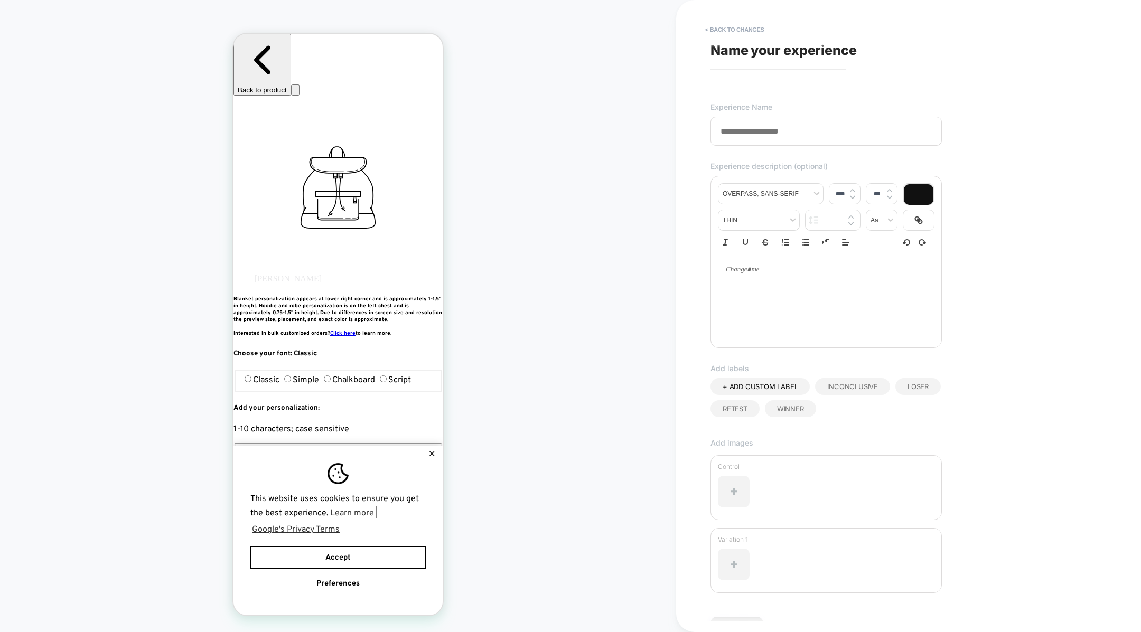
scroll to position [61, 0]
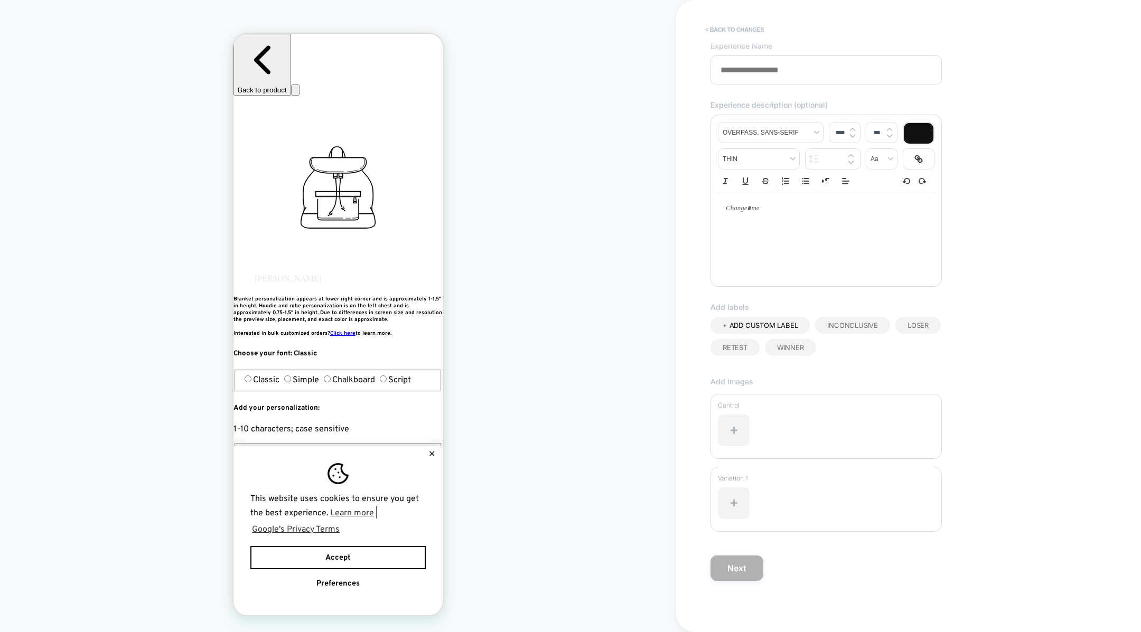
click at [712, 26] on button "< Back to changes" at bounding box center [735, 29] width 70 height 17
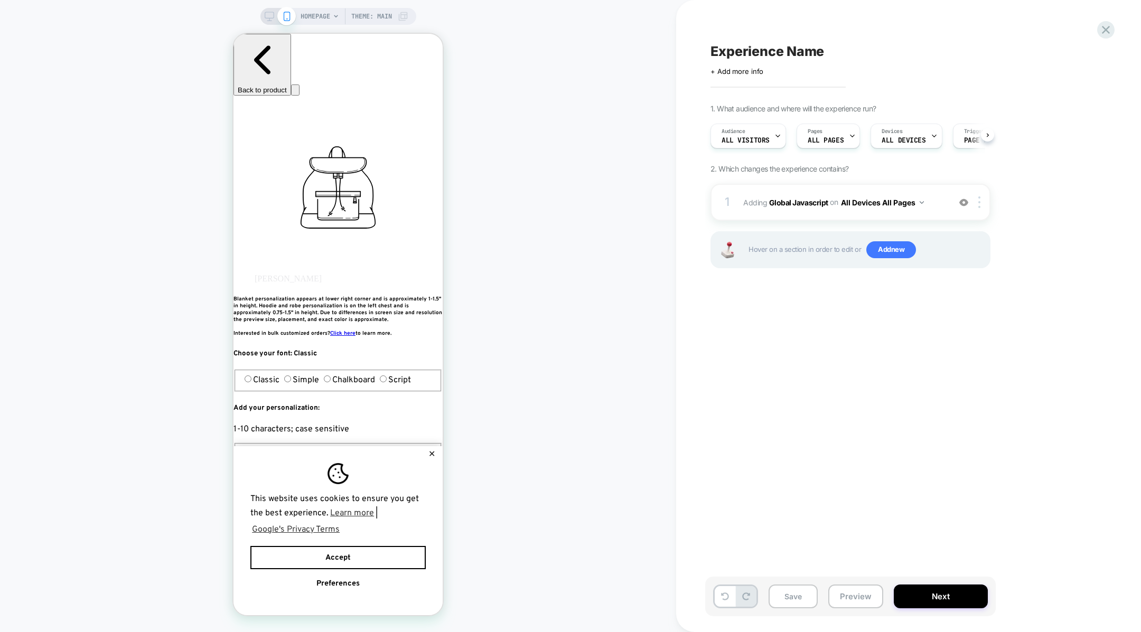
scroll to position [0, 1]
click at [847, 588] on button "Preview" at bounding box center [856, 597] width 55 height 24
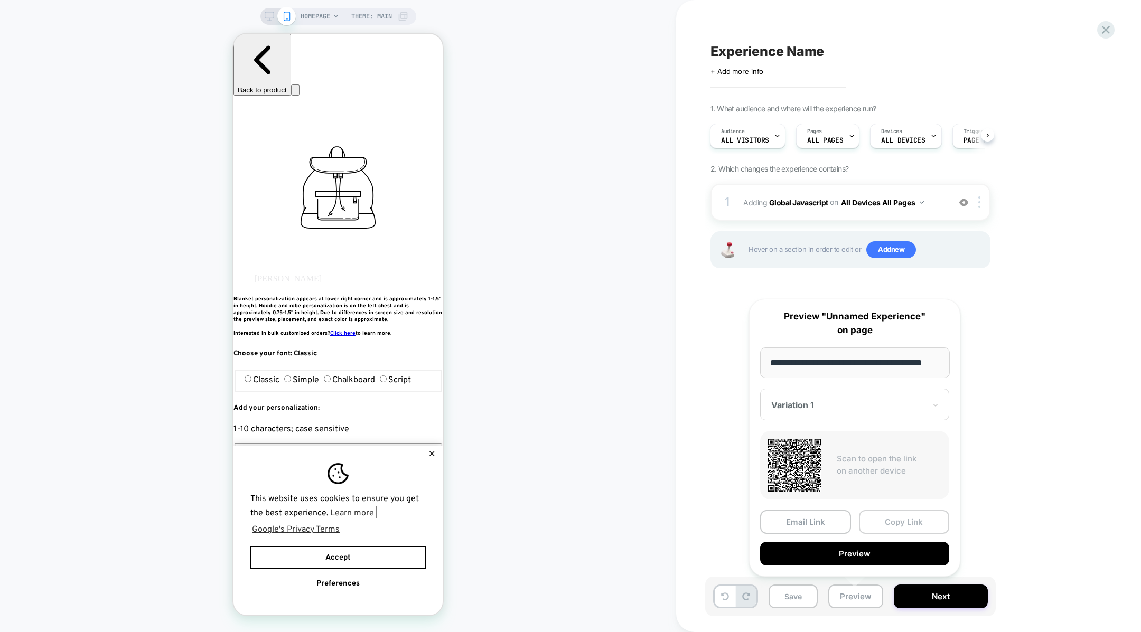
scroll to position [0, 0]
click at [883, 533] on button "Copy Link" at bounding box center [904, 522] width 91 height 24
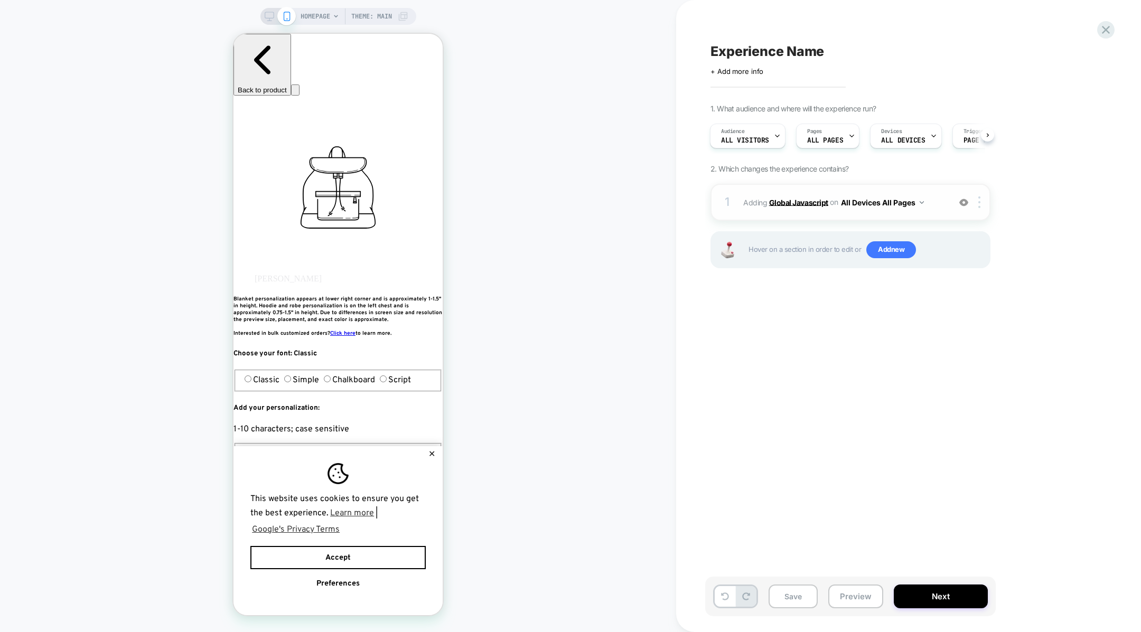
click at [780, 204] on b "Global Javascript" at bounding box center [798, 202] width 59 height 9
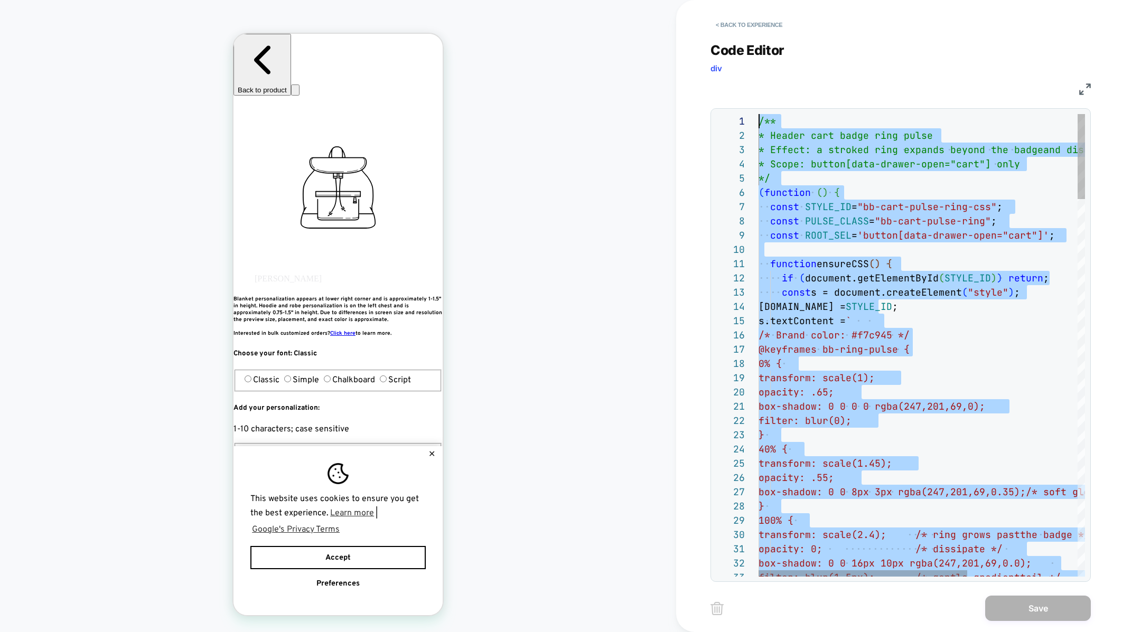
drag, startPoint x: 867, startPoint y: 559, endPoint x: 875, endPoint y: -15, distance: 573.9
type textarea "*** ***** *****"
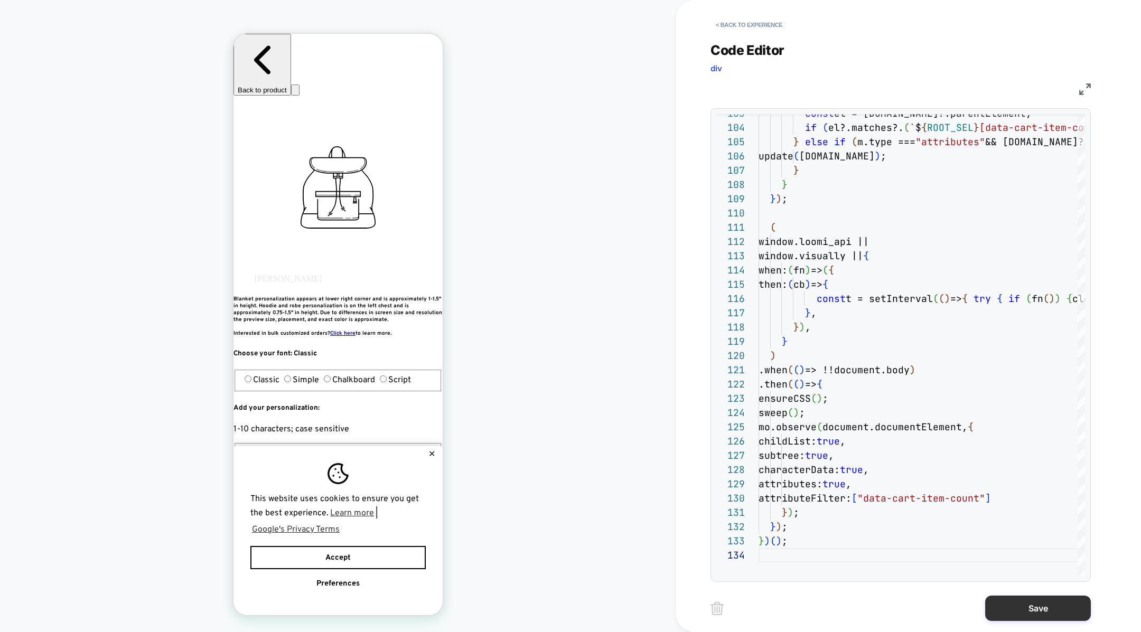
click at [1055, 605] on button "Save" at bounding box center [1038, 608] width 106 height 25
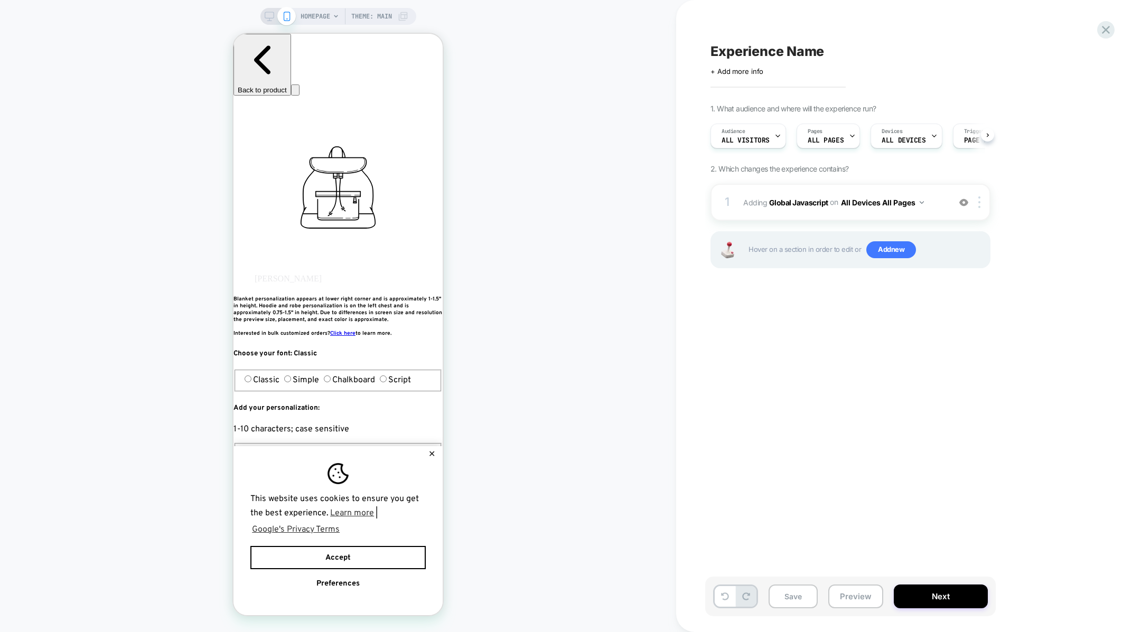
scroll to position [0, 1]
click at [813, 592] on button "Save" at bounding box center [793, 597] width 49 height 24
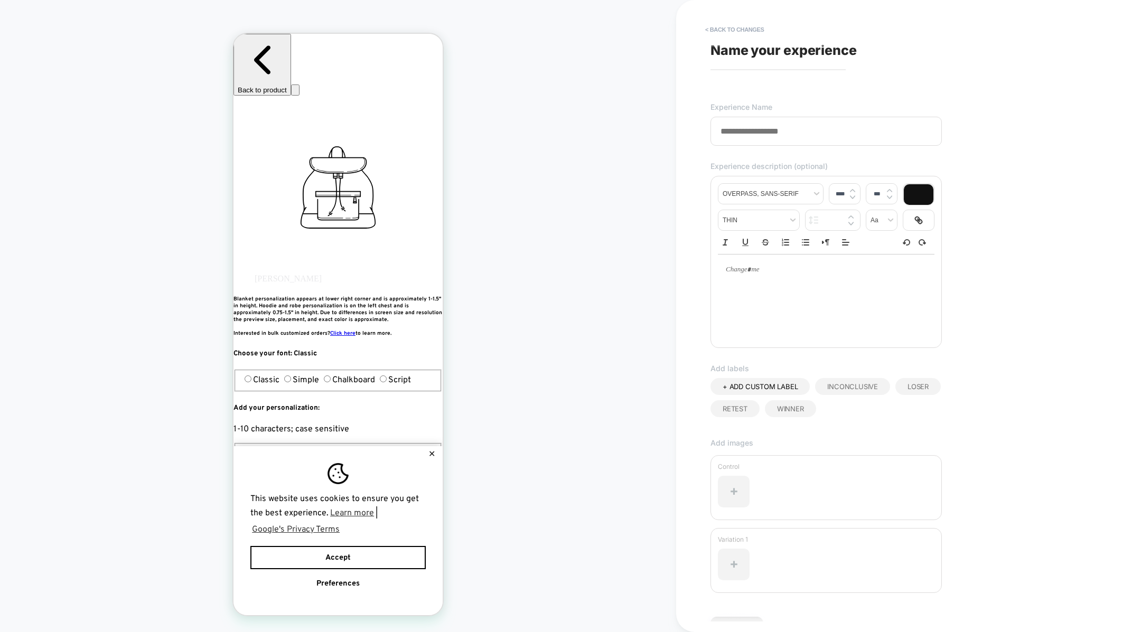
scroll to position [61, 0]
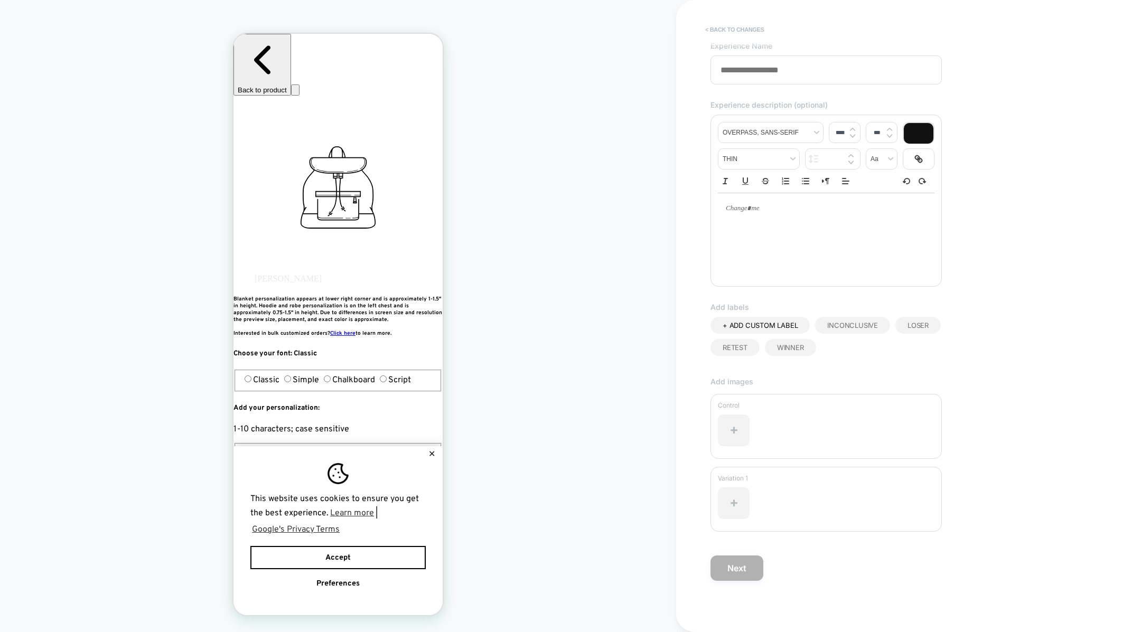
click at [724, 26] on button "< Back to changes" at bounding box center [735, 29] width 70 height 17
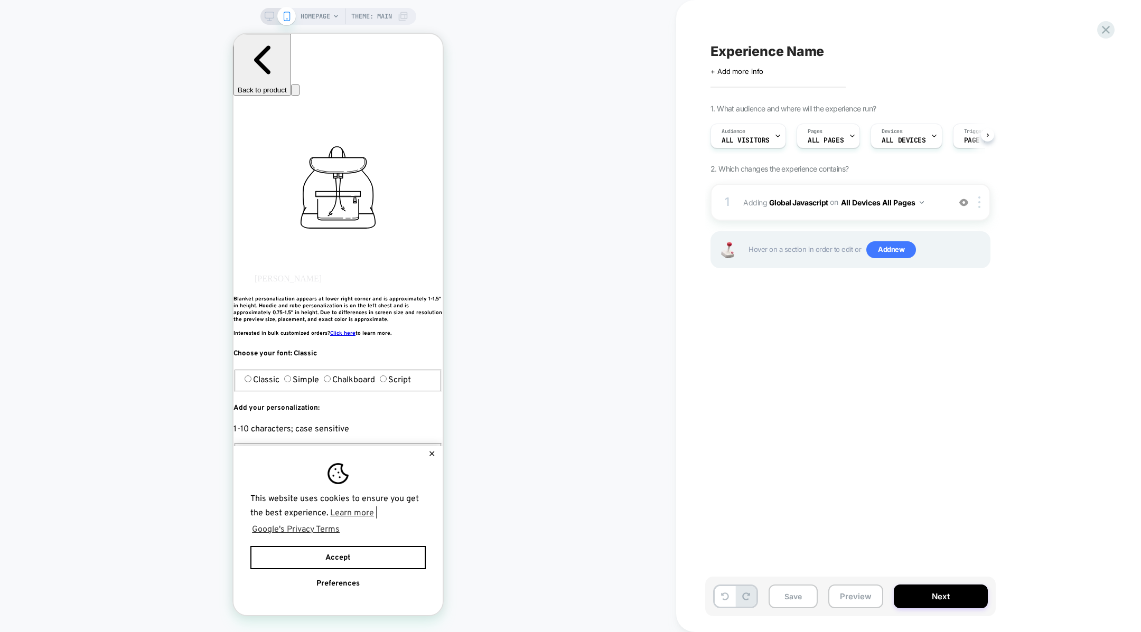
scroll to position [0, 1]
click at [846, 594] on button "Preview" at bounding box center [856, 597] width 55 height 24
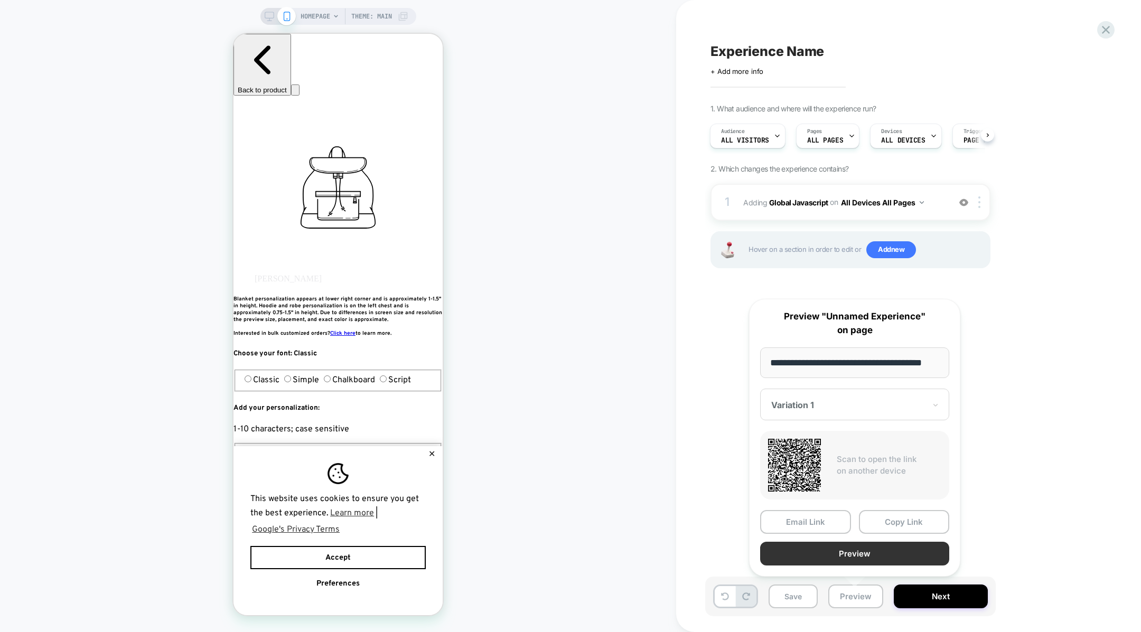
scroll to position [0, 13]
click at [890, 517] on button "Copy Link" at bounding box center [904, 522] width 91 height 24
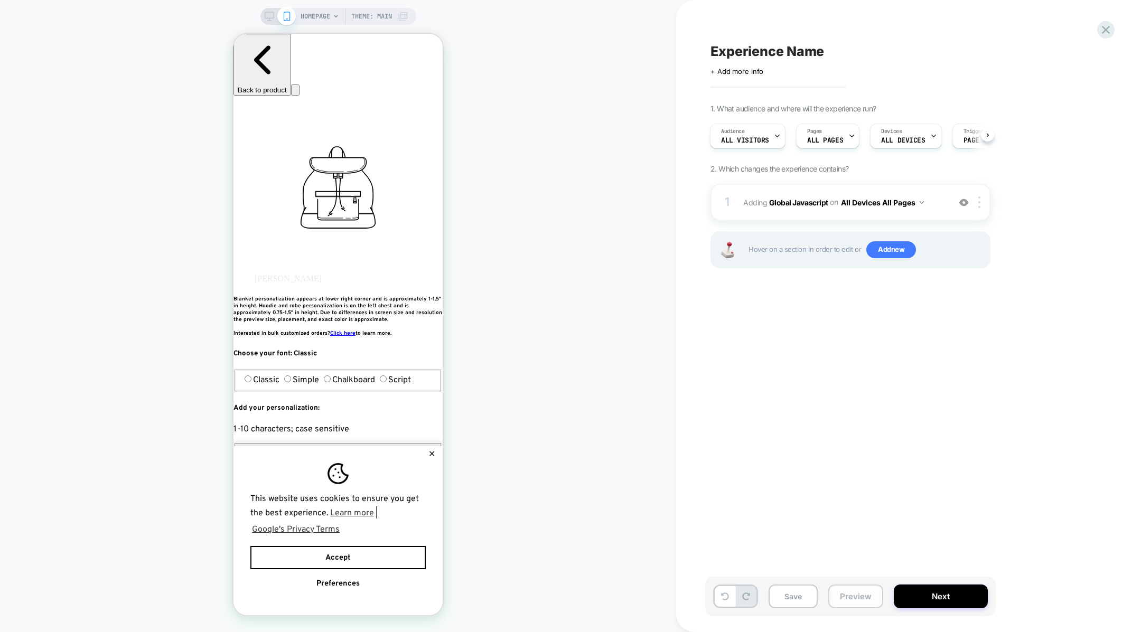
click at [845, 603] on button "Preview" at bounding box center [856, 597] width 55 height 24
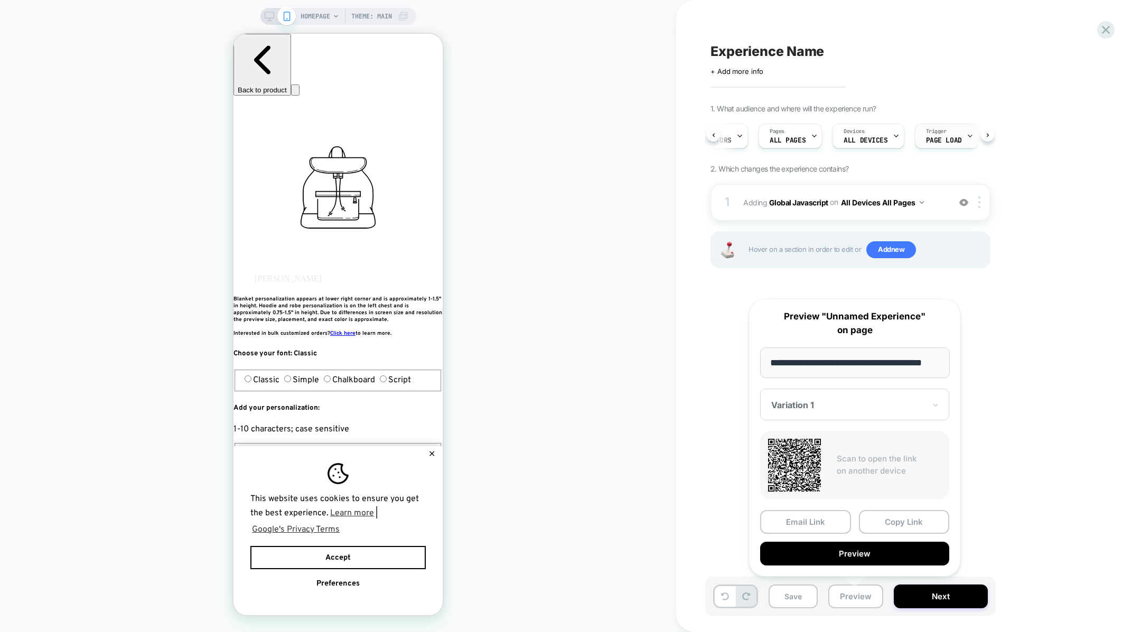
click at [930, 132] on span "Trigger" at bounding box center [936, 131] width 21 height 7
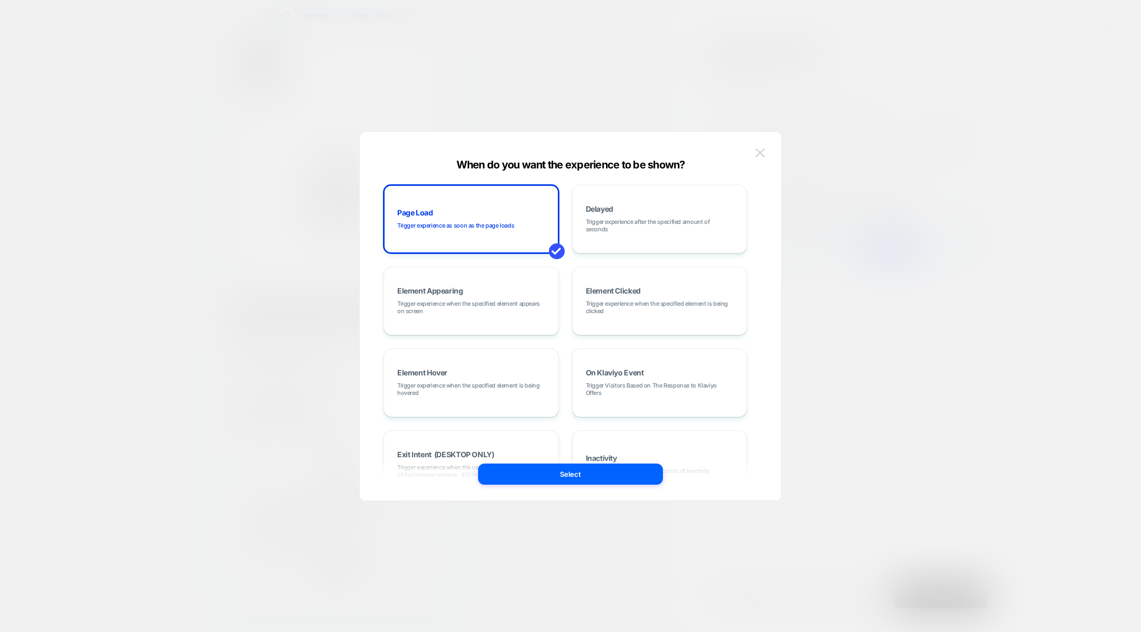
click at [757, 153] on img at bounding box center [761, 152] width 10 height 9
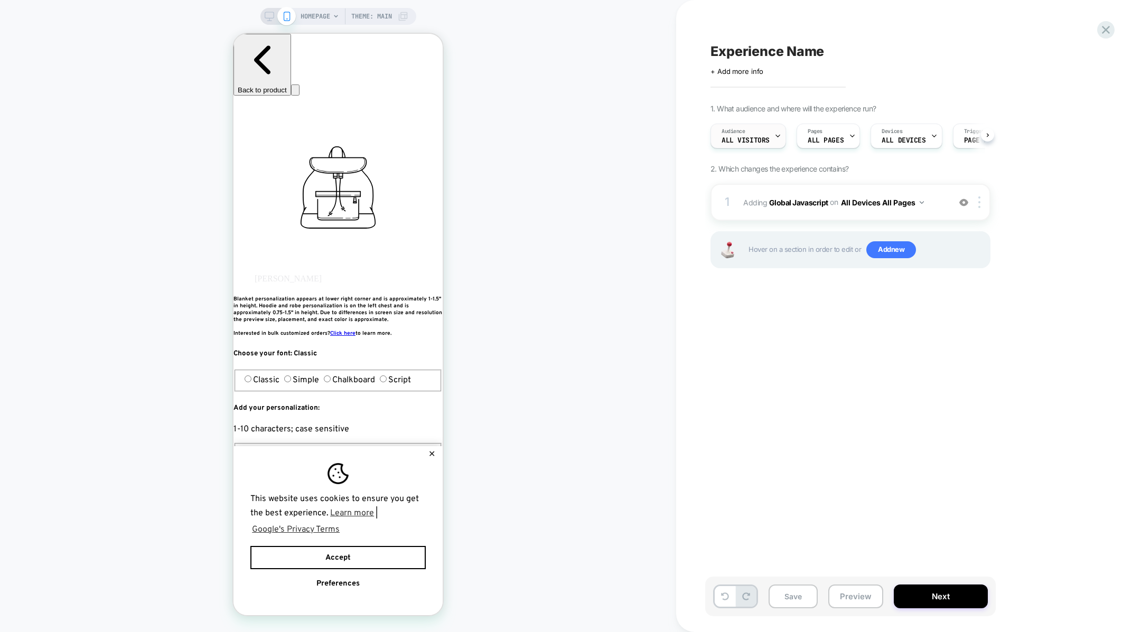
click at [730, 143] on span "All Visitors" at bounding box center [746, 140] width 48 height 7
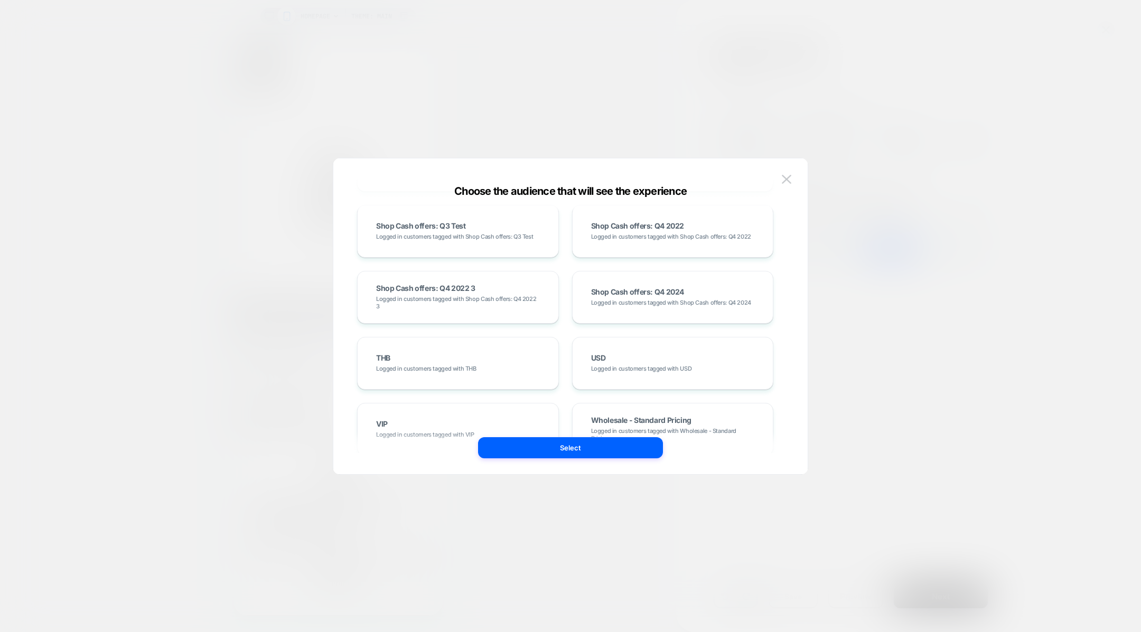
scroll to position [2463, 0]
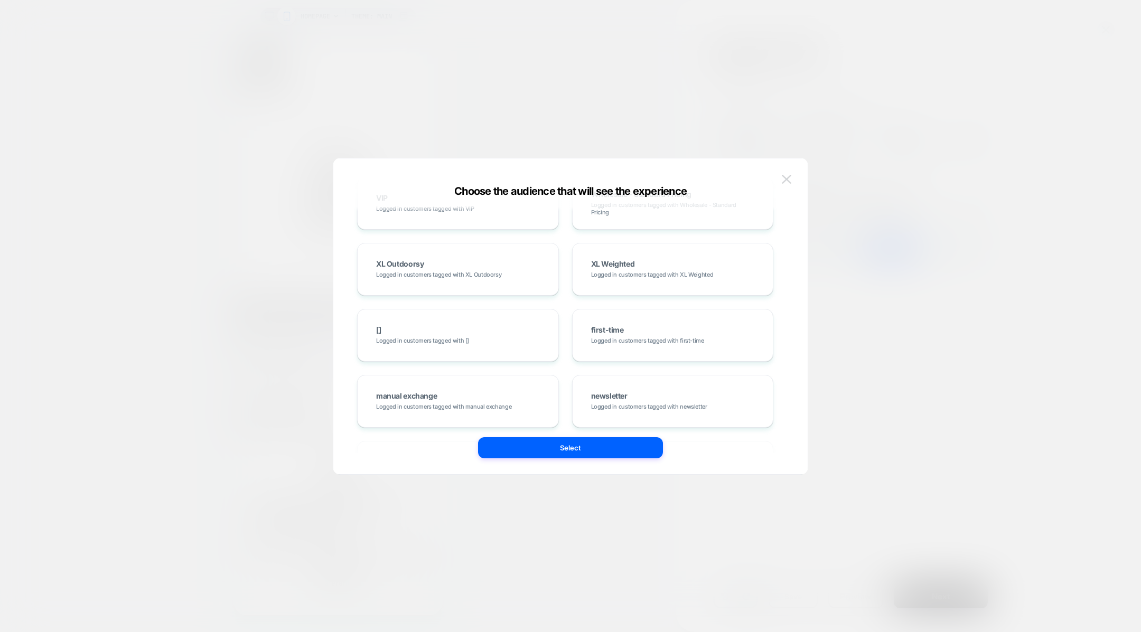
click at [785, 178] on img at bounding box center [787, 179] width 10 height 9
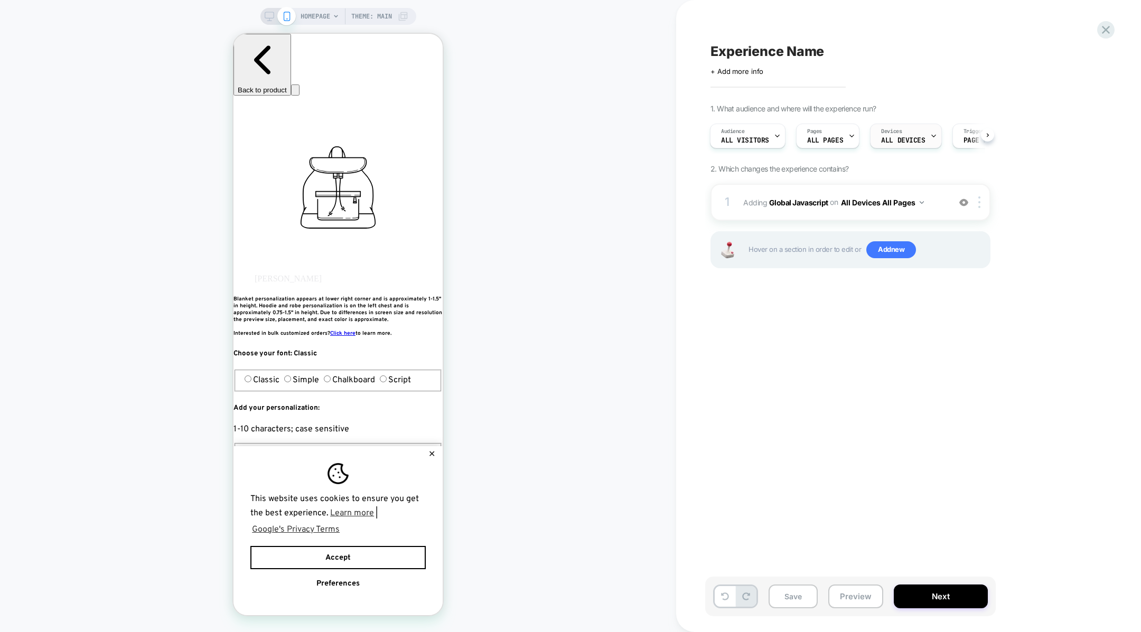
scroll to position [0, 0]
click at [729, 134] on span "Audience" at bounding box center [734, 131] width 24 height 7
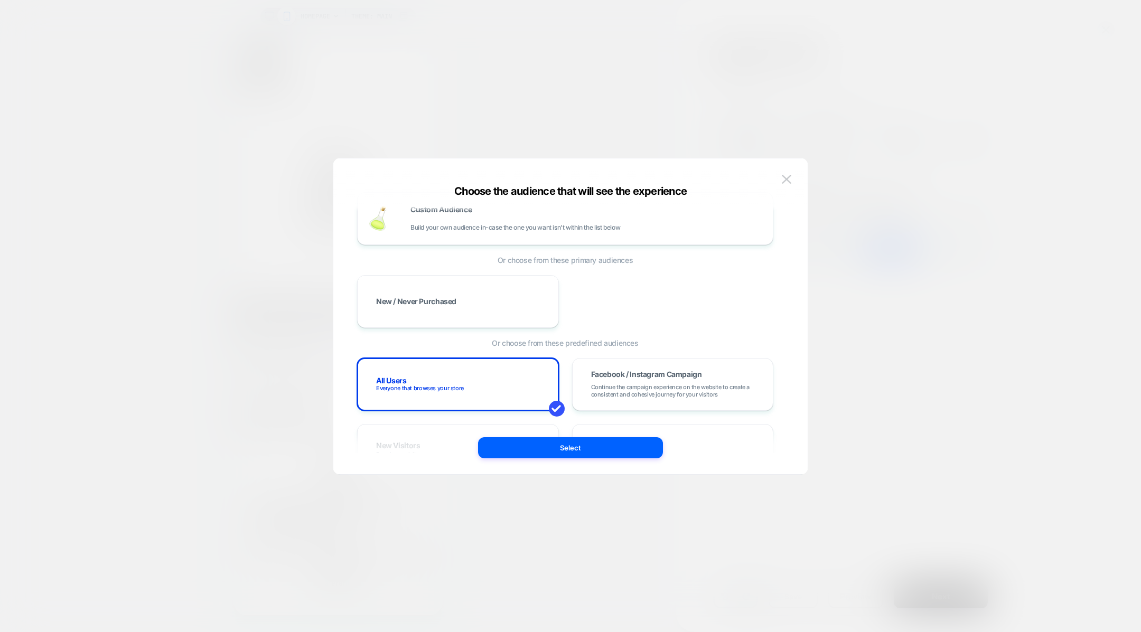
scroll to position [20, 0]
click at [634, 220] on div "Custom Audience Build your own audience in-case the one you want isn't within t…" at bounding box center [587, 217] width 352 height 25
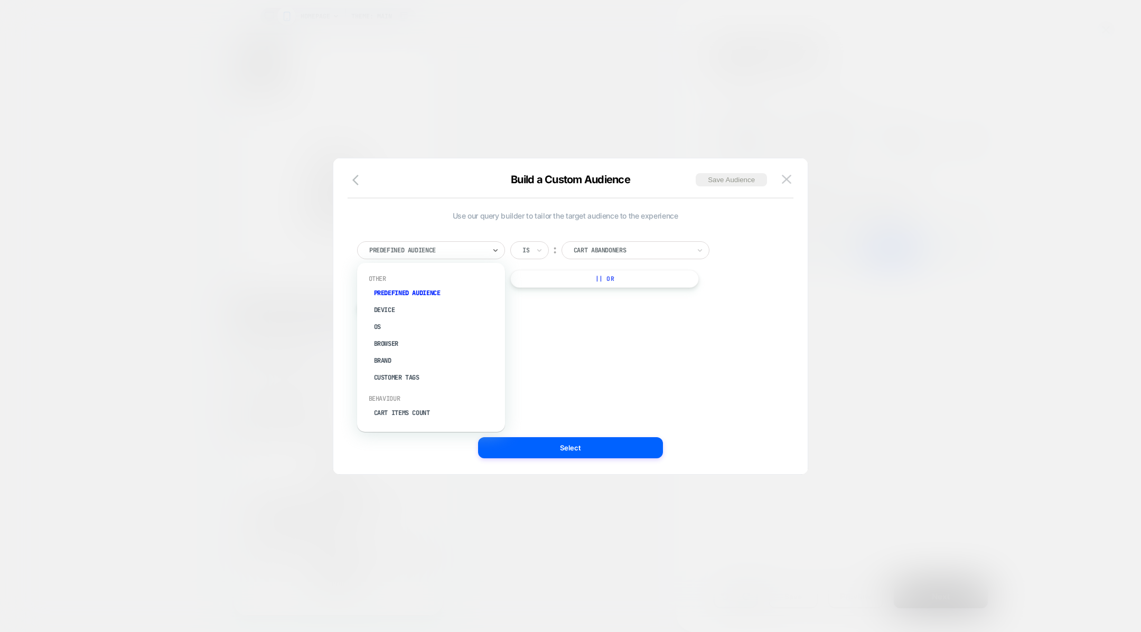
click at [458, 254] on div at bounding box center [427, 251] width 116 height 10
click at [396, 380] on div "Cart Item" at bounding box center [436, 377] width 137 height 17
click at [466, 254] on div at bounding box center [427, 251] width 116 height 10
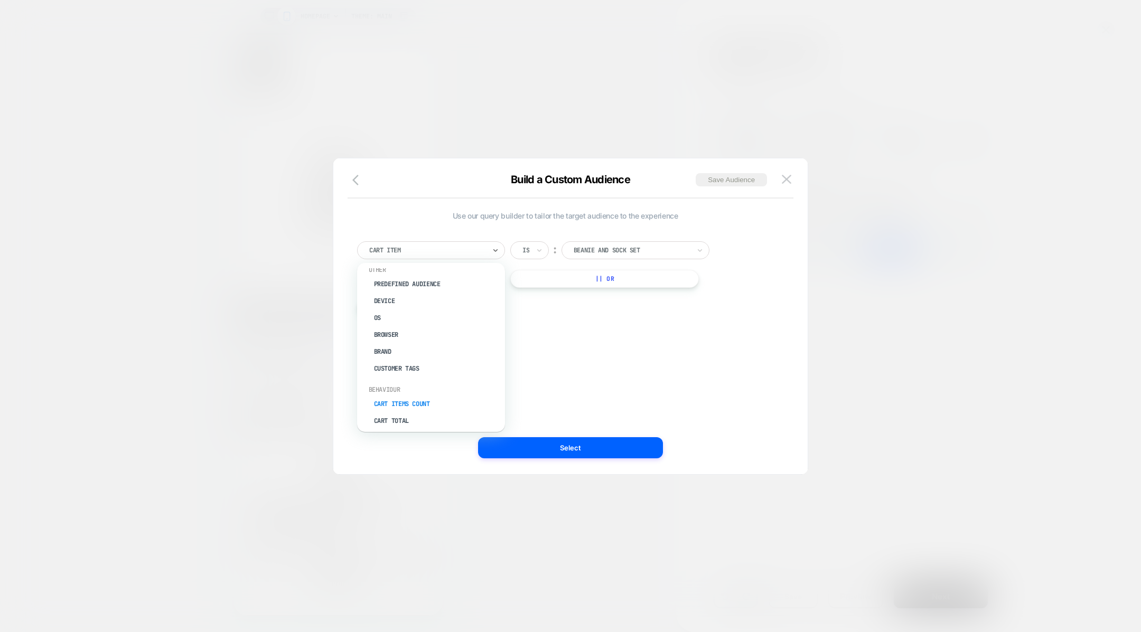
click at [412, 399] on div "Cart Items Count" at bounding box center [436, 404] width 137 height 17
click at [611, 250] on input "*" at bounding box center [618, 250] width 42 height 18
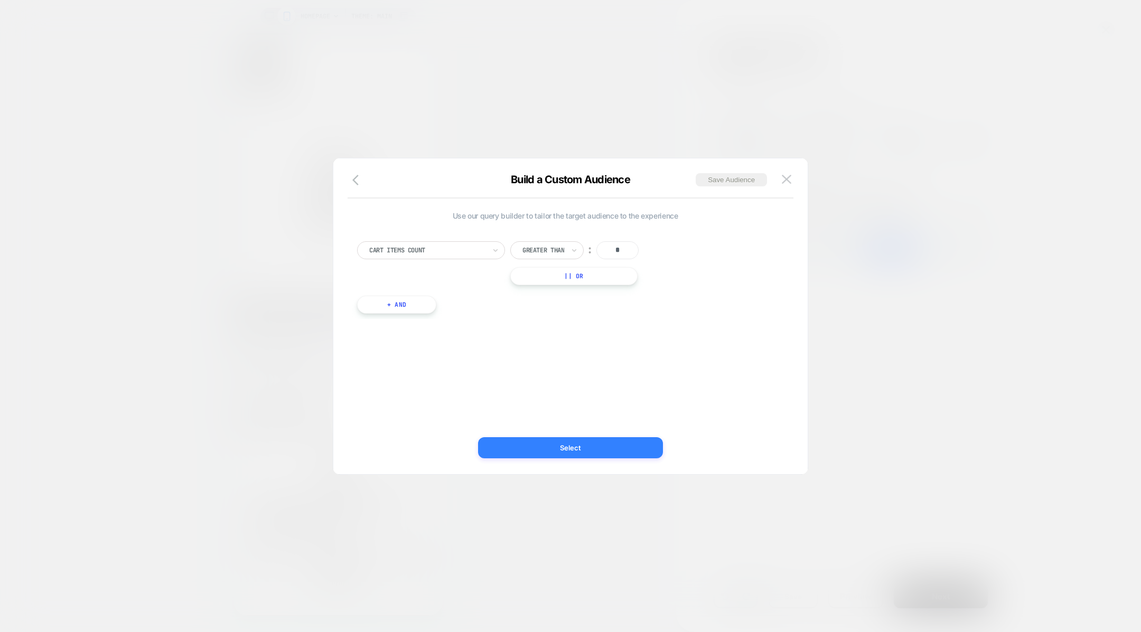
click at [533, 455] on button "Select" at bounding box center [570, 448] width 185 height 21
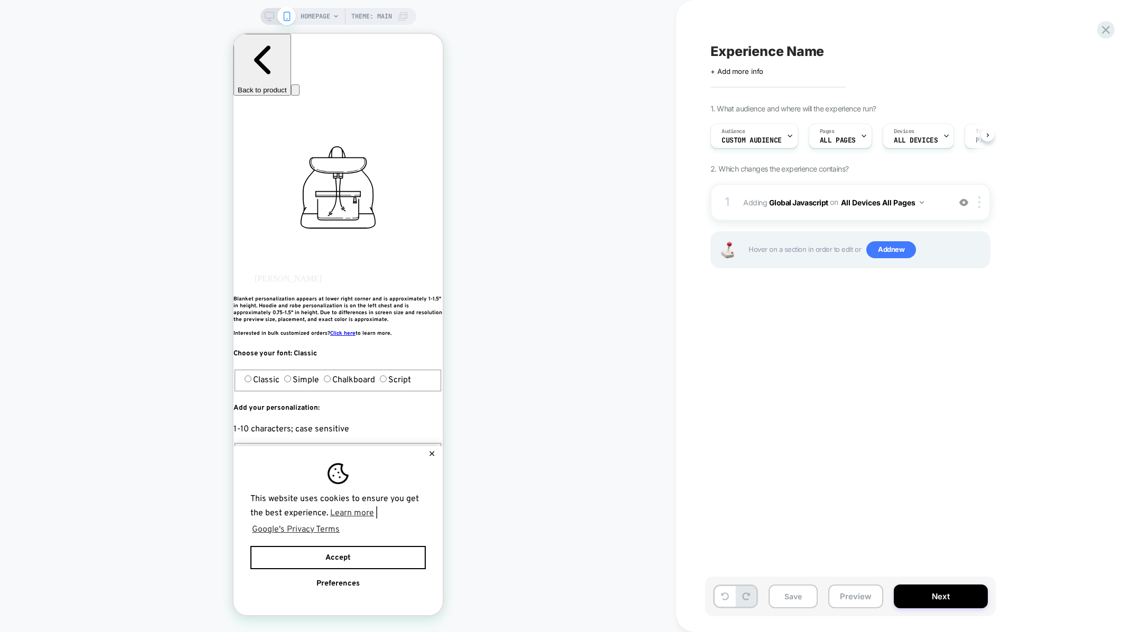
click at [753, 35] on div "Experience Name Click to edit experience details + Add more info 1. What audien…" at bounding box center [903, 316] width 396 height 611
click at [753, 48] on span "Experience Name" at bounding box center [768, 51] width 114 height 16
type textarea "**********"
click at [866, 55] on icon at bounding box center [868, 51] width 13 height 13
click at [796, 605] on button "Save" at bounding box center [793, 597] width 49 height 24
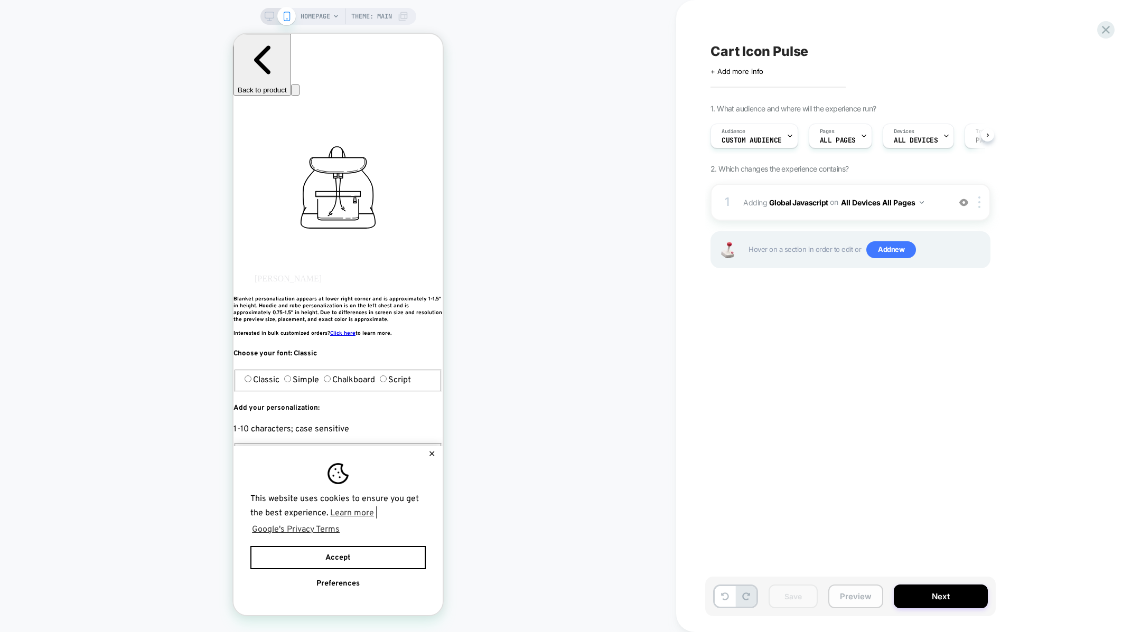
click at [846, 594] on button "Preview" at bounding box center [856, 597] width 55 height 24
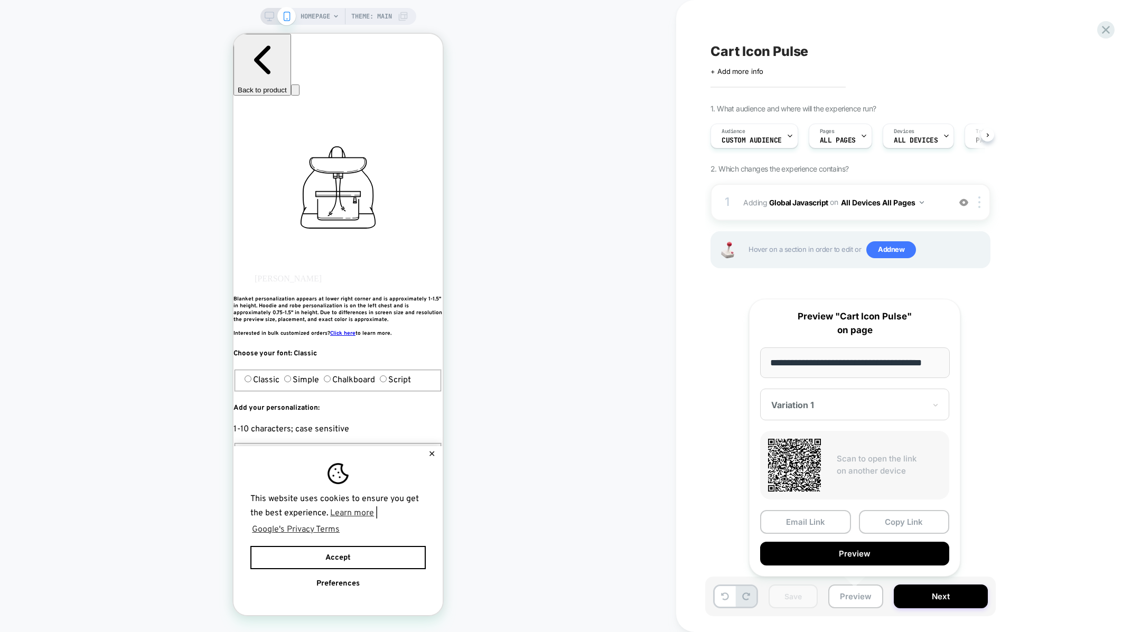
scroll to position [0, 0]
click at [733, 522] on div "Cart Icon Pulse Click to edit experience details + Add more info 1. What audien…" at bounding box center [903, 316] width 396 height 611
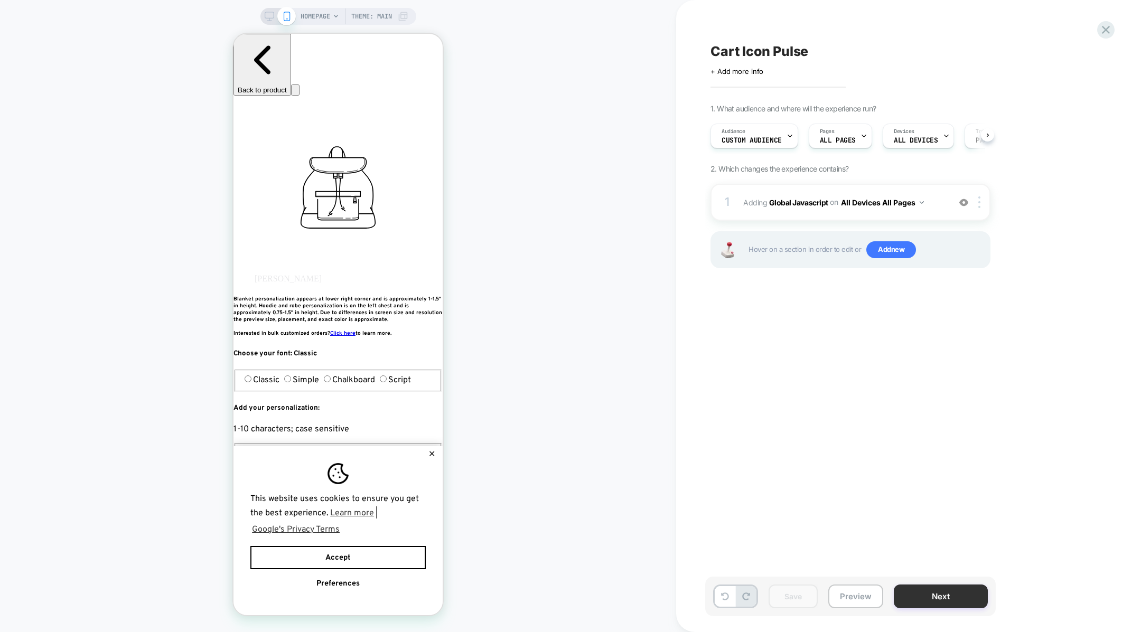
click at [915, 598] on button "Next" at bounding box center [941, 597] width 94 height 24
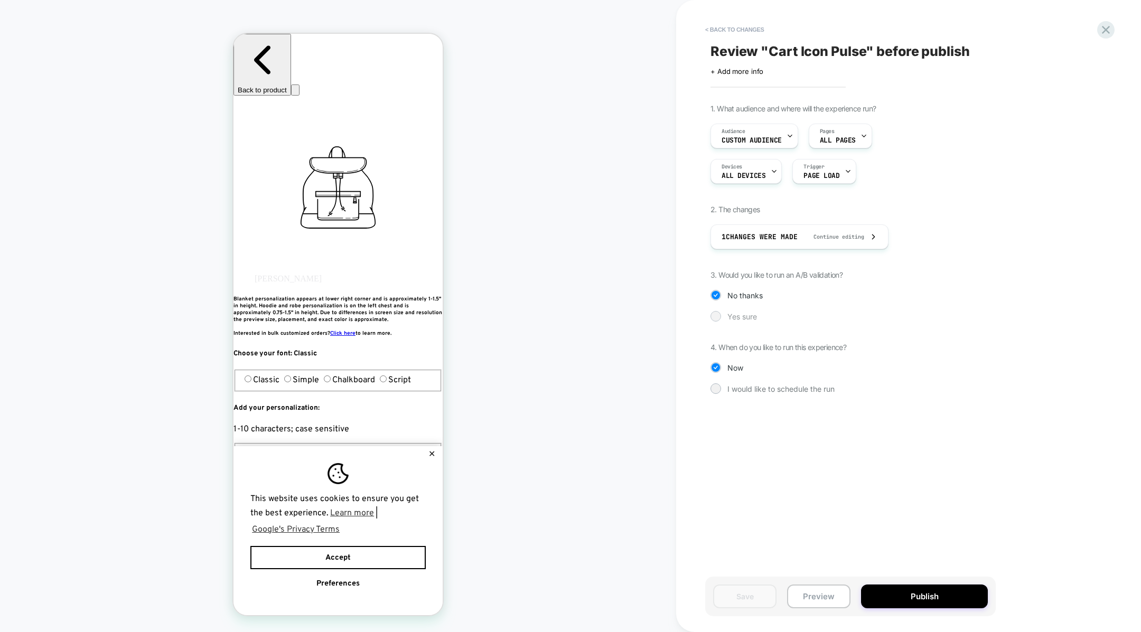
click at [749, 316] on span "Yes sure" at bounding box center [743, 316] width 30 height 9
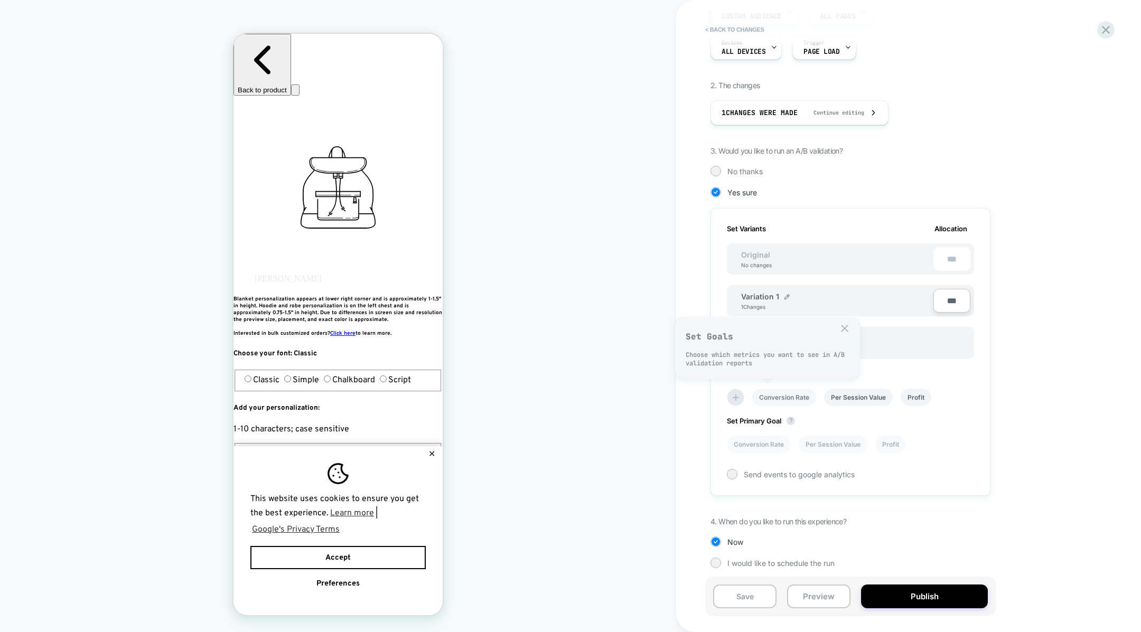
scroll to position [127, 0]
click at [787, 287] on div "Variation 1 1 Changes" at bounding box center [832, 298] width 203 height 23
click at [787, 293] on img at bounding box center [787, 294] width 5 height 5
click at [787, 293] on input "**********" at bounding box center [779, 299] width 77 height 21
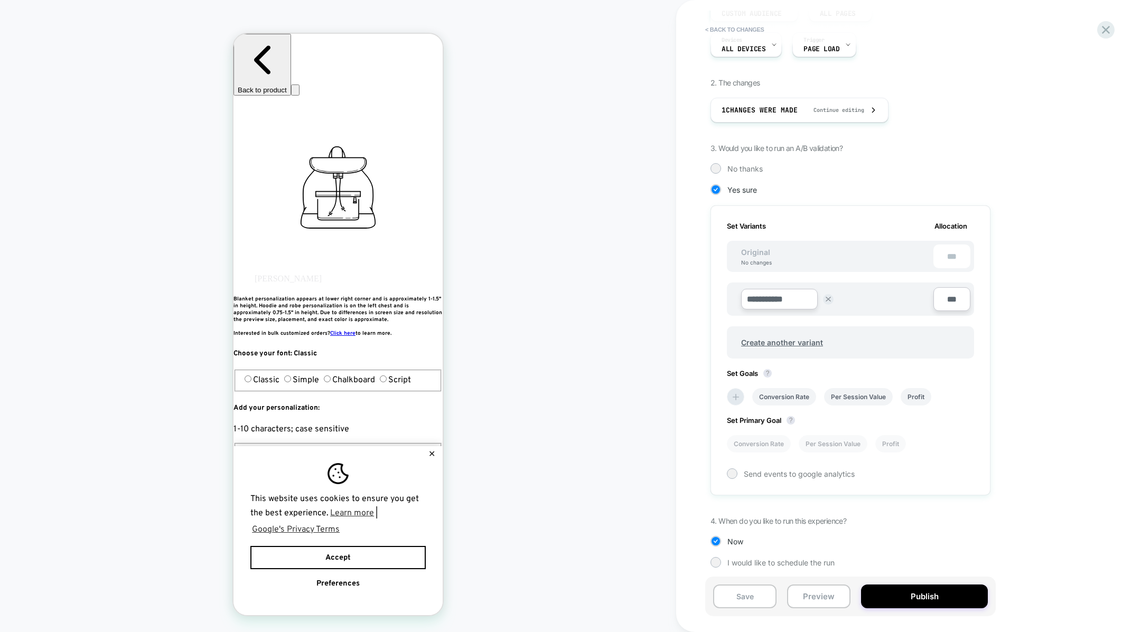
click at [787, 293] on input "**********" at bounding box center [779, 299] width 77 height 21
type input "*****"
click at [863, 302] on button "Save" at bounding box center [856, 300] width 35 height 16
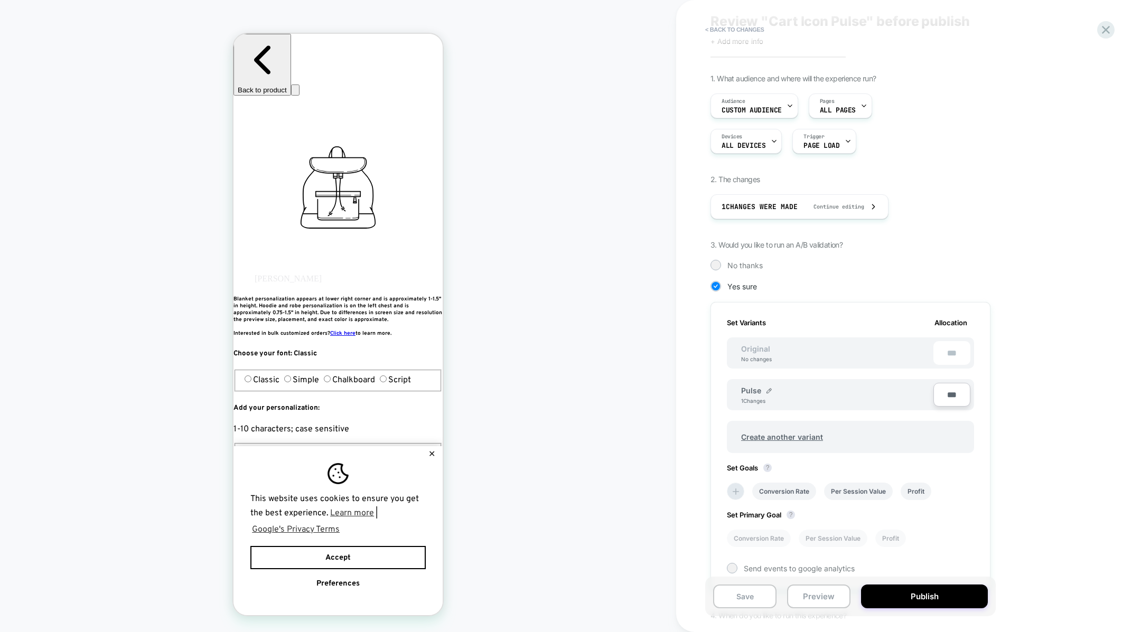
scroll to position [0, 0]
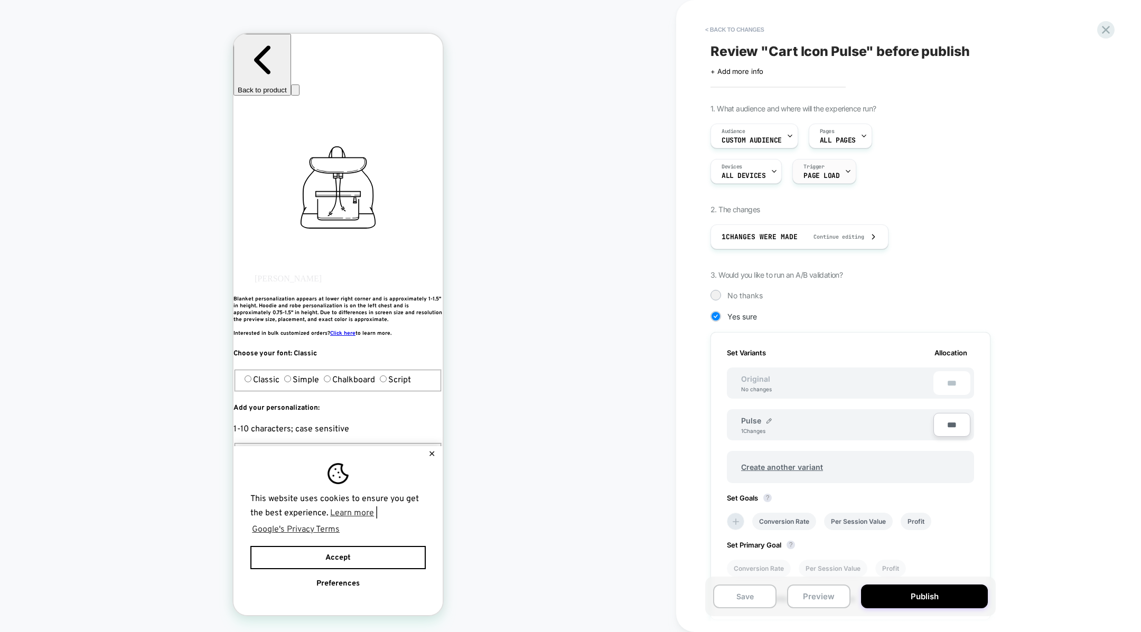
click at [822, 180] on div "Trigger Page Load" at bounding box center [821, 172] width 57 height 24
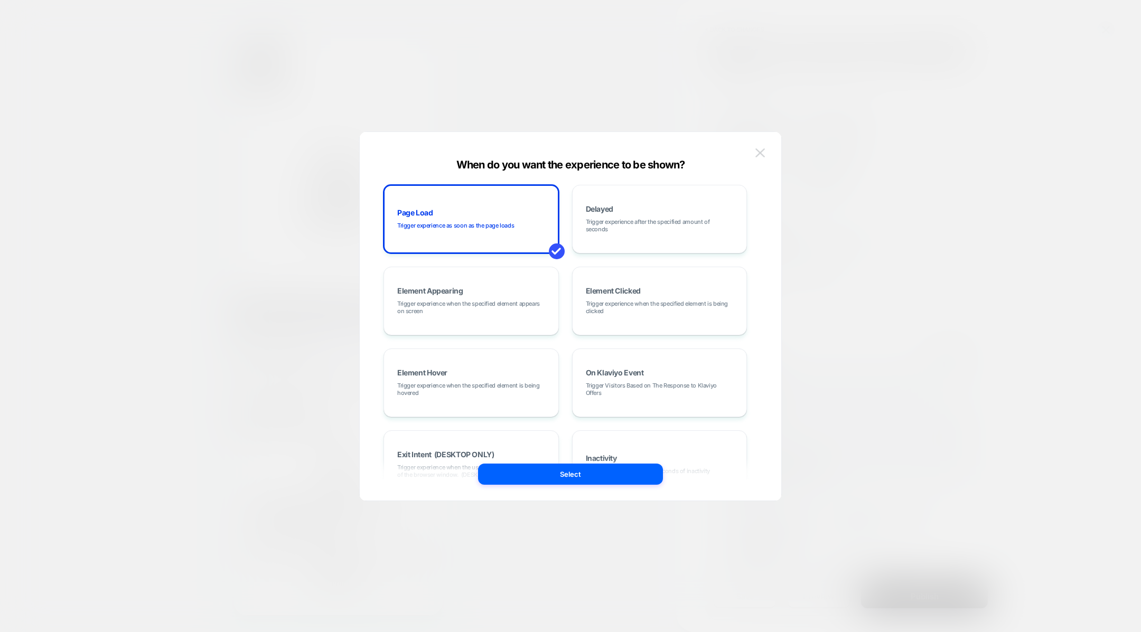
click at [766, 149] on button at bounding box center [760, 153] width 16 height 16
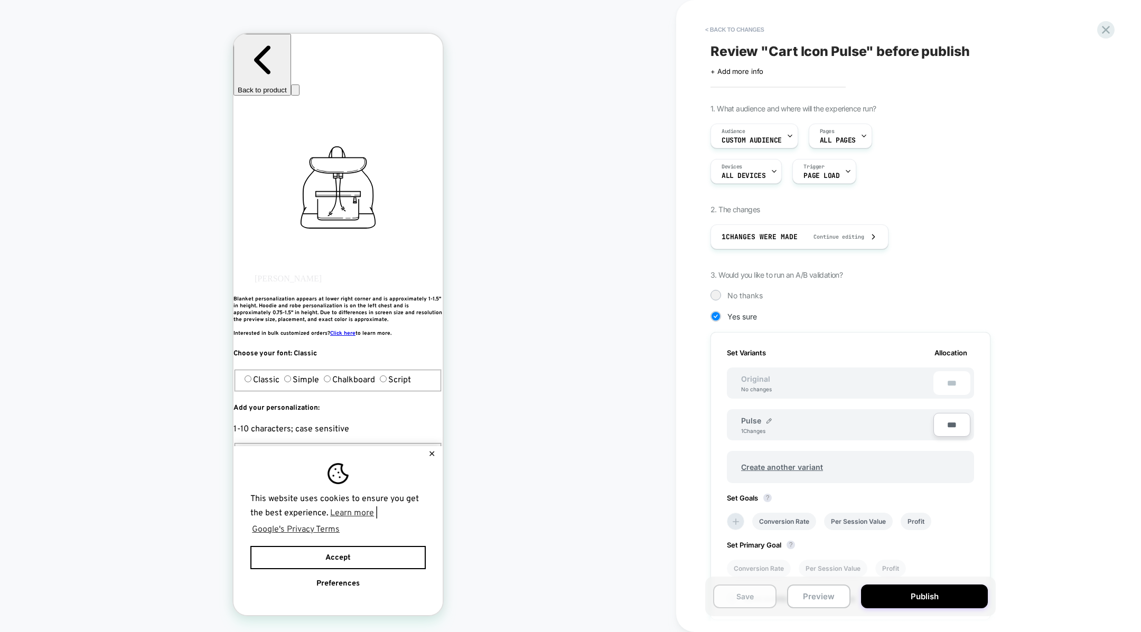
click at [745, 601] on button "Save" at bounding box center [744, 597] width 63 height 24
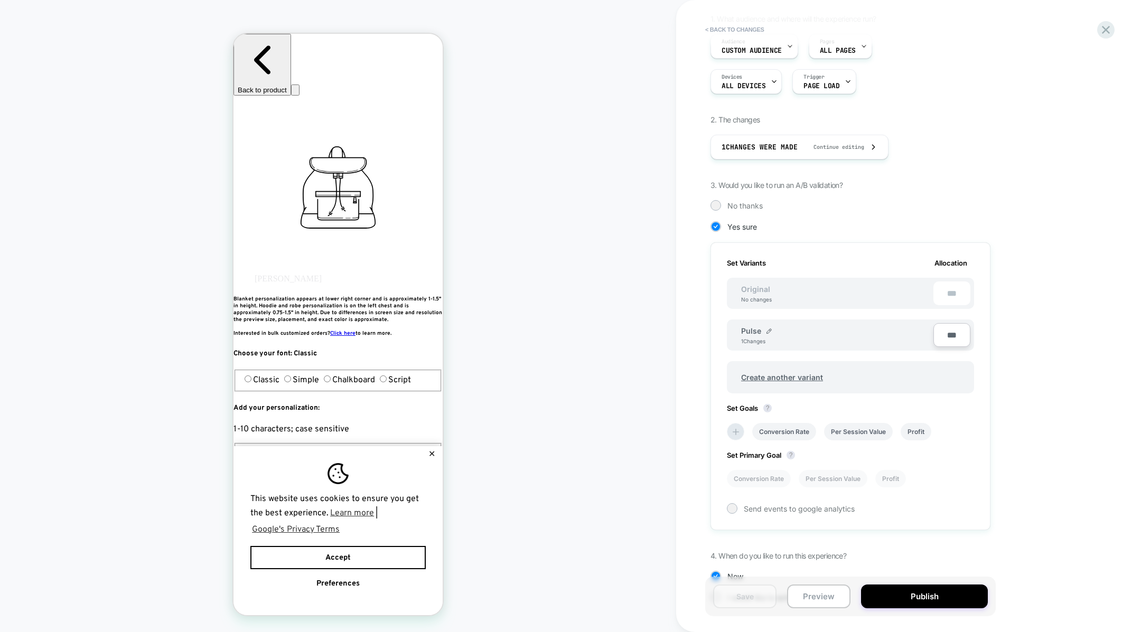
scroll to position [127, 0]
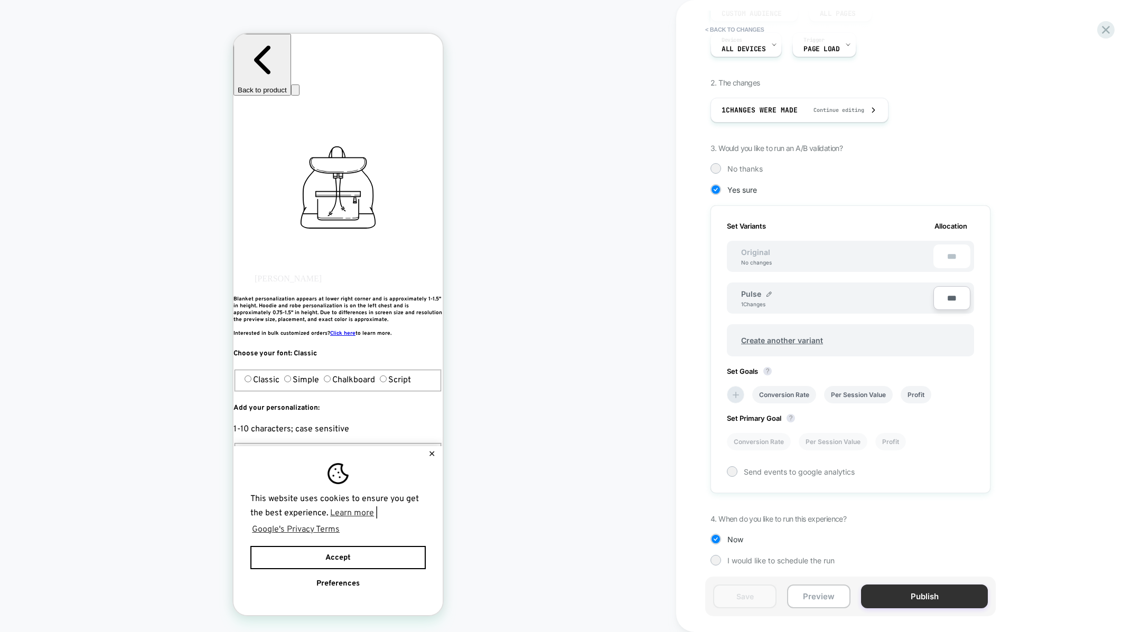
click at [890, 601] on button "Publish" at bounding box center [924, 597] width 127 height 24
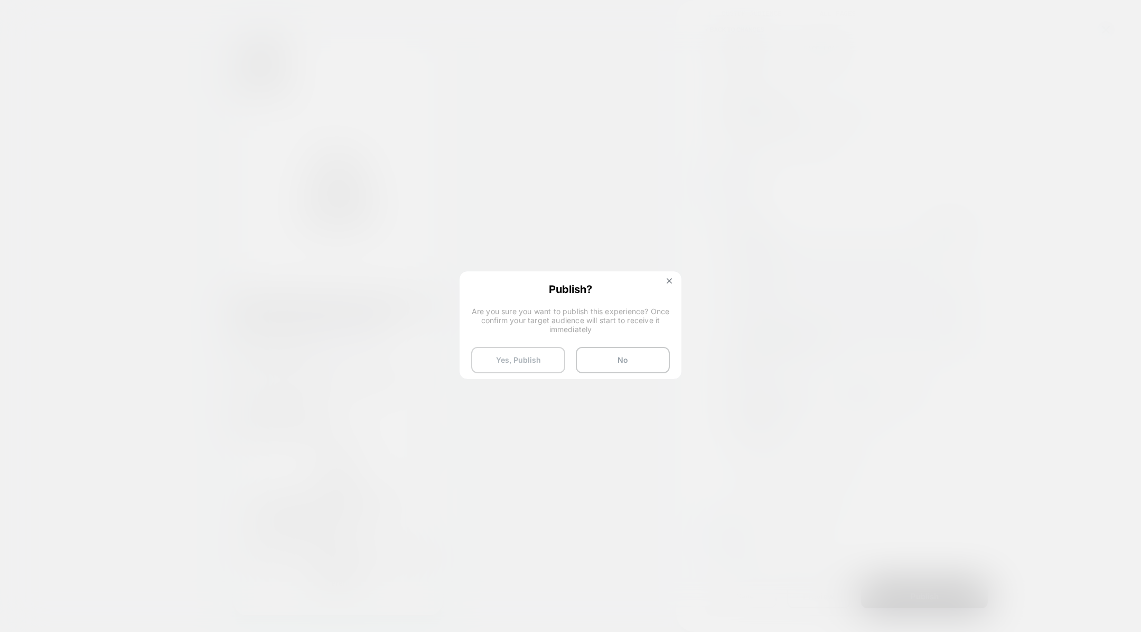
click at [561, 357] on button "Yes, Publish" at bounding box center [518, 360] width 94 height 26
